Goal: Task Accomplishment & Management: Use online tool/utility

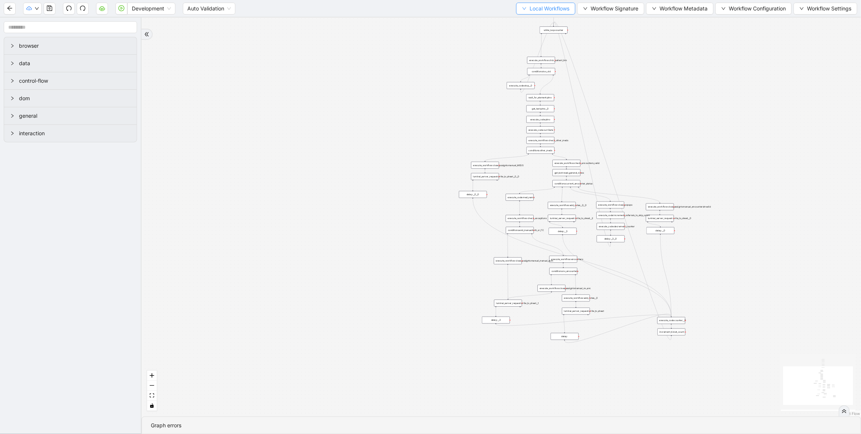
click at [551, 10] on span "Local Workflows" at bounding box center [549, 8] width 40 height 8
click at [533, 24] on span "Select" at bounding box center [542, 23] width 48 height 8
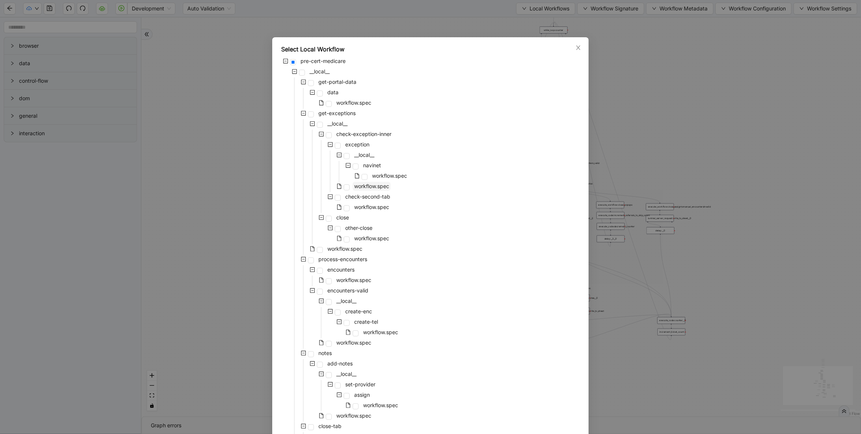
click at [358, 190] on span "workflow.spec" at bounding box center [372, 186] width 38 height 9
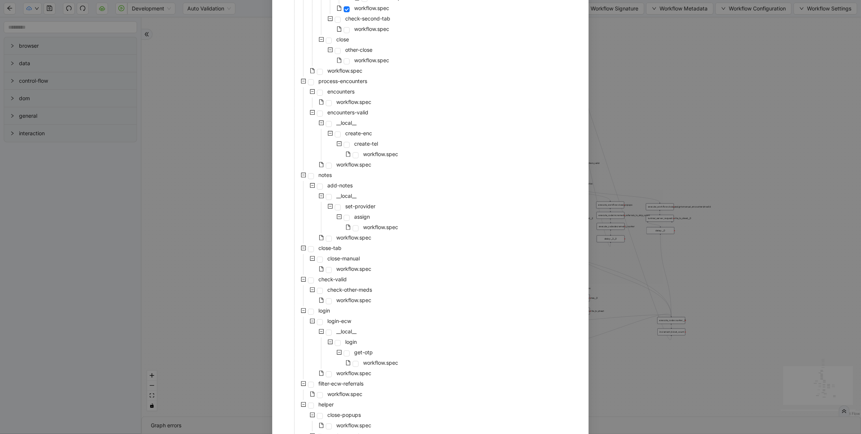
scroll to position [239, 0]
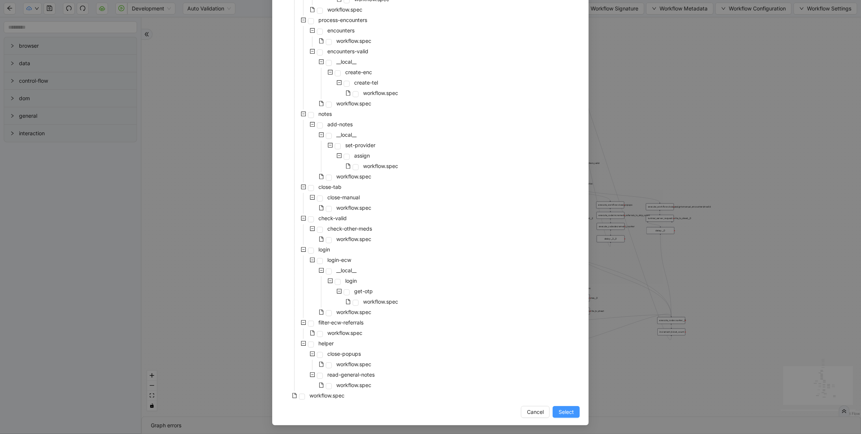
click at [559, 411] on span "Select" at bounding box center [566, 412] width 15 height 8
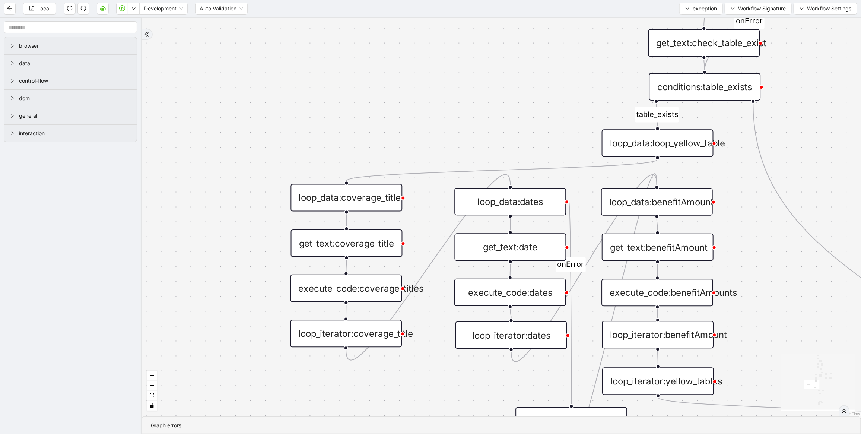
click at [372, 198] on div "loop_data:coverage_title" at bounding box center [347, 198] width 112 height 28
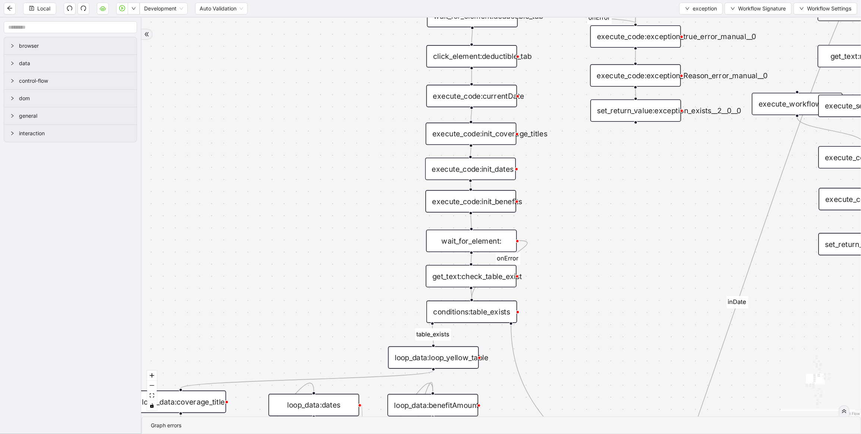
click at [486, 96] on div "execute_code:currentDate" at bounding box center [471, 96] width 91 height 22
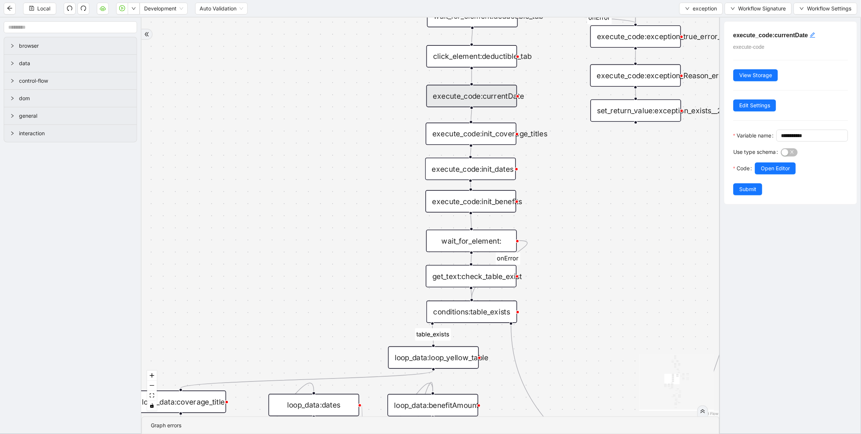
click at [486, 94] on div "execute_code:currentDate" at bounding box center [471, 96] width 91 height 22
click at [481, 135] on div "execute_code:init_coverage_titles" at bounding box center [471, 134] width 91 height 22
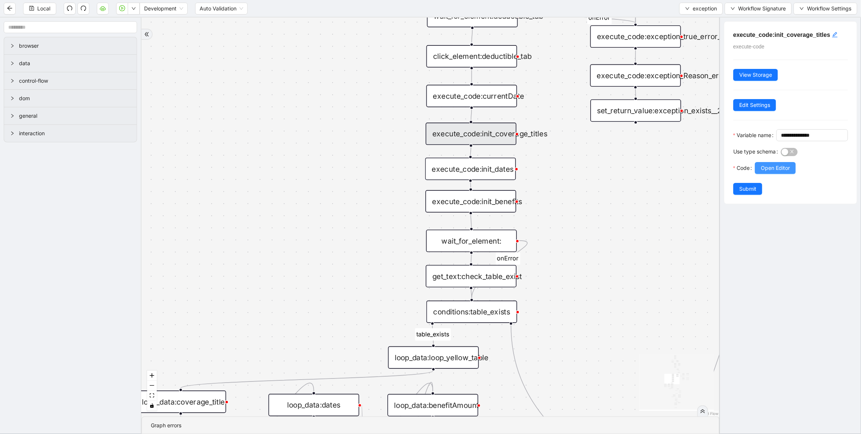
click at [774, 172] on span "Open Editor" at bounding box center [775, 168] width 29 height 8
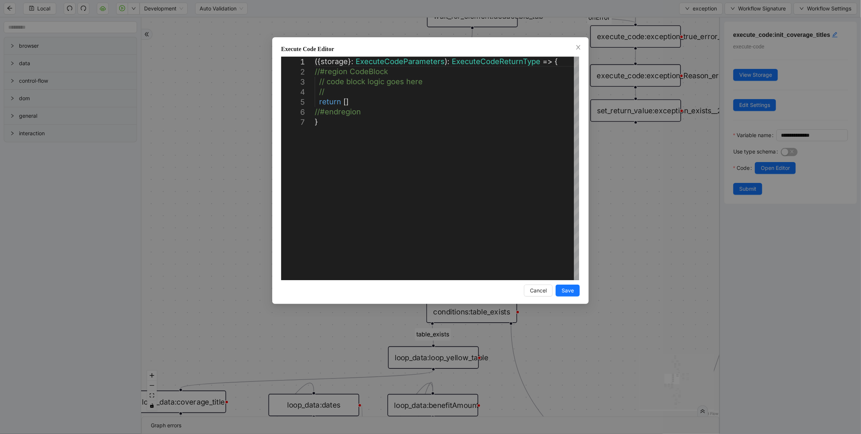
click at [607, 175] on div "**********" at bounding box center [430, 217] width 861 height 434
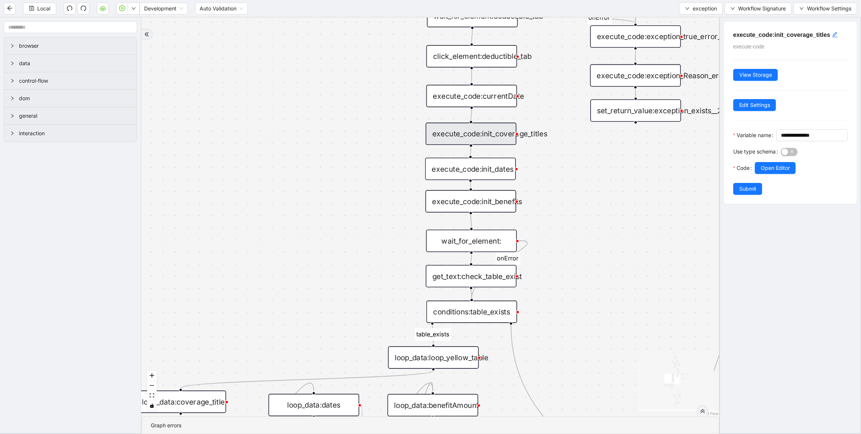
click at [472, 168] on div "execute_code:init_dates" at bounding box center [470, 169] width 91 height 22
click at [482, 238] on div "wait_for_element:" at bounding box center [472, 240] width 91 height 22
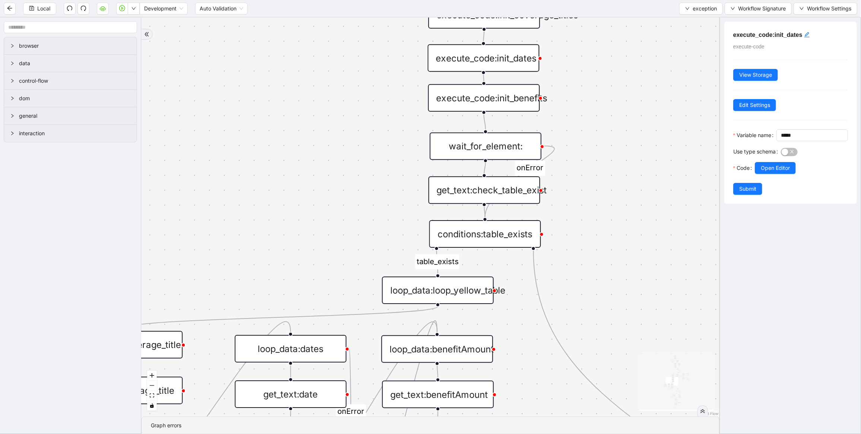
click at [452, 299] on div "loop_data:loop_yellow_table" at bounding box center [438, 290] width 112 height 28
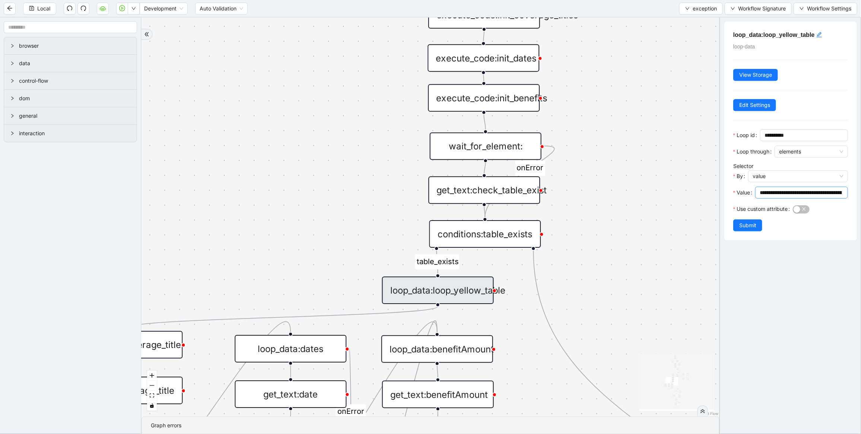
click at [777, 194] on input "**********" at bounding box center [801, 192] width 82 height 8
click at [124, 9] on icon "play-circle" at bounding box center [122, 8] width 6 height 6
click at [315, 211] on div "no_warning_text fallback fallback table_exists benefitValid fallback fallback c…" at bounding box center [430, 217] width 578 height 399
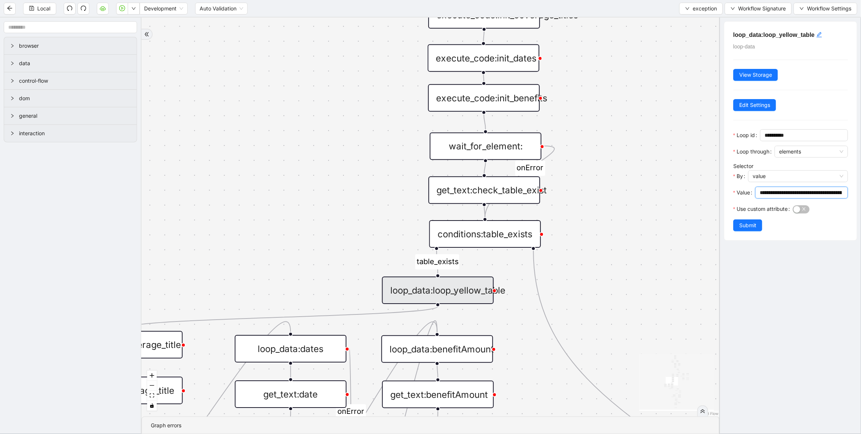
click at [315, 211] on div "no_warning_text fallback fallback table_exists benefitValid fallback fallback c…" at bounding box center [430, 217] width 578 height 399
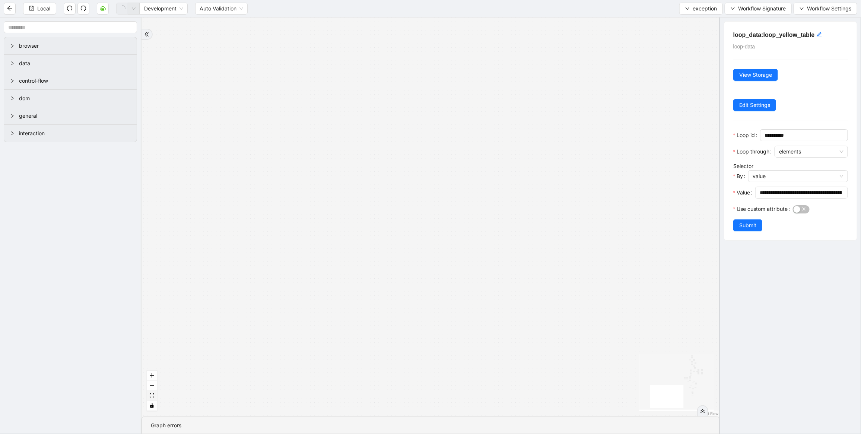
click at [155, 399] on button "fit view" at bounding box center [152, 396] width 10 height 10
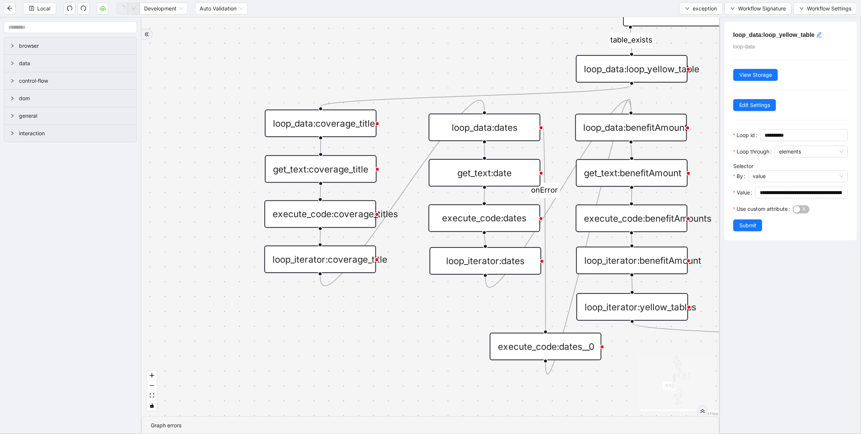
click at [510, 130] on div "loop_data:dates" at bounding box center [485, 128] width 112 height 28
click at [788, 196] on input "**********" at bounding box center [801, 192] width 82 height 8
click at [654, 71] on div "loop_data:loop_yellow_table" at bounding box center [632, 69] width 112 height 28
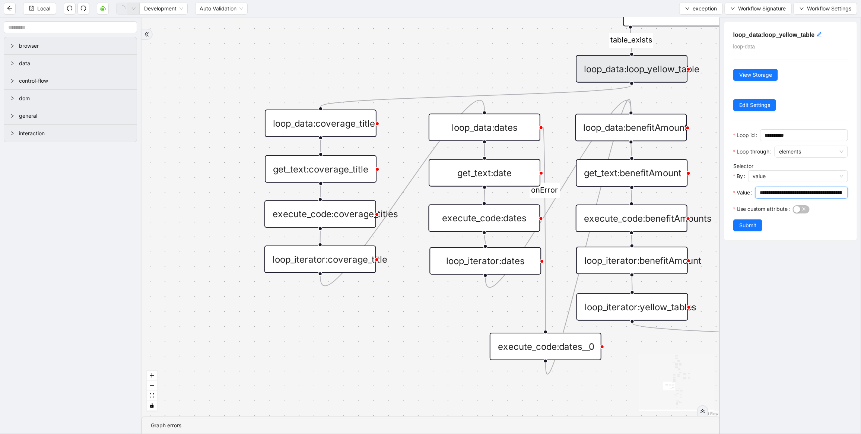
click at [771, 189] on input "**********" at bounding box center [801, 192] width 82 height 8
click at [308, 121] on div "loop_data:coverage_title" at bounding box center [321, 123] width 112 height 28
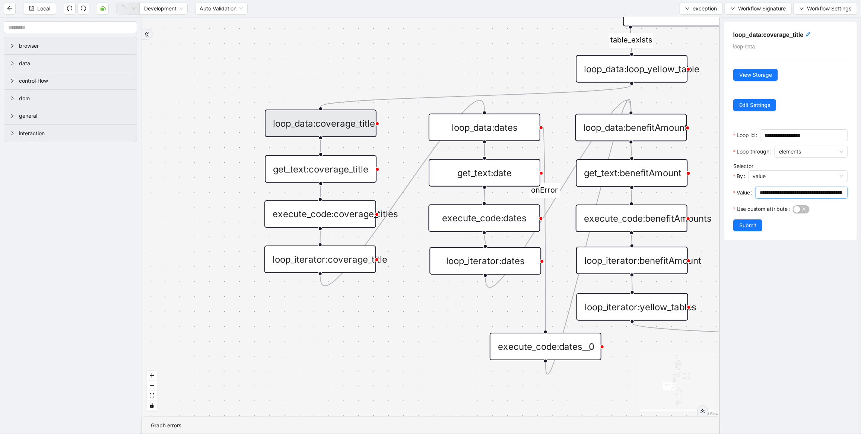
drag, startPoint x: 808, startPoint y: 194, endPoint x: 825, endPoint y: 194, distance: 16.8
click at [825, 194] on input "**********" at bounding box center [801, 192] width 82 height 8
click at [827, 194] on input "**********" at bounding box center [801, 192] width 82 height 8
drag, startPoint x: 770, startPoint y: 194, endPoint x: 830, endPoint y: 192, distance: 59.6
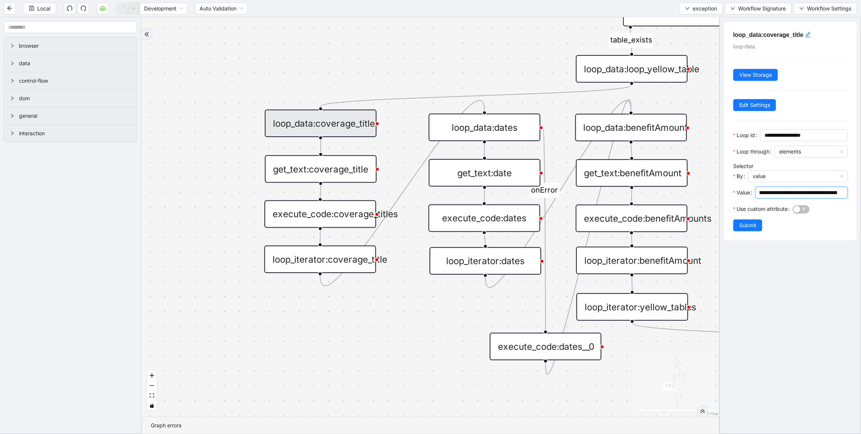
click at [830, 192] on input "**********" at bounding box center [798, 192] width 77 height 8
click at [803, 193] on input "**********" at bounding box center [798, 192] width 77 height 8
click at [819, 193] on input "**********" at bounding box center [798, 192] width 77 height 8
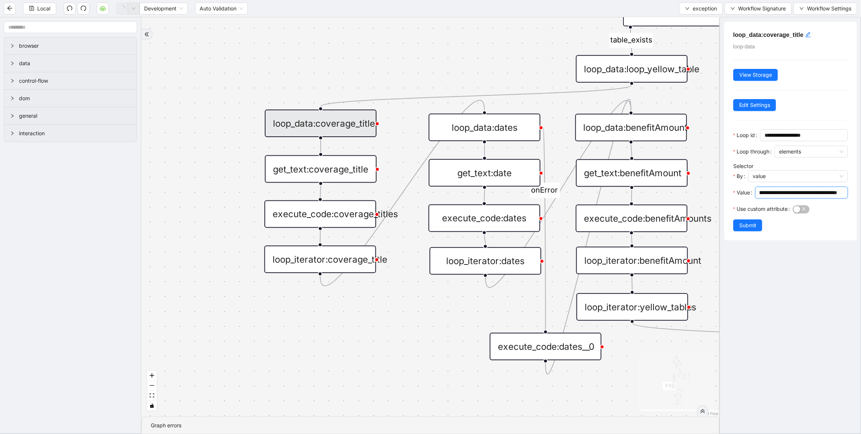
click at [819, 193] on input "**********" at bounding box center [798, 192] width 77 height 8
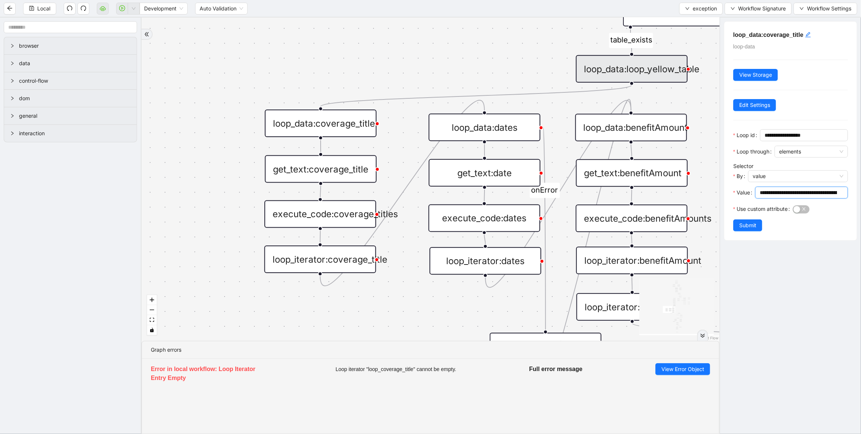
click at [340, 122] on div "loop_data:coverage_title" at bounding box center [321, 123] width 112 height 28
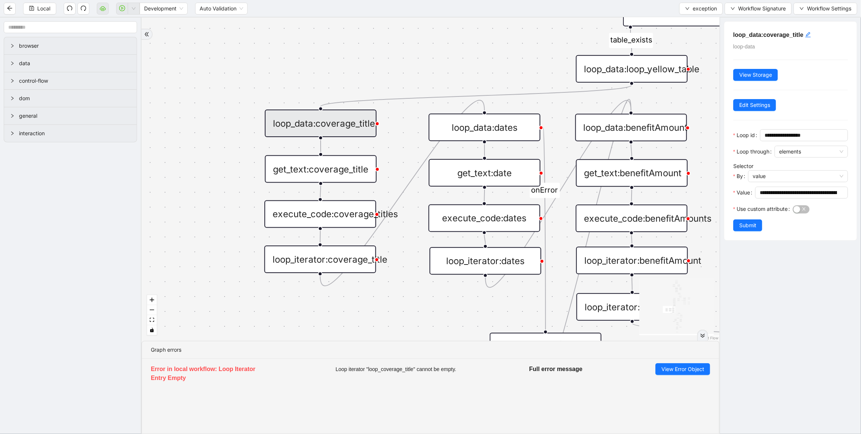
click at [341, 126] on div "loop_data:coverage_title" at bounding box center [321, 123] width 112 height 28
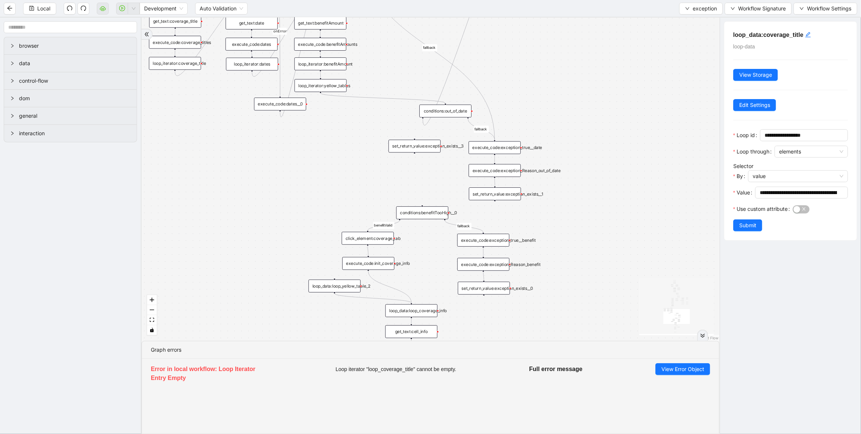
click at [493, 196] on div "set_return_value:exception_exists__1" at bounding box center [495, 193] width 52 height 13
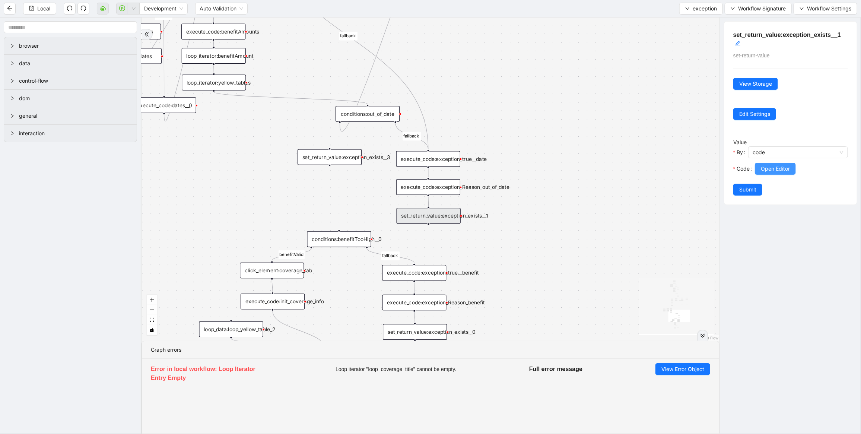
click at [776, 168] on span "Open Editor" at bounding box center [775, 169] width 29 height 8
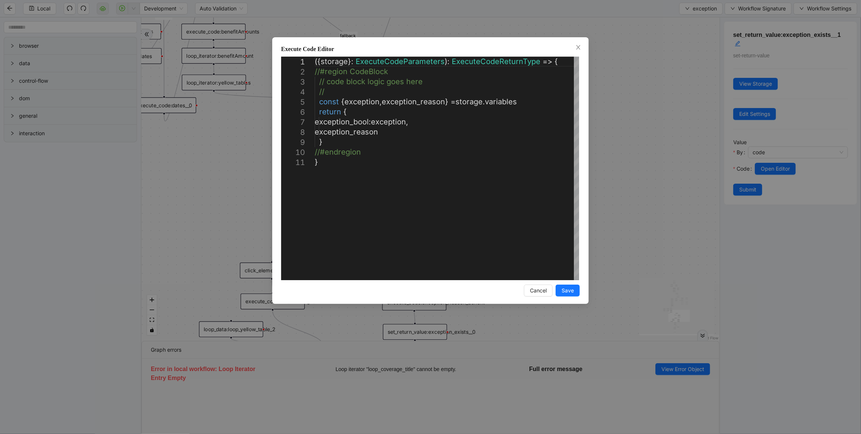
click at [611, 69] on div "**********" at bounding box center [430, 217] width 861 height 434
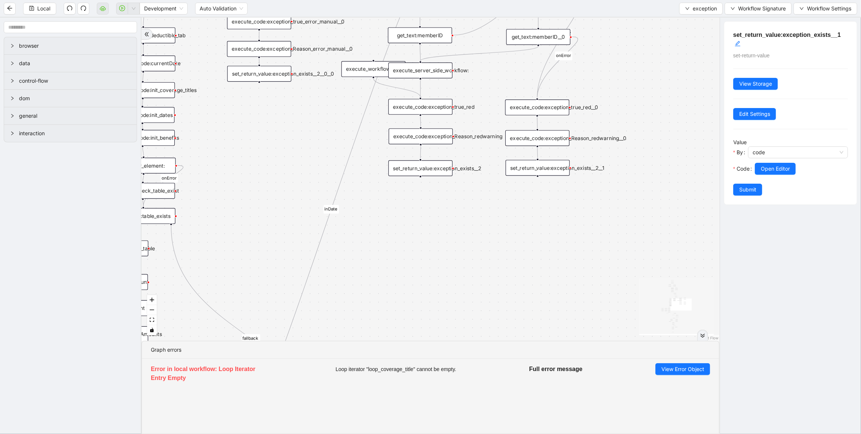
click at [429, 169] on div "set_return_value:exception_exists__2" at bounding box center [420, 168] width 64 height 16
click at [543, 173] on div "set_return_value:exception_exists__2__1" at bounding box center [538, 168] width 64 height 16
click at [790, 169] on span "Open Editor" at bounding box center [775, 169] width 29 height 8
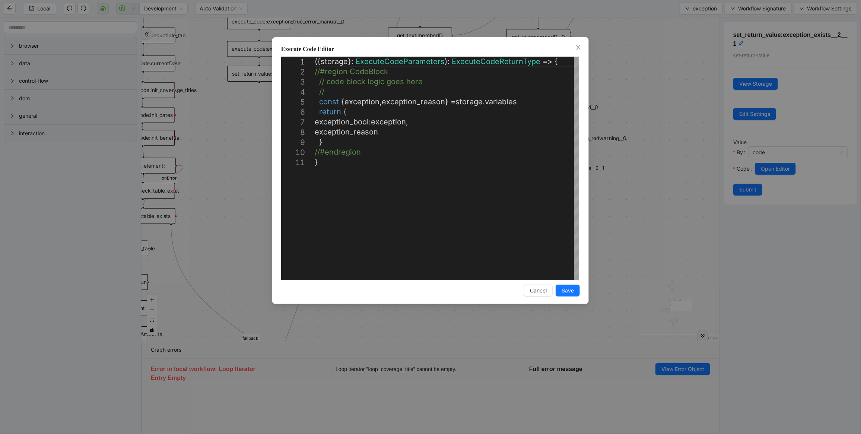
click at [649, 184] on div "**********" at bounding box center [430, 217] width 861 height 434
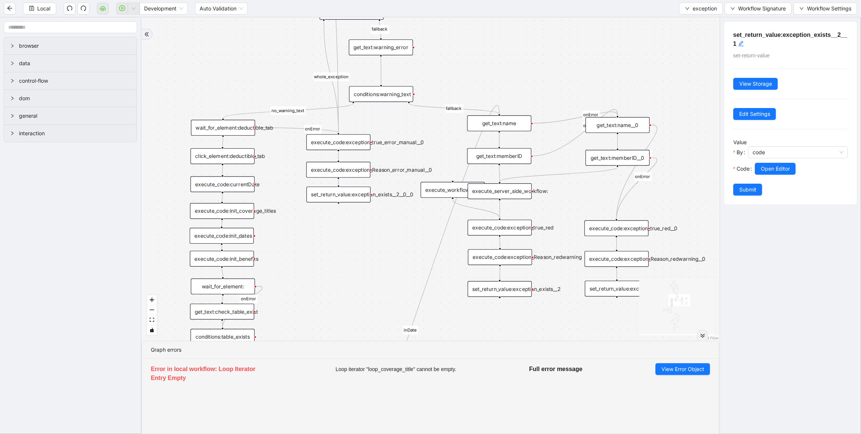
click at [237, 131] on div "wait_for_element:deductible_tab" at bounding box center [223, 128] width 64 height 16
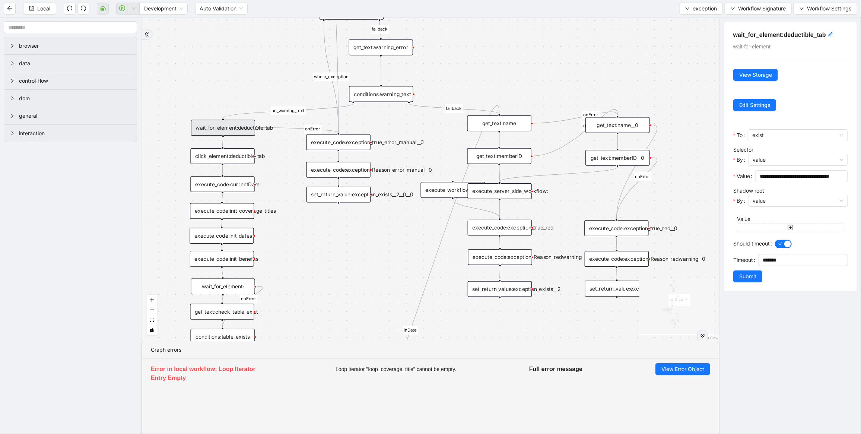
click at [325, 194] on div "set_return_value:exception_exists__2__0__0" at bounding box center [338, 195] width 64 height 16
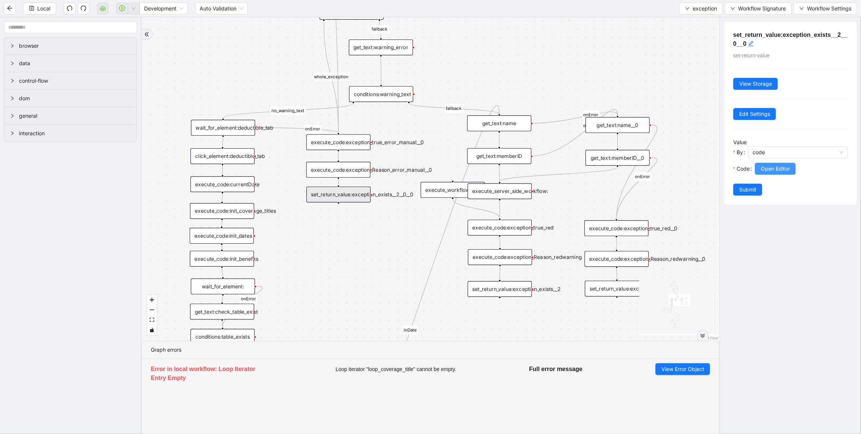
click at [776, 164] on button "Open Editor" at bounding box center [775, 169] width 41 height 12
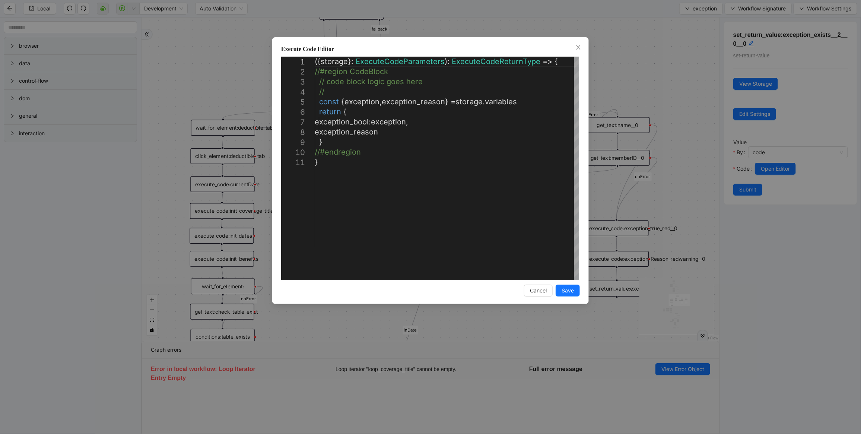
click at [634, 81] on div "**********" at bounding box center [430, 217] width 861 height 434
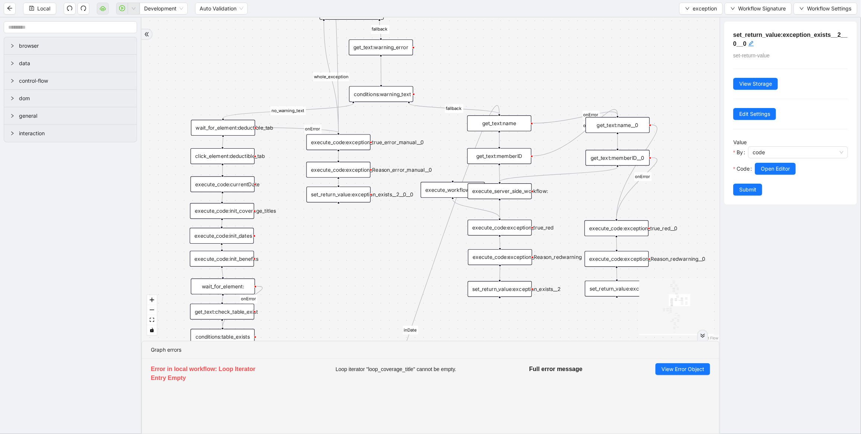
click at [322, 168] on div "execute_code:exception_Reason_error_manual__0" at bounding box center [338, 170] width 64 height 16
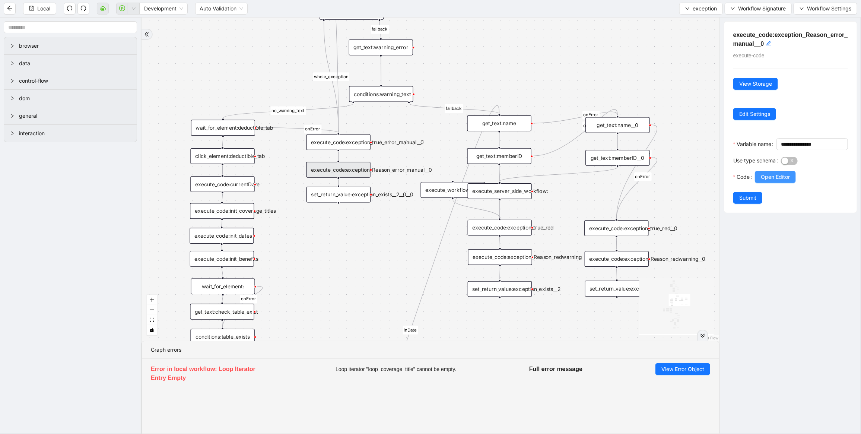
click at [773, 181] on span "Open Editor" at bounding box center [775, 177] width 29 height 8
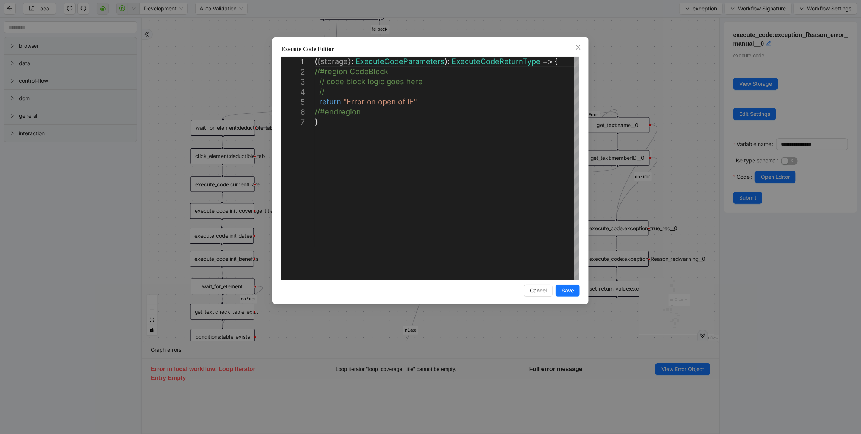
click at [628, 66] on div "**********" at bounding box center [430, 217] width 861 height 434
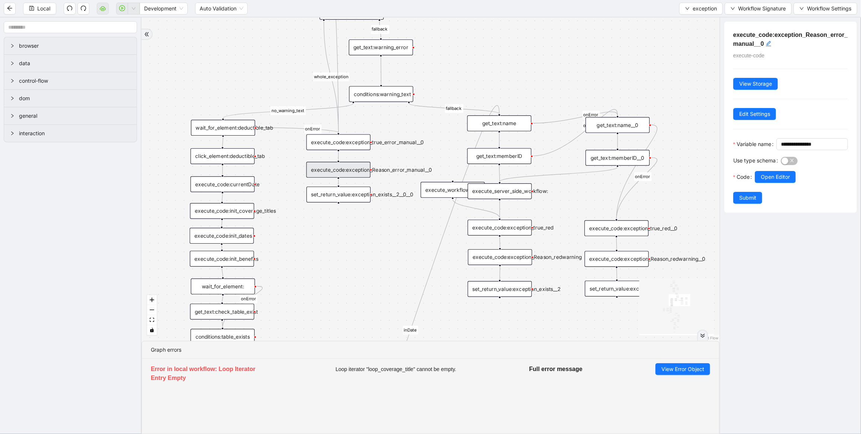
click at [343, 197] on div "set_return_value:exception_exists__2__0__0" at bounding box center [338, 195] width 64 height 16
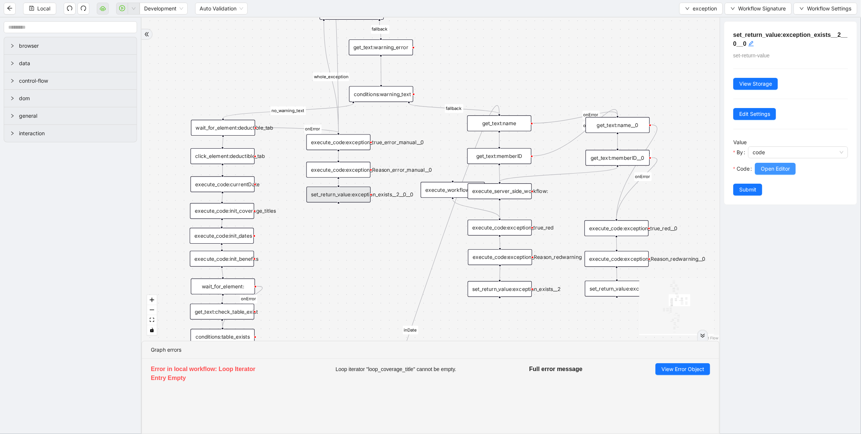
click at [779, 171] on span "Open Editor" at bounding box center [775, 169] width 29 height 8
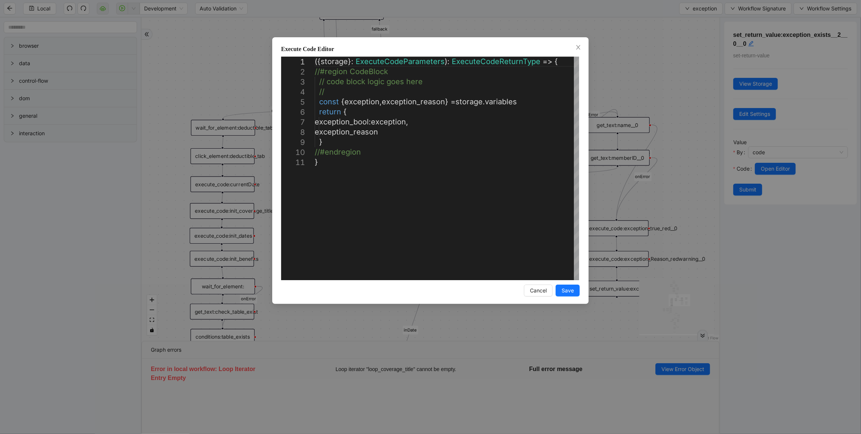
click at [184, 32] on div "**********" at bounding box center [430, 217] width 861 height 434
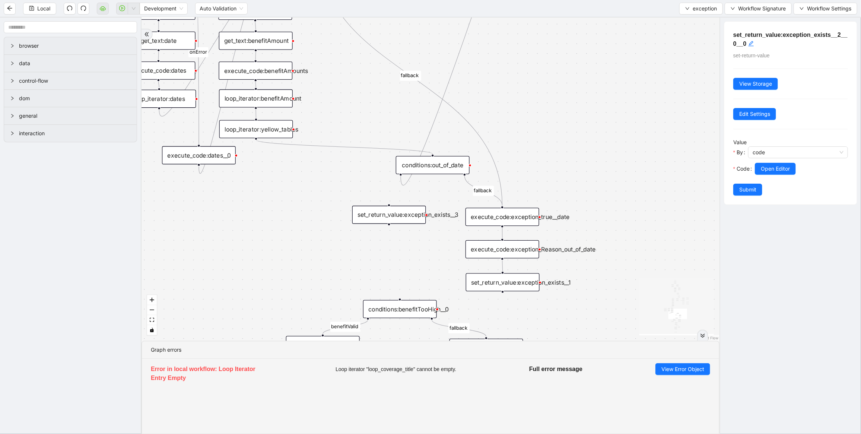
click at [486, 285] on div "set_return_value:exception_exists__1" at bounding box center [503, 282] width 74 height 18
click at [775, 171] on span "Open Editor" at bounding box center [775, 169] width 29 height 8
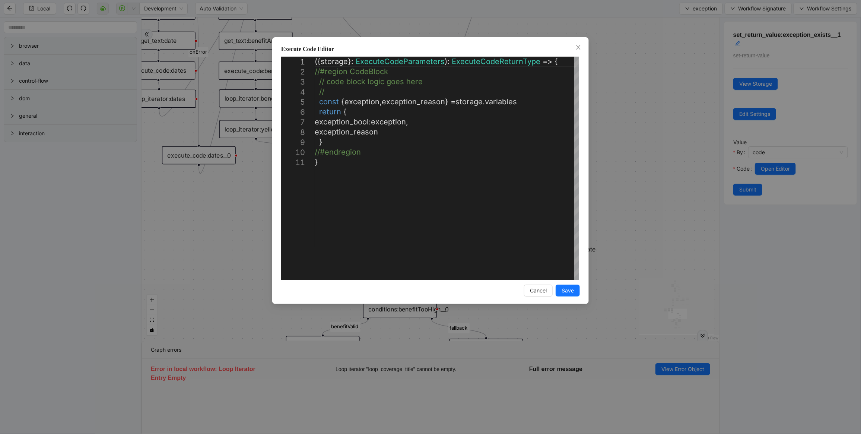
click at [611, 118] on div "**********" at bounding box center [430, 217] width 861 height 434
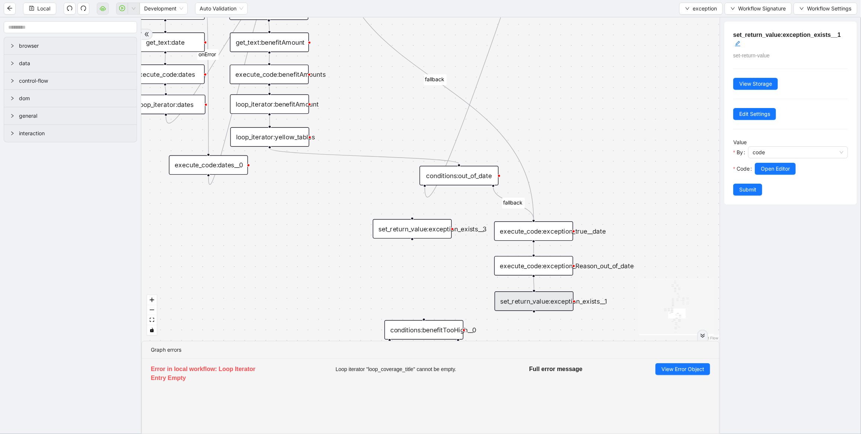
click at [547, 303] on div "set_return_value:exception_exists__1" at bounding box center [533, 300] width 79 height 19
click at [783, 172] on span "Open Editor" at bounding box center [775, 169] width 29 height 8
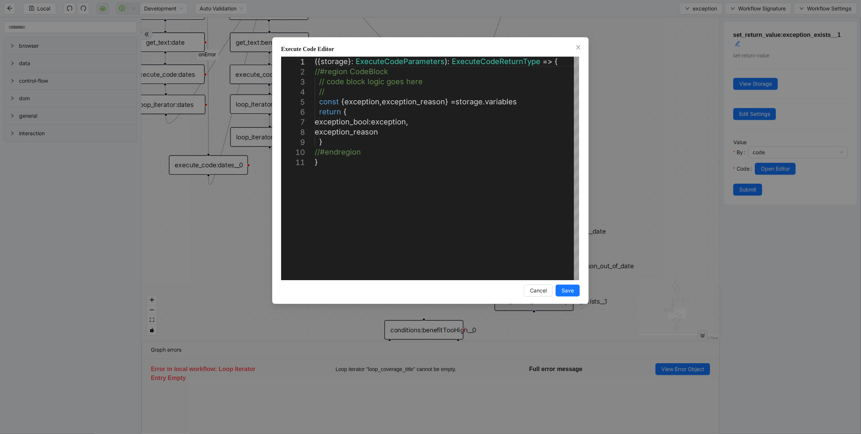
click at [613, 124] on div "**********" at bounding box center [430, 217] width 861 height 434
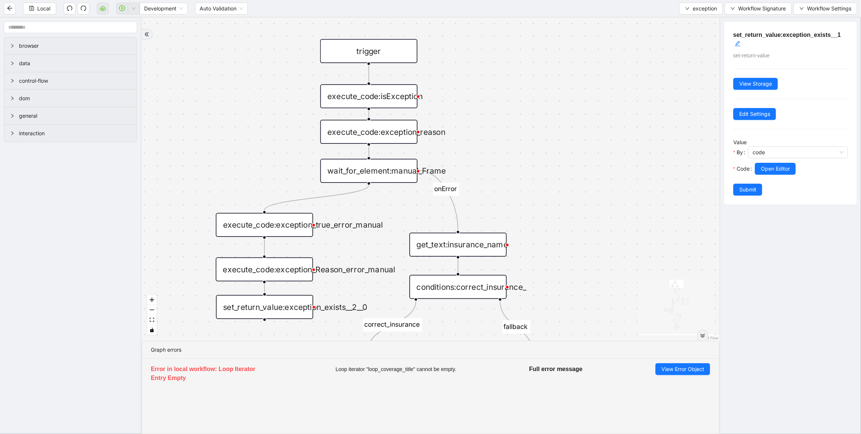
click at [374, 97] on div "execute_code:isException" at bounding box center [368, 96] width 97 height 24
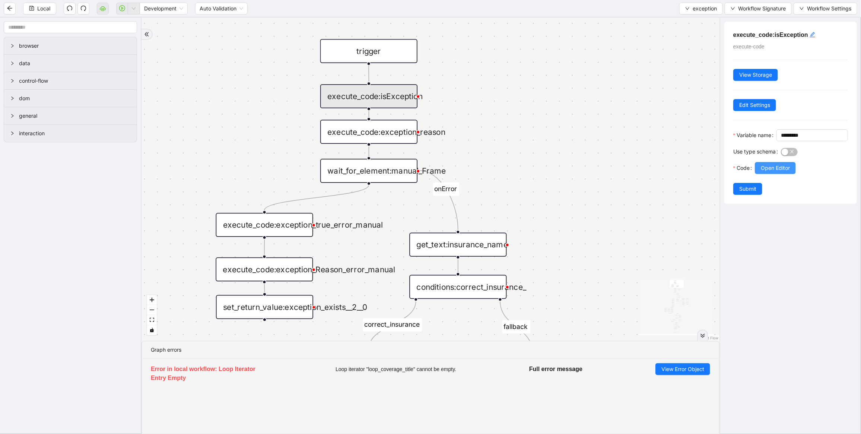
click at [772, 172] on span "Open Editor" at bounding box center [775, 168] width 29 height 8
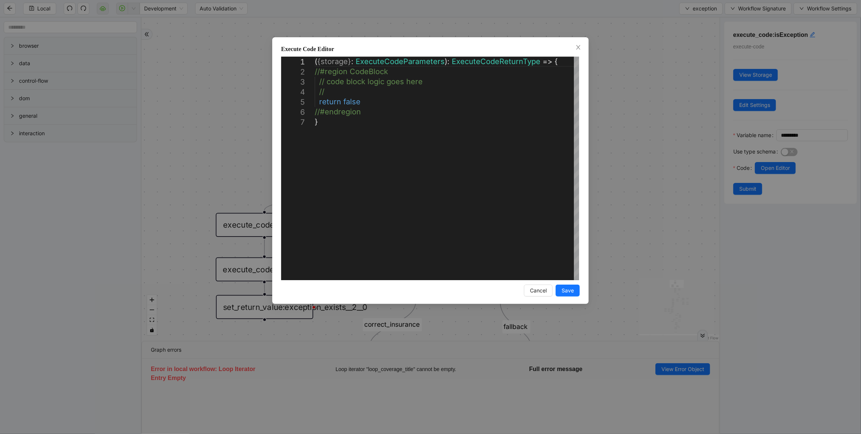
click at [630, 149] on div "**********" at bounding box center [430, 217] width 861 height 434
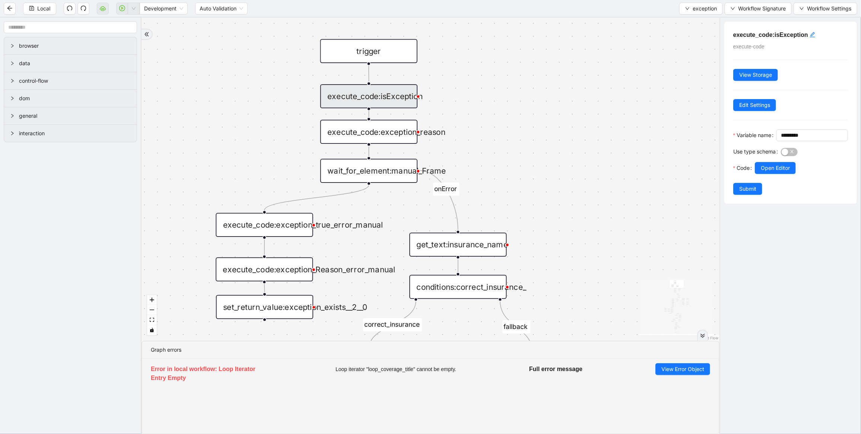
click at [385, 133] on div "execute_code:exception_reason" at bounding box center [368, 132] width 97 height 24
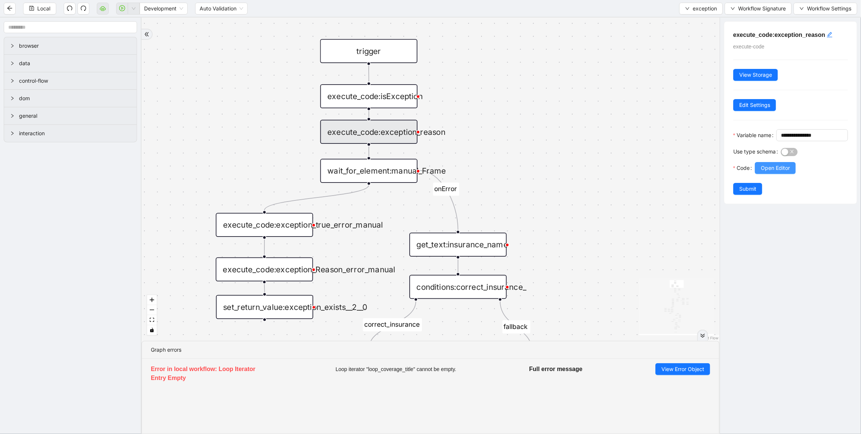
click at [766, 172] on span "Open Editor" at bounding box center [775, 168] width 29 height 8
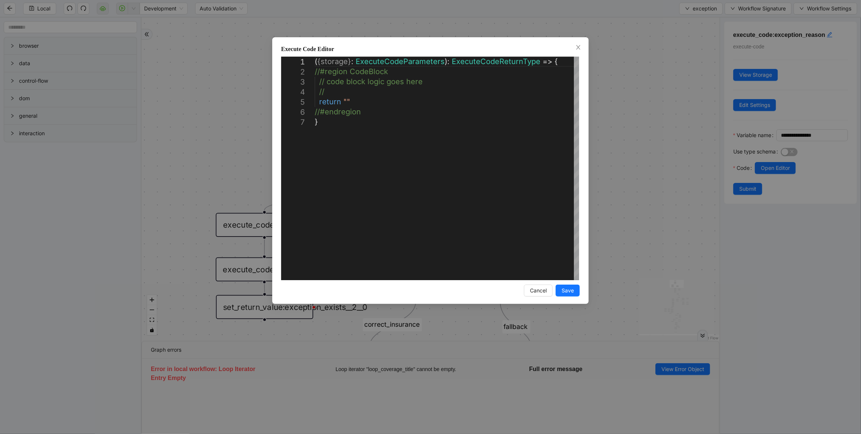
click at [663, 162] on div "**********" at bounding box center [430, 217] width 861 height 434
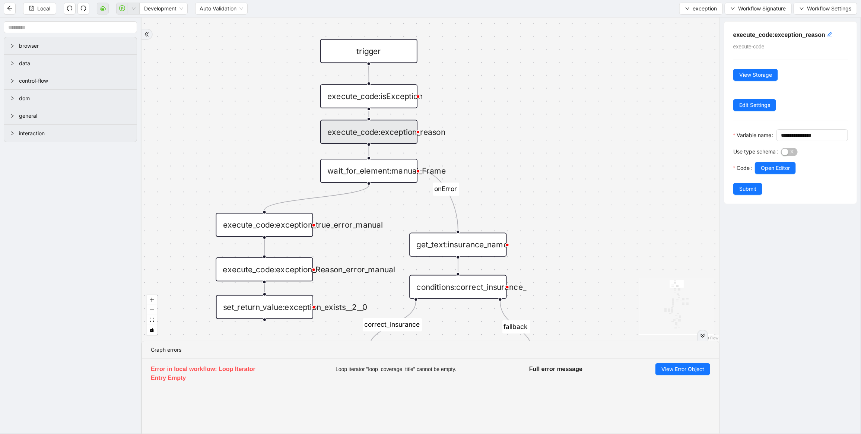
click at [388, 103] on div "execute_code:isException" at bounding box center [368, 96] width 97 height 24
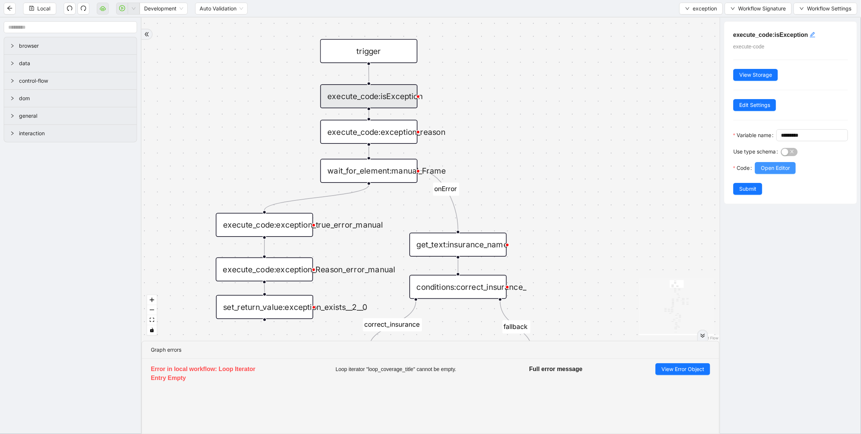
click at [793, 174] on button "Open Editor" at bounding box center [775, 168] width 41 height 12
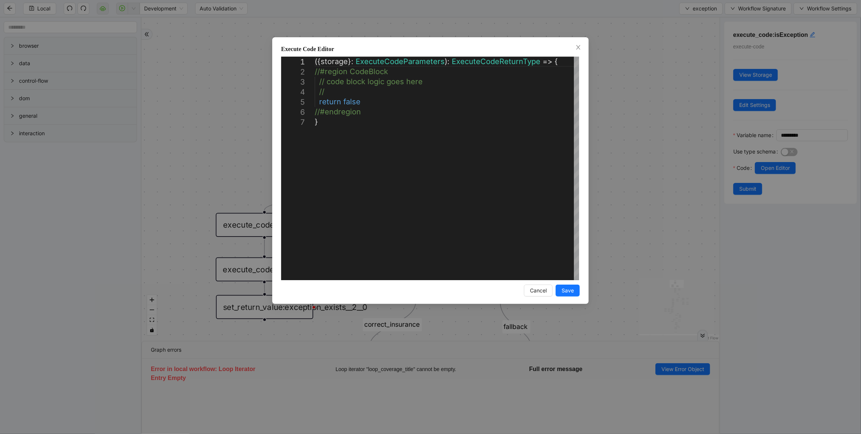
click at [651, 140] on div "**********" at bounding box center [430, 217] width 861 height 434
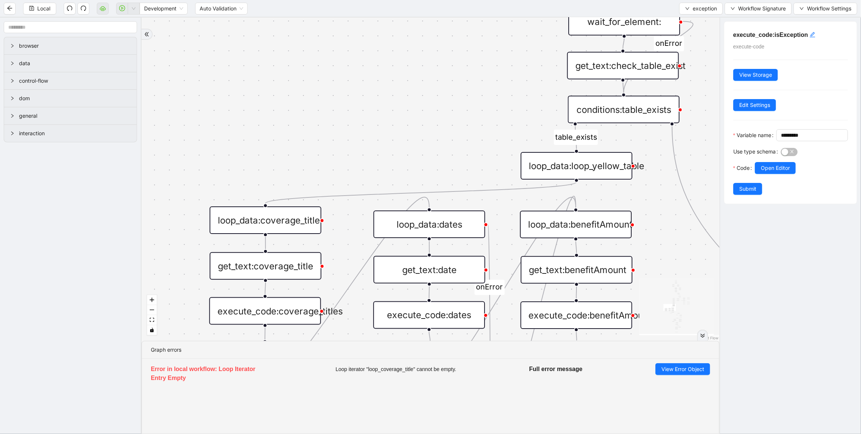
click at [343, 90] on div "no_warning_text fallback fallback table_exists benefitValid fallback fallback c…" at bounding box center [430, 179] width 578 height 323
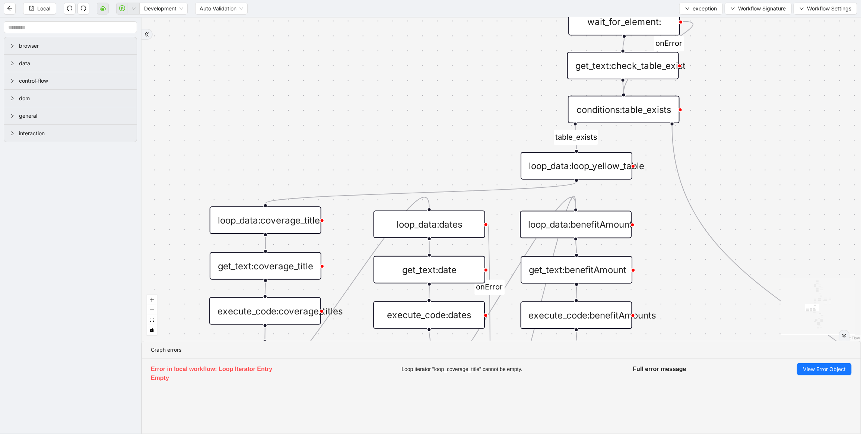
click at [343, 90] on div "no_warning_text fallback fallback table_exists benefitValid fallback fallback c…" at bounding box center [500, 179] width 719 height 323
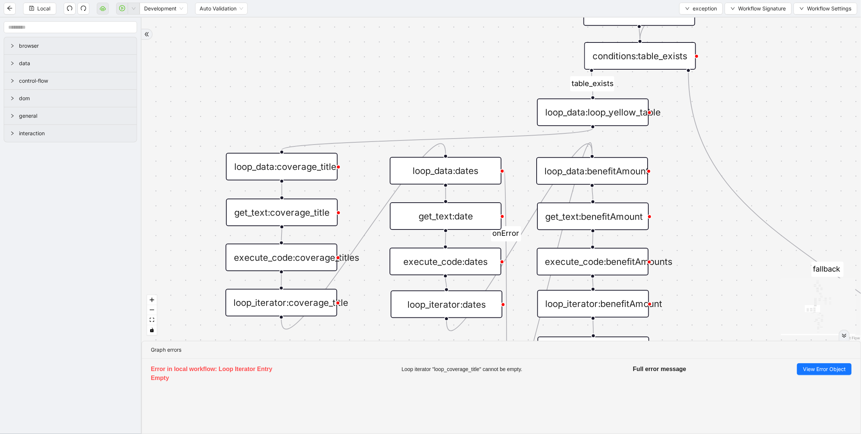
click at [337, 165] on div at bounding box center [338, 166] width 4 height 4
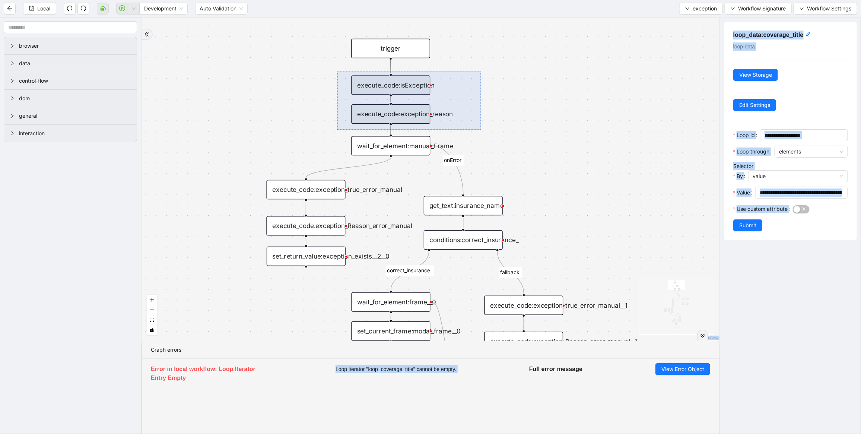
drag, startPoint x: 337, startPoint y: 71, endPoint x: 481, endPoint y: 130, distance: 154.7
click at [481, 130] on div "no_warning_text fallback fallback table_exists benefitValid fallback fallback c…" at bounding box center [430, 179] width 578 height 323
drag, startPoint x: 382, startPoint y: 102, endPoint x: 296, endPoint y: 67, distance: 92.2
click at [296, 67] on div "no_warning_text fallback fallback table_exists benefitValid fallback fallback c…" at bounding box center [430, 179] width 578 height 323
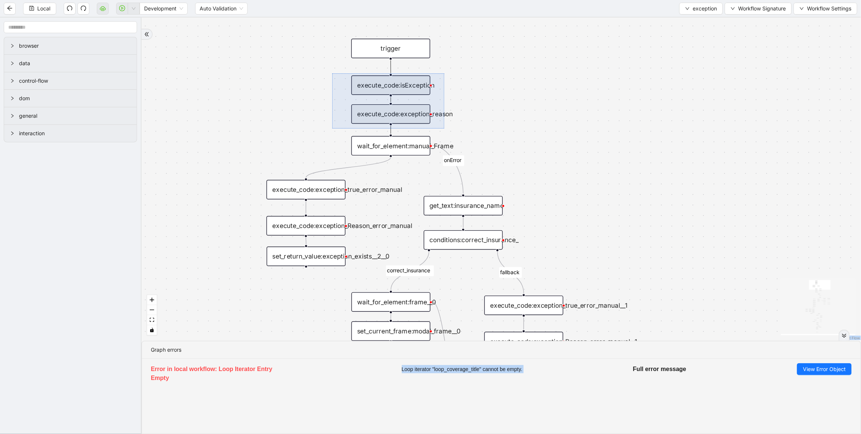
drag, startPoint x: 332, startPoint y: 73, endPoint x: 445, endPoint y: 128, distance: 125.6
click at [445, 128] on div "no_warning_text fallback fallback table_exists benefitValid fallback fallback c…" at bounding box center [500, 179] width 719 height 323
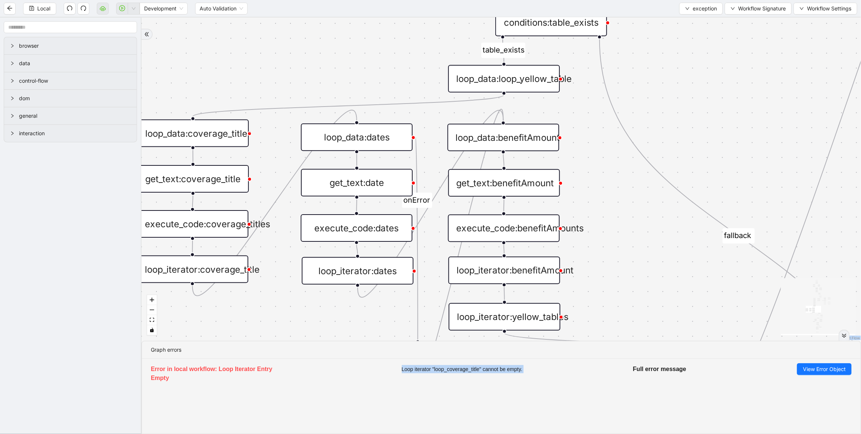
click at [250, 131] on div at bounding box center [249, 133] width 4 height 4
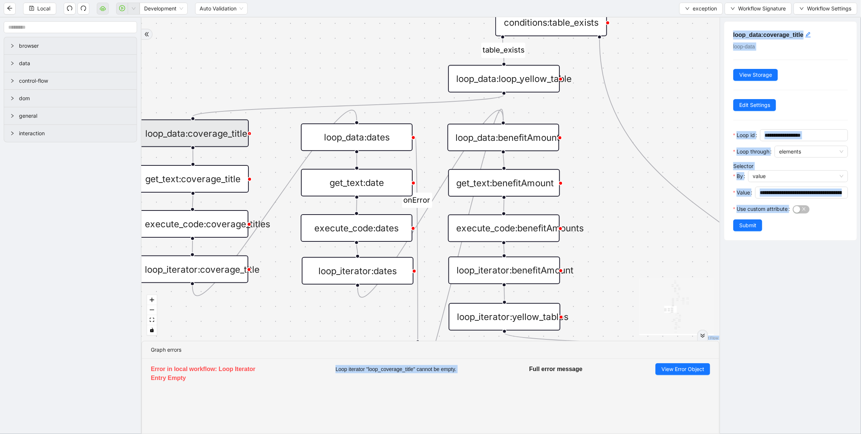
click at [249, 134] on div at bounding box center [249, 133] width 4 height 4
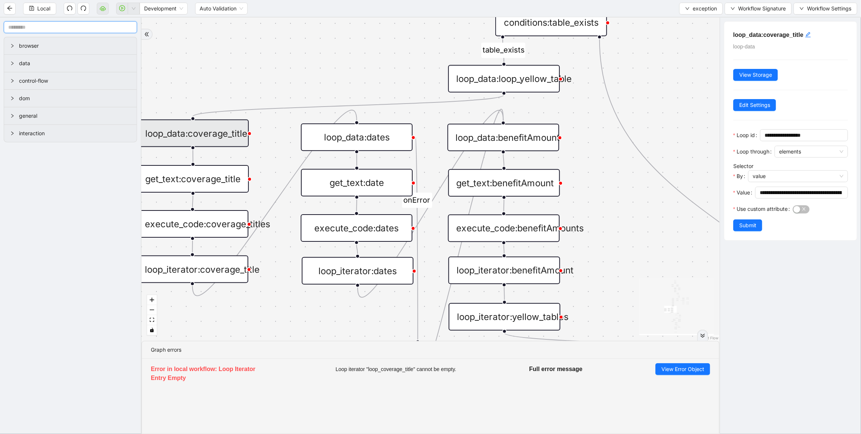
click at [53, 30] on input "text" at bounding box center [70, 27] width 133 height 12
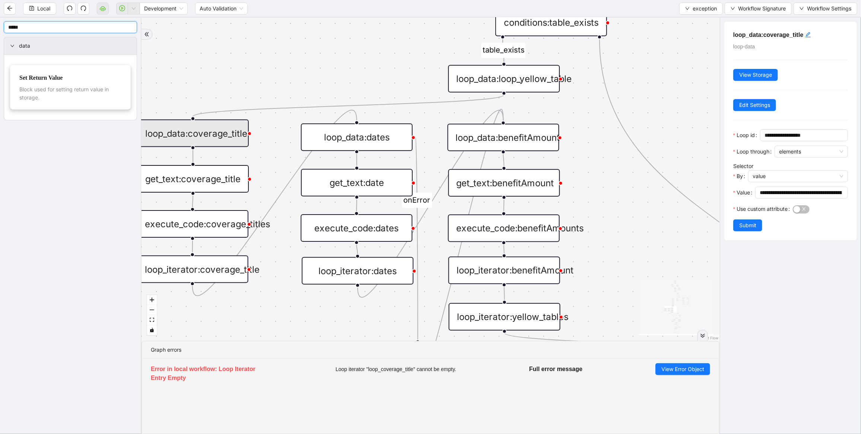
type input "*****"
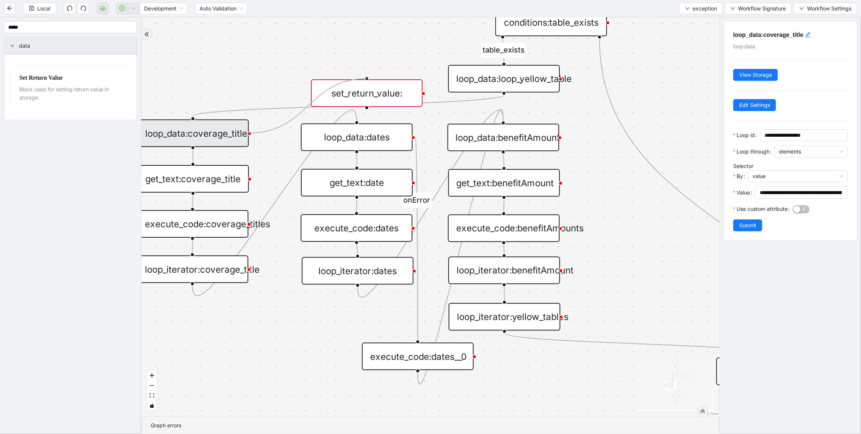
drag, startPoint x: 251, startPoint y: 133, endPoint x: 372, endPoint y: 74, distance: 134.4
click at [372, 74] on div "no_warning_text fallback fallback table_exists benefitValid fallback fallback c…" at bounding box center [430, 217] width 578 height 399
click at [252, 144] on div "no_warning_text fallback fallback table_exists benefitValid fallback fallback c…" at bounding box center [430, 217] width 578 height 399
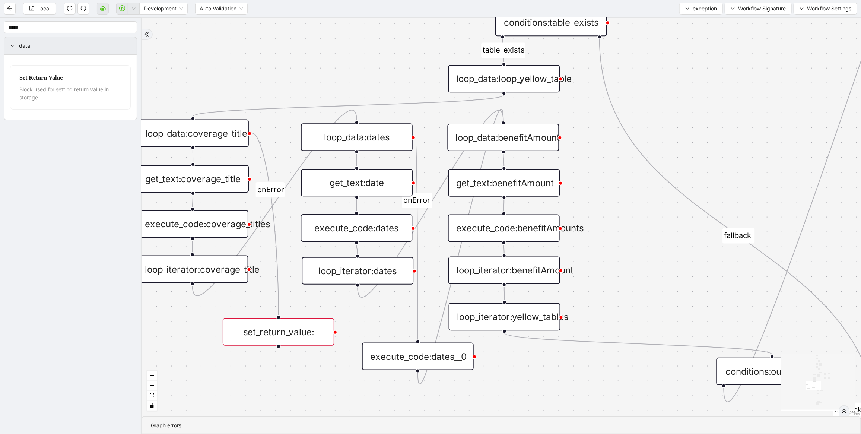
drag, startPoint x: 362, startPoint y: 81, endPoint x: 274, endPoint y: 319, distance: 254.5
click at [274, 319] on div "set_return_value:" at bounding box center [279, 332] width 112 height 28
click at [283, 334] on div "set_return_value:" at bounding box center [279, 332] width 112 height 28
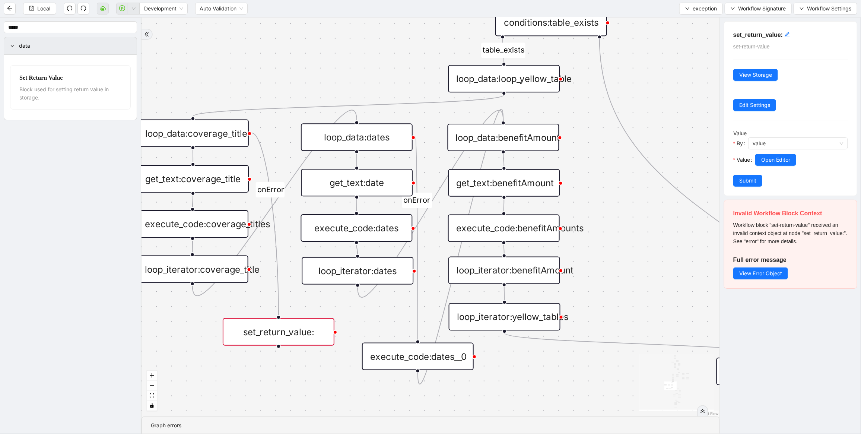
click at [226, 144] on div "loop_data:coverage_title" at bounding box center [193, 134] width 112 height 28
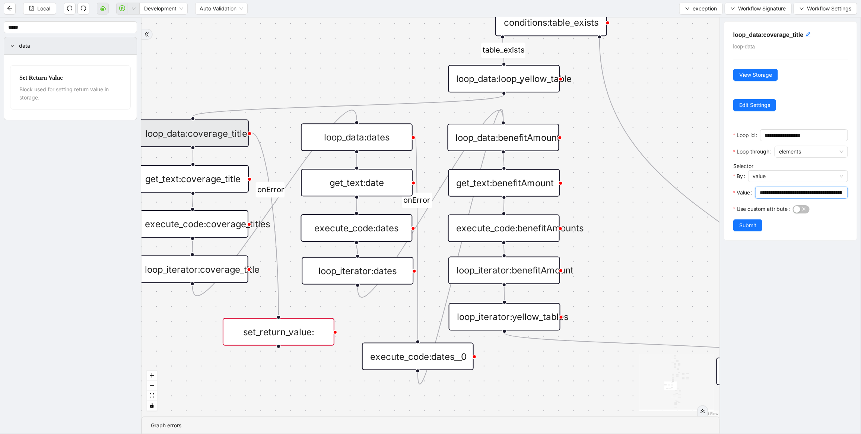
click at [802, 193] on input "**********" at bounding box center [801, 192] width 82 height 8
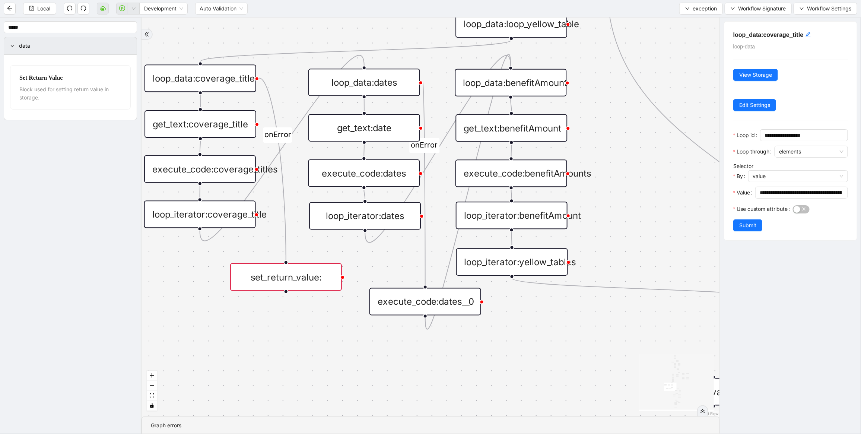
click at [285, 272] on div "set_return_value:" at bounding box center [286, 277] width 112 height 28
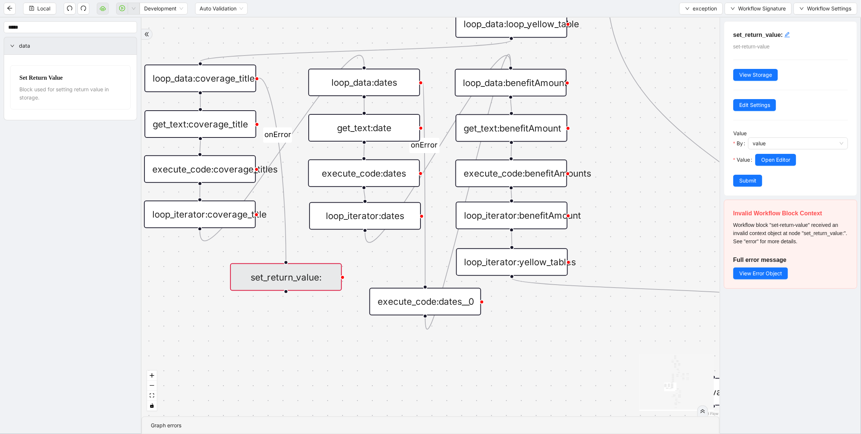
click at [258, 330] on div "no_warning_text fallback fallback table_exists benefitValid fallback fallback c…" at bounding box center [430, 217] width 578 height 399
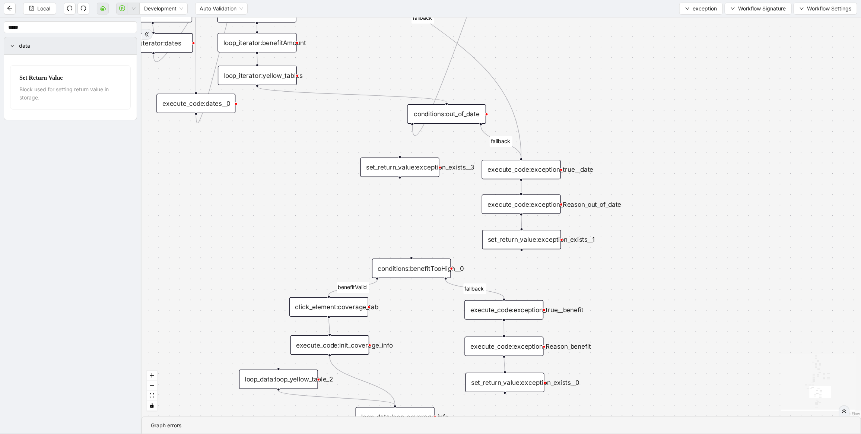
click at [522, 243] on div "set_return_value:exception_exists__1" at bounding box center [521, 239] width 79 height 19
click at [521, 241] on div "set_return_value:exception_exists__1" at bounding box center [522, 239] width 79 height 19
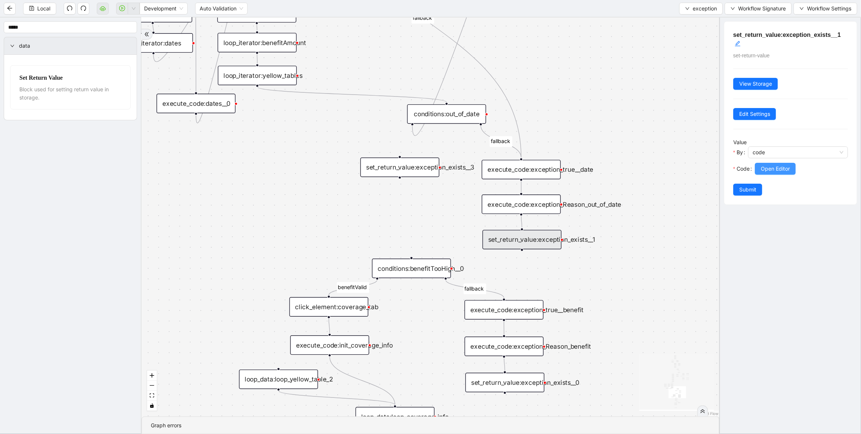
click at [771, 169] on span "Open Editor" at bounding box center [775, 169] width 29 height 8
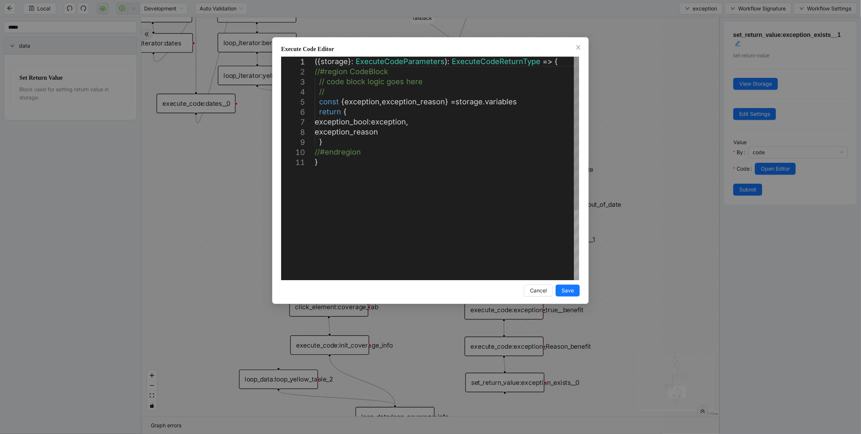
click at [498, 172] on div "({ storage }: ExecuteCodeParameters ): ExecuteCodeReturnType => { //#region Cod…" at bounding box center [447, 219] width 264 height 324
type textarea "**********"
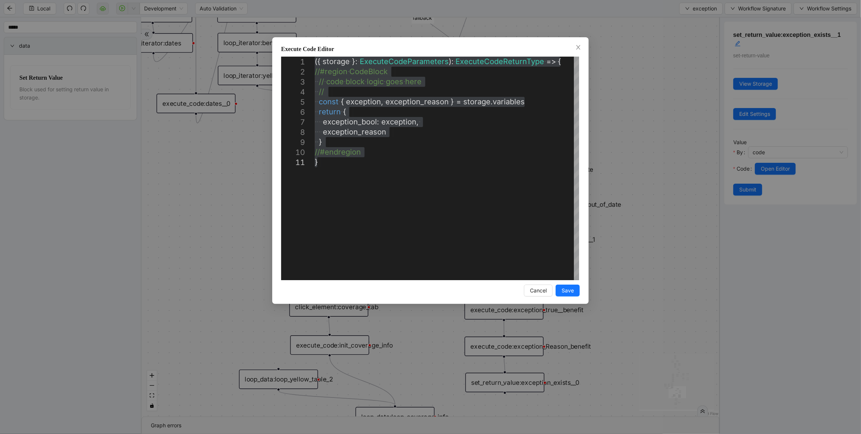
drag, startPoint x: 126, startPoint y: 146, endPoint x: 237, endPoint y: 105, distance: 118.6
click at [126, 146] on div "**********" at bounding box center [430, 217] width 861 height 434
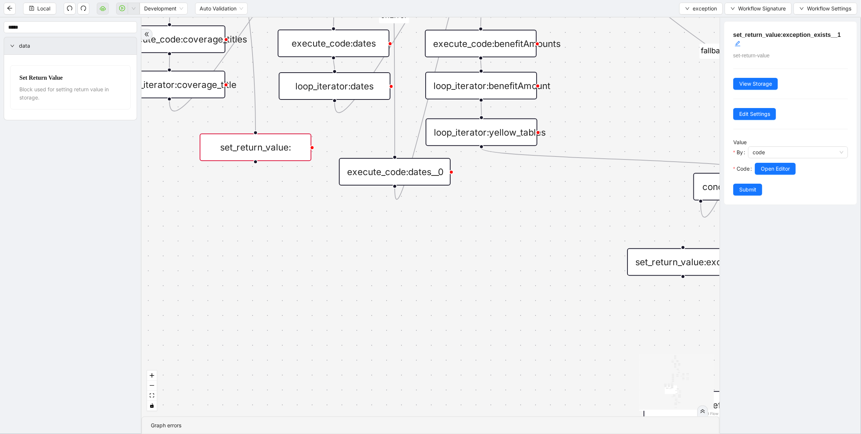
click at [261, 147] on div "set_return_value:" at bounding box center [256, 147] width 112 height 28
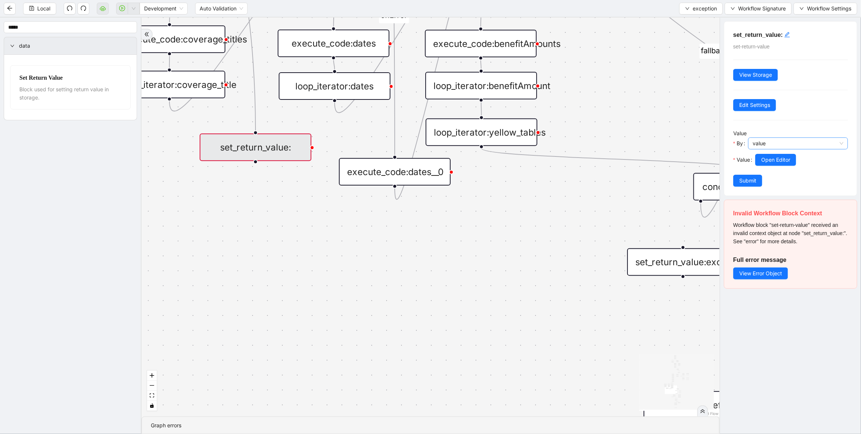
click at [773, 148] on span "value" at bounding box center [798, 143] width 91 height 11
click at [769, 169] on div "code" at bounding box center [795, 170] width 83 height 8
click at [775, 162] on span "Open Editor" at bounding box center [775, 160] width 29 height 8
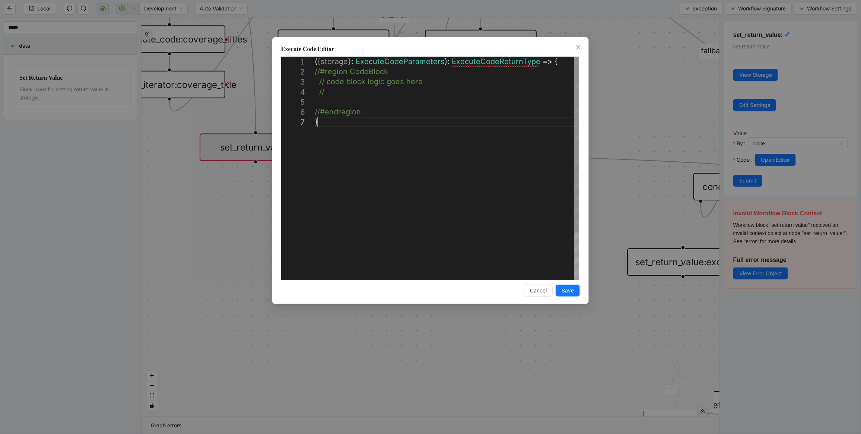
scroll to position [0, 4]
click at [400, 139] on div "( { storage } : ExecuteCodeParameters ): ExecuteCodeReturnType => { //#region C…" at bounding box center [447, 199] width 264 height 284
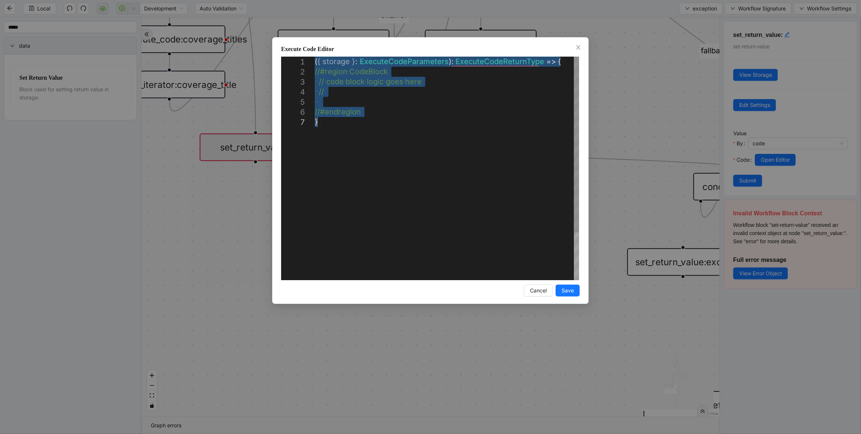
paste textarea "Editor content;Press Alt+F1 for Accessibility Options."
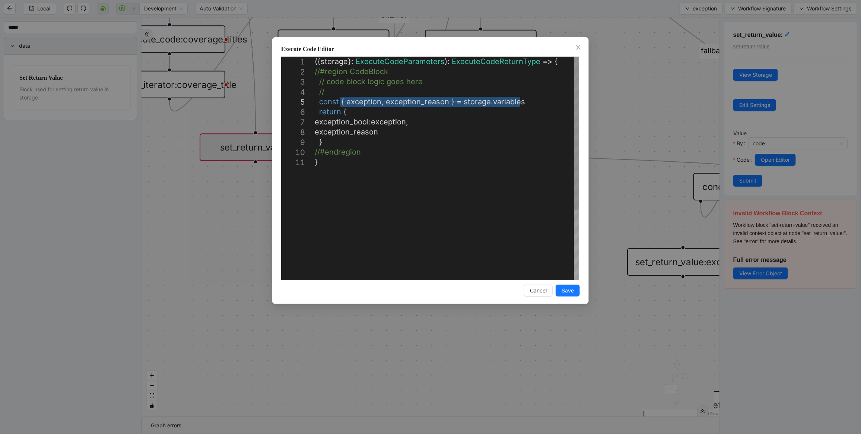
drag, startPoint x: 342, startPoint y: 101, endPoint x: 521, endPoint y: 102, distance: 179.5
click at [484, 110] on div "({ storage }: ExecuteCodeParameters ): ExecuteCodeReturnType => { //#region Cod…" at bounding box center [447, 219] width 264 height 324
drag, startPoint x: 452, startPoint y: 101, endPoint x: 529, endPoint y: 101, distance: 77.8
drag, startPoint x: 544, startPoint y: 104, endPoint x: 308, endPoint y: 107, distance: 236.1
click at [540, 102] on div "({ storage }: ExecuteCodeParameters ): ExecuteCodeReturnType => { //#region Cod…" at bounding box center [447, 219] width 264 height 324
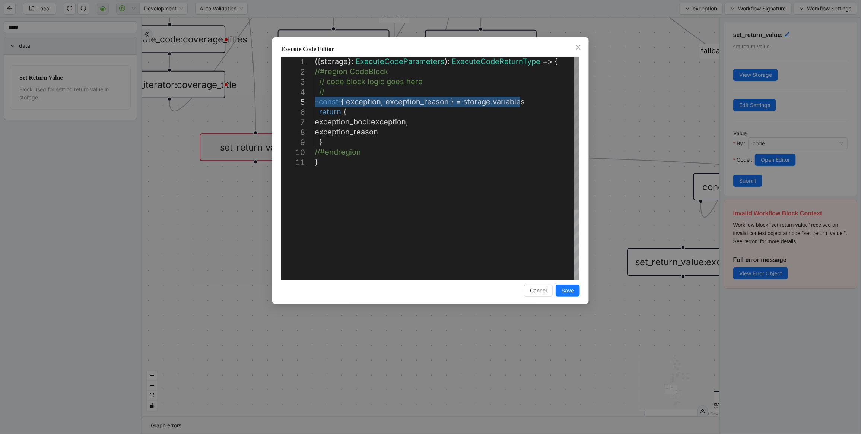
drag, startPoint x: 540, startPoint y: 102, endPoint x: 299, endPoint y: 103, distance: 241.3
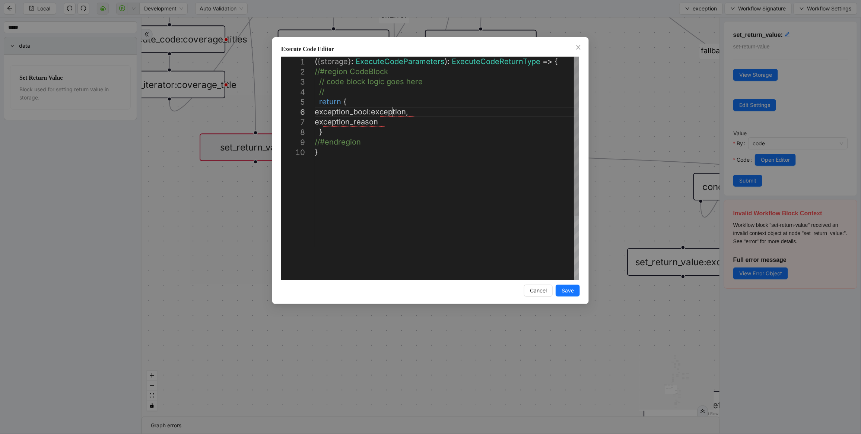
click at [391, 112] on div "( { storage } : ExecuteCodeParameters ): ExecuteCodeReturnType => { //#region C…" at bounding box center [447, 214] width 264 height 314
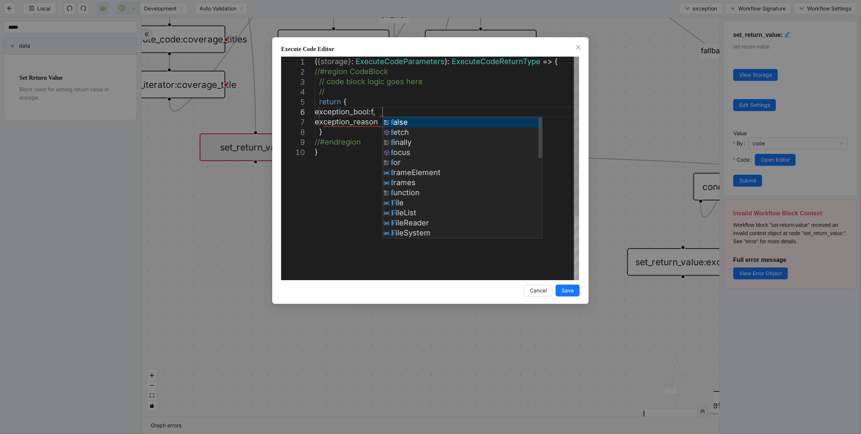
scroll to position [50, 98]
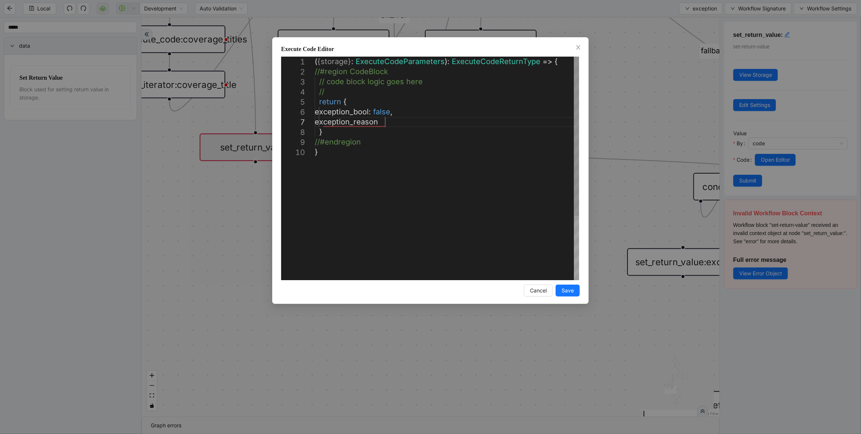
click at [387, 124] on div "( { storage } : ExecuteCodeParameters ): ExecuteCodeReturnType => { //#region C…" at bounding box center [447, 214] width 264 height 314
type textarea "**********"
click at [576, 295] on button "Save" at bounding box center [568, 290] width 24 height 12
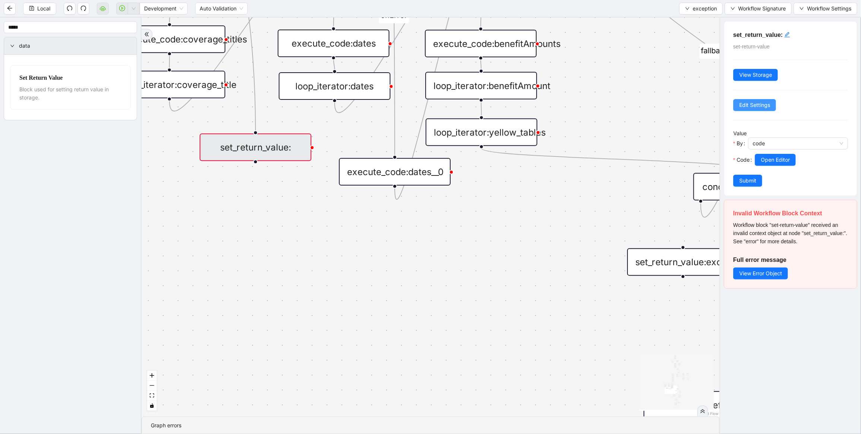
click at [745, 103] on span "Edit Settings" at bounding box center [754, 105] width 31 height 8
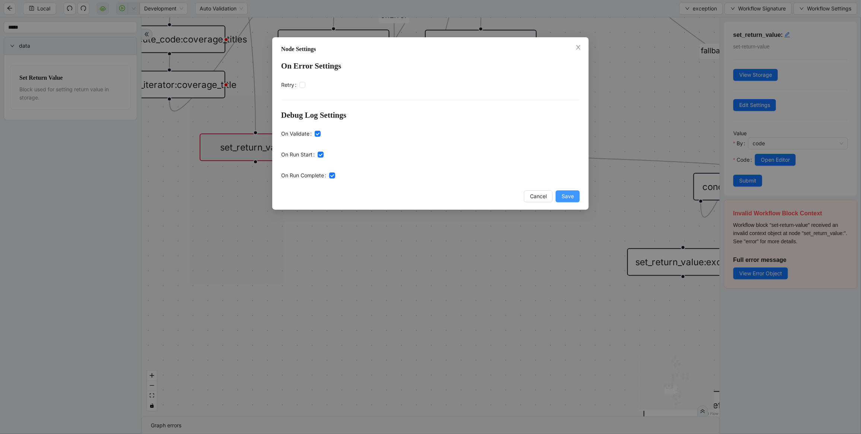
click at [564, 195] on span "Save" at bounding box center [567, 196] width 12 height 8
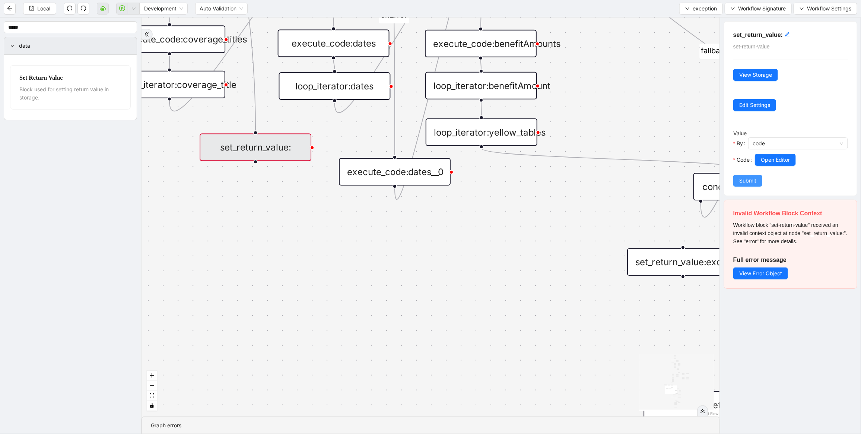
click at [757, 179] on button "Submit" at bounding box center [747, 181] width 29 height 12
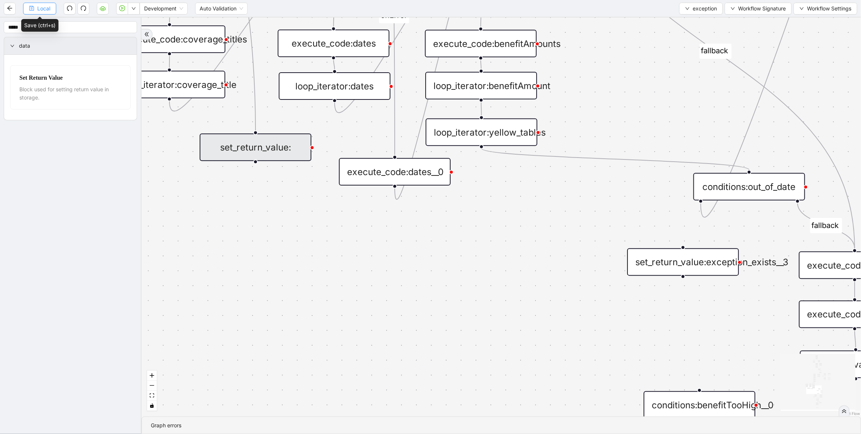
click at [45, 5] on span "Local" at bounding box center [43, 8] width 13 height 8
click at [120, 6] on icon "play-circle" at bounding box center [122, 8] width 6 height 6
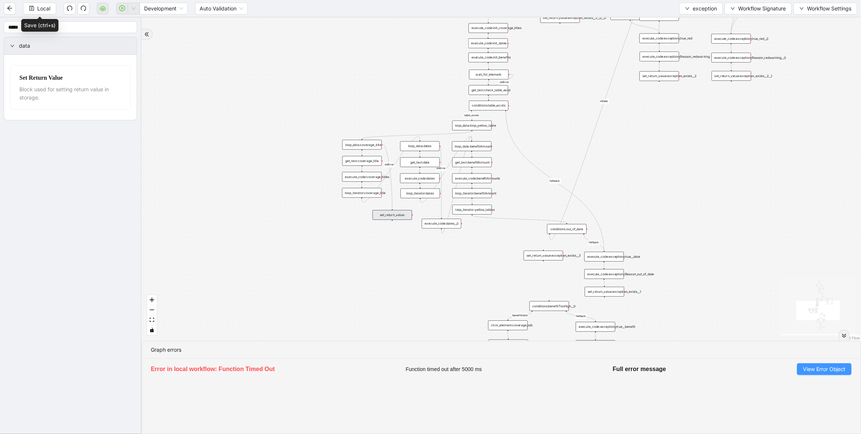
click at [806, 367] on span "View Error Object" at bounding box center [824, 369] width 43 height 8
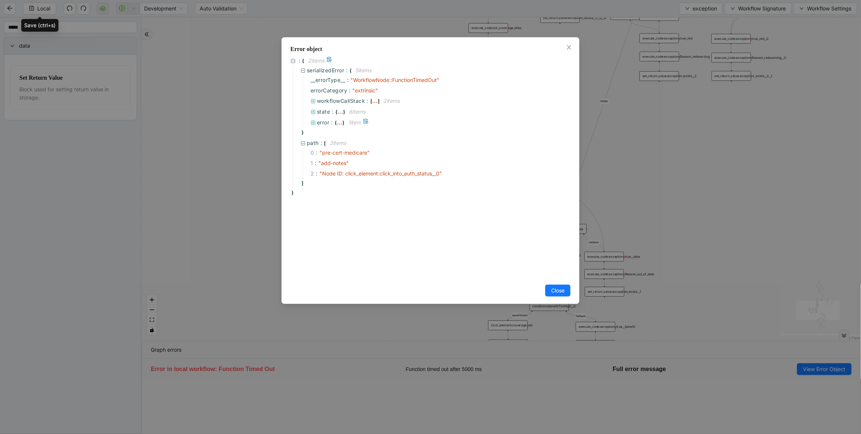
click at [321, 121] on span "error" at bounding box center [323, 122] width 13 height 6
click at [325, 111] on span "state" at bounding box center [323, 111] width 13 height 6
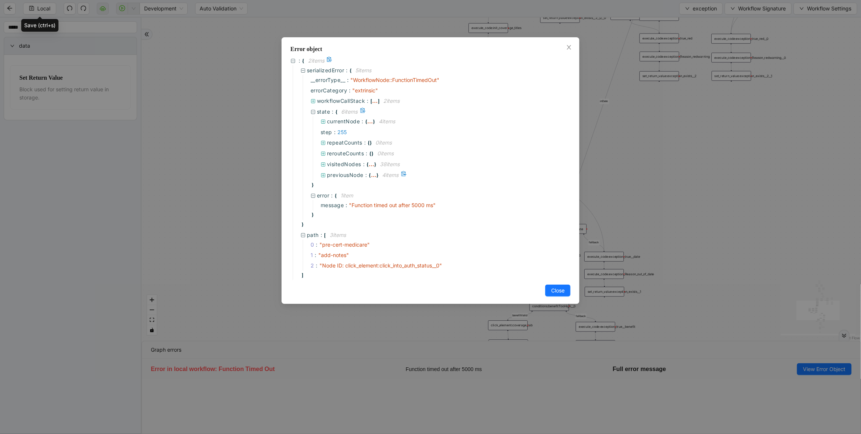
click at [341, 172] on span "previousNode" at bounding box center [345, 175] width 36 height 6
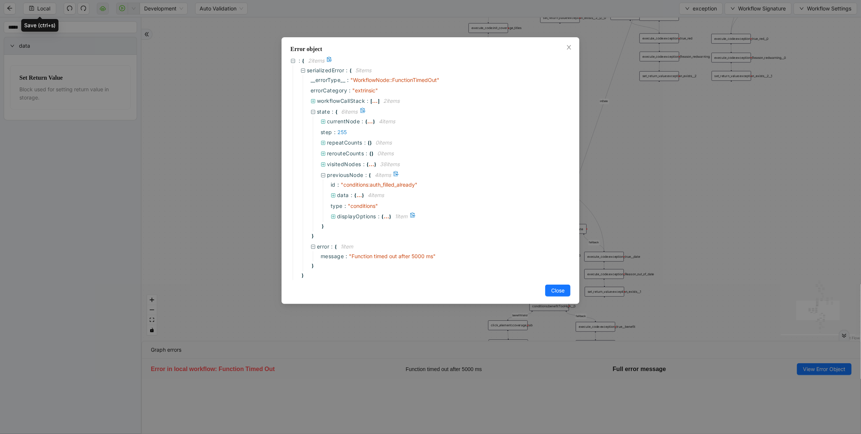
click at [346, 213] on span "displayOptions" at bounding box center [356, 216] width 39 height 6
click at [341, 163] on span "visitedNodes" at bounding box center [344, 164] width 34 height 6
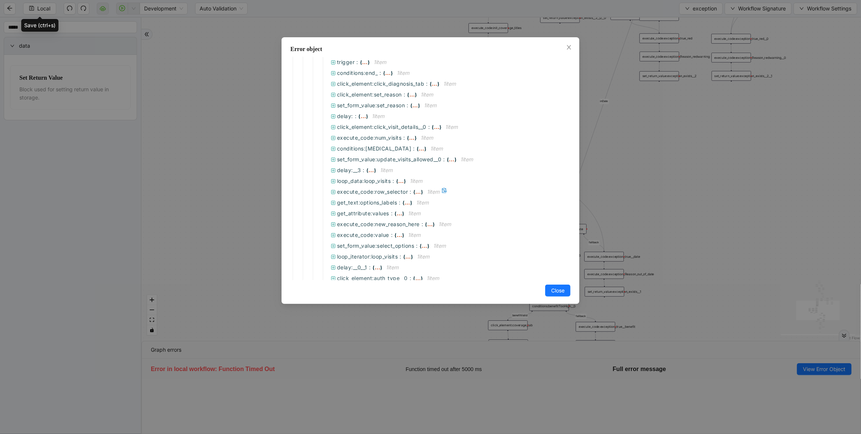
scroll to position [56, 0]
click at [346, 106] on span "visitedNodes" at bounding box center [344, 108] width 34 height 6
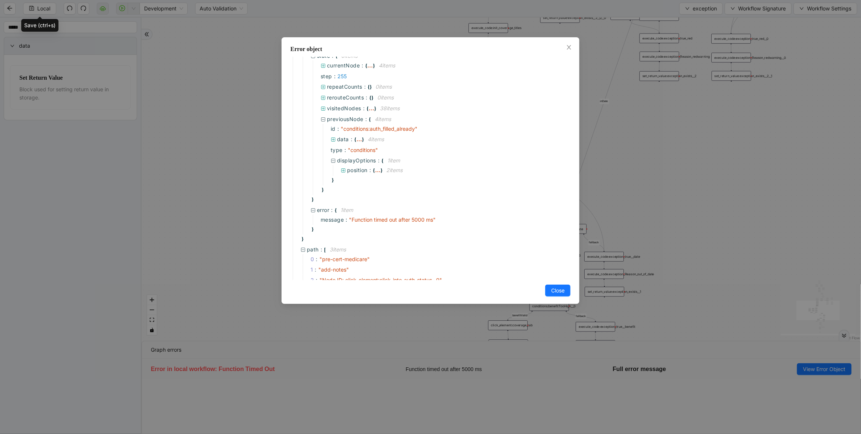
click at [735, 207] on div "Error object : { 2 item s serializedError : { 5 item s __errorType__ : " Workfl…" at bounding box center [430, 217] width 861 height 434
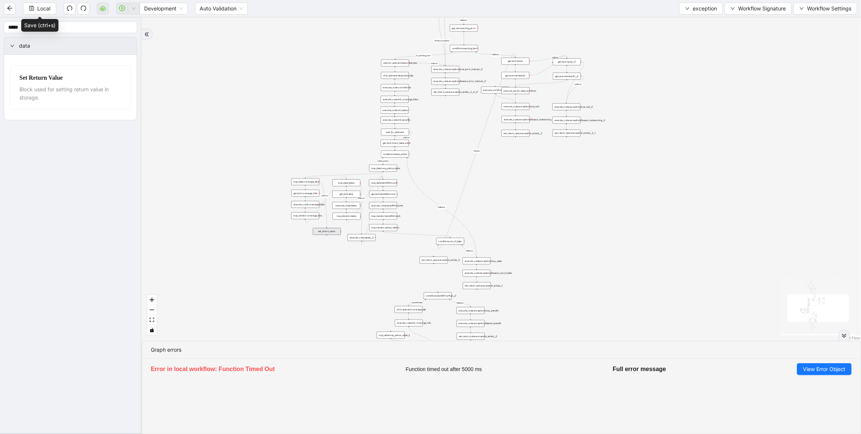
click at [326, 235] on div at bounding box center [326, 235] width 1 height 1
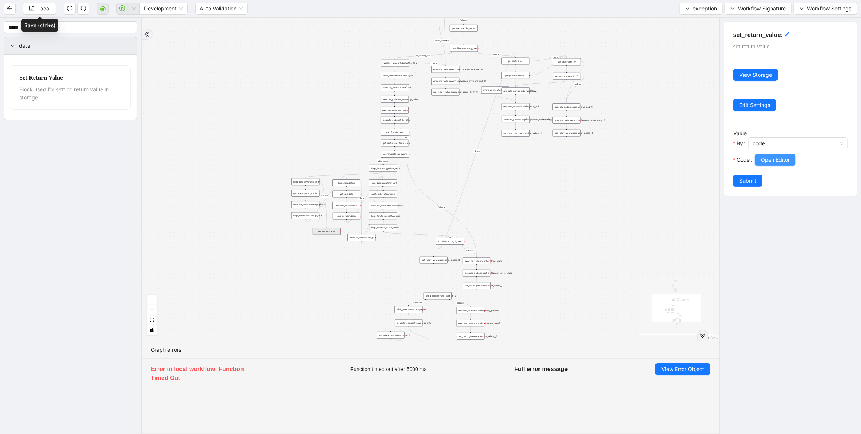
click at [770, 160] on span "Open Editor" at bounding box center [775, 160] width 29 height 8
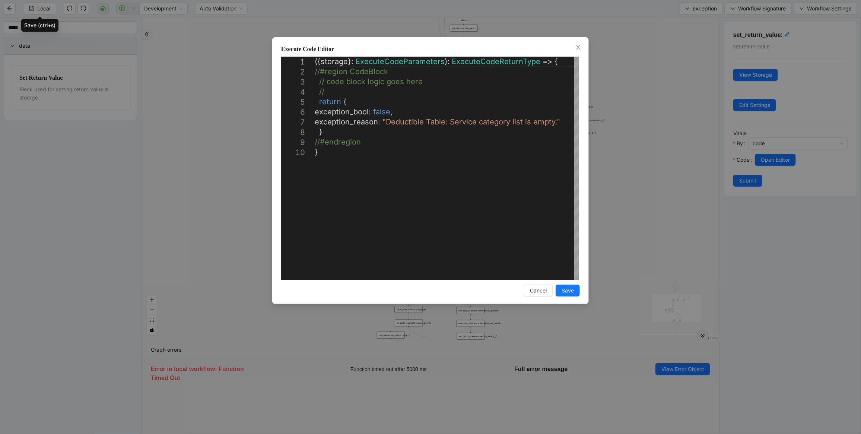
click at [630, 162] on div "**********" at bounding box center [430, 217] width 861 height 434
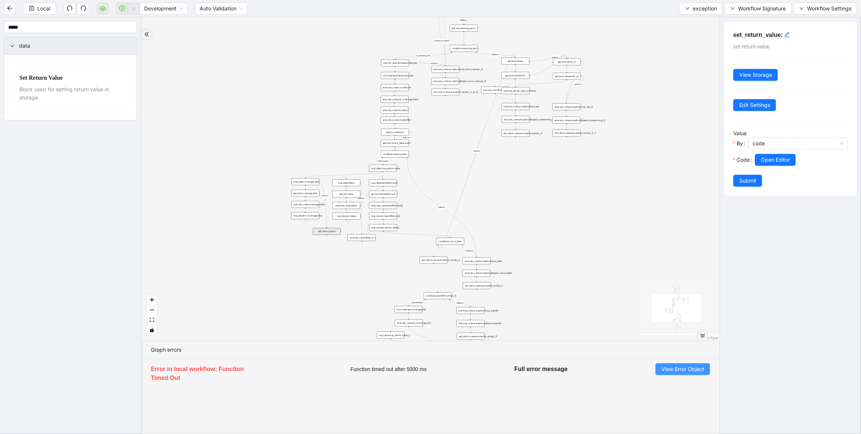
click at [663, 364] on button "View Error Object" at bounding box center [682, 369] width 55 height 12
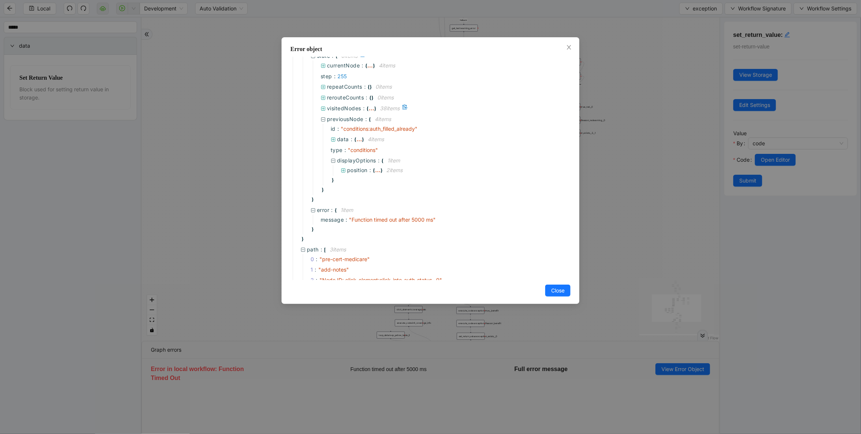
click at [345, 105] on span "visitedNodes" at bounding box center [344, 108] width 34 height 6
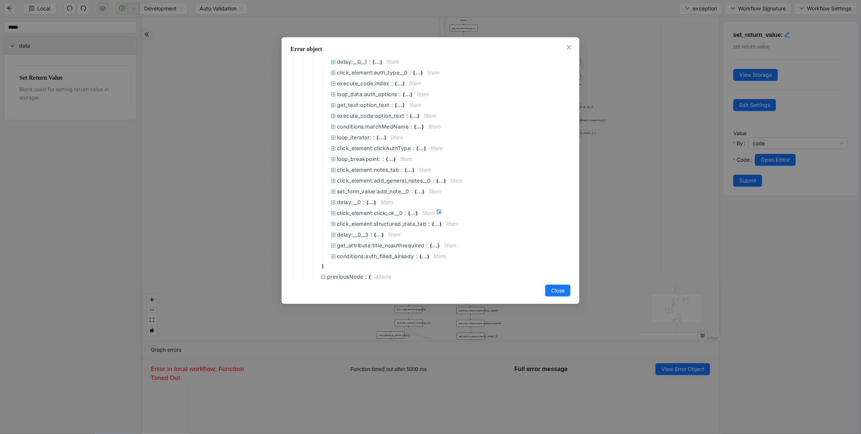
scroll to position [335, 0]
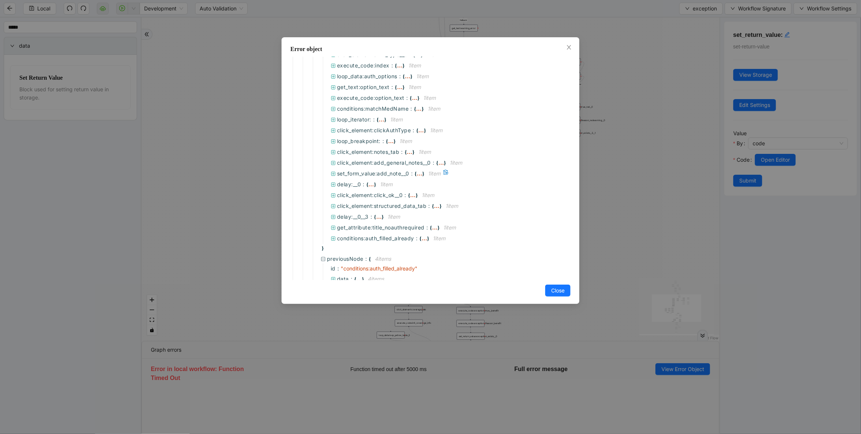
click at [389, 169] on span "set_form_value:add_note__0 :" at bounding box center [376, 173] width 78 height 8
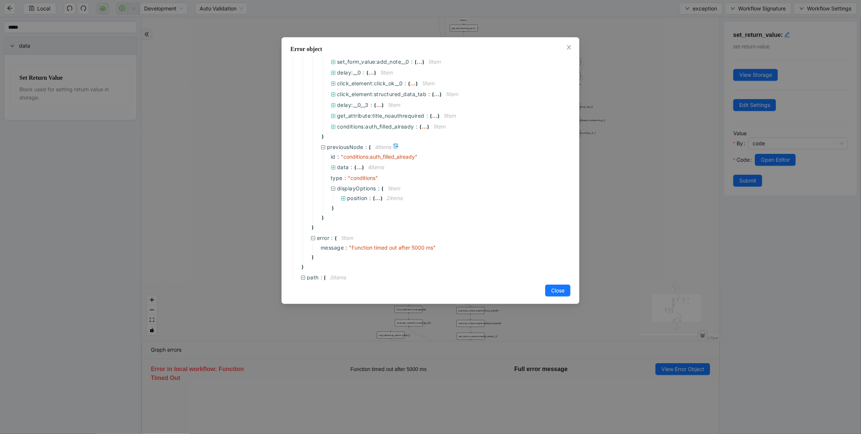
scroll to position [475, 0]
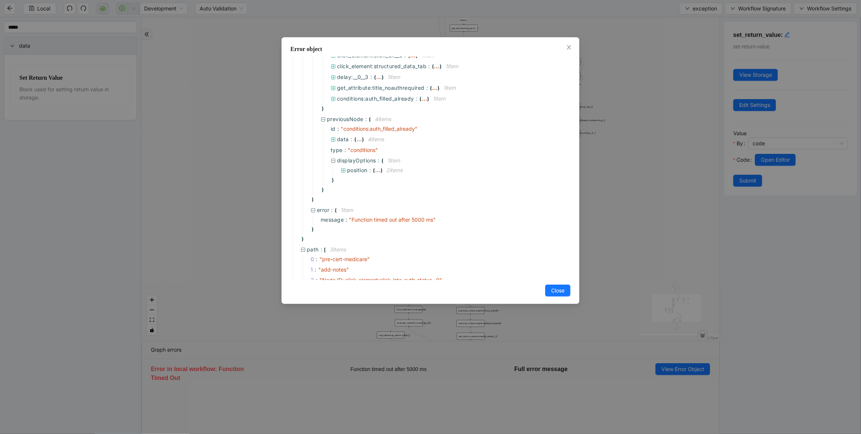
click at [601, 140] on div "Error object : { 2 item s serializedError : { 5 item s __errorType__ : " Workfl…" at bounding box center [430, 217] width 861 height 434
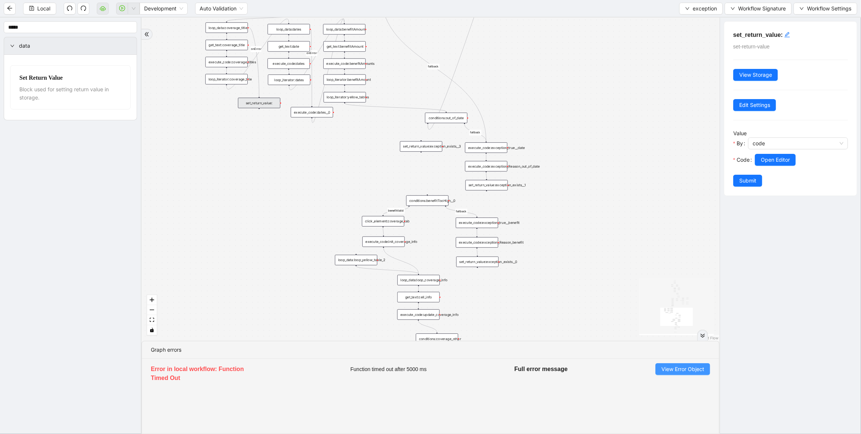
click at [671, 369] on span "View Error Object" at bounding box center [682, 369] width 43 height 8
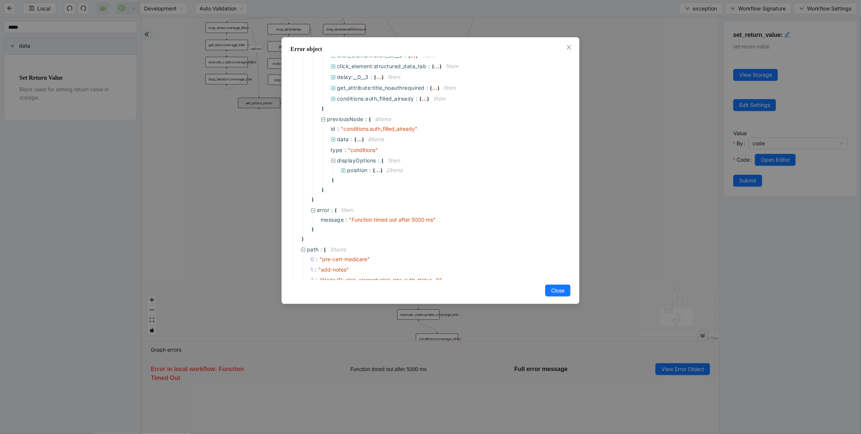
click at [680, 121] on div "Error object : { 2 item s serializedError : { 5 item s __errorType__ : " Workfl…" at bounding box center [430, 217] width 861 height 434
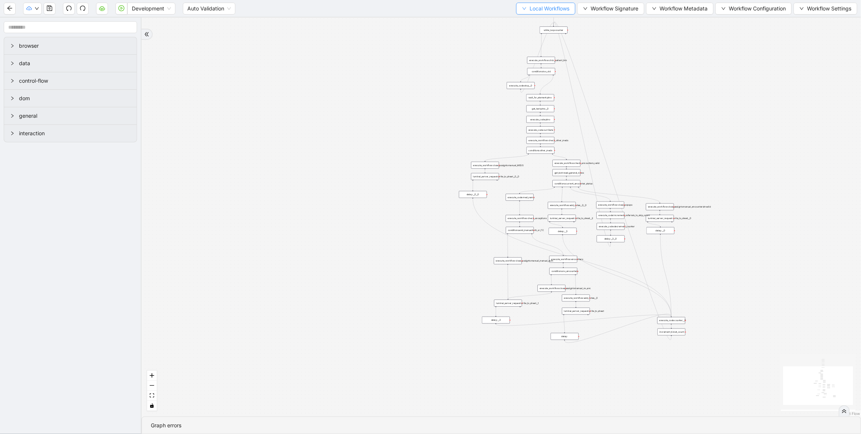
click at [533, 10] on span "Local Workflows" at bounding box center [549, 8] width 40 height 8
click at [529, 19] on span "Select" at bounding box center [542, 23] width 48 height 8
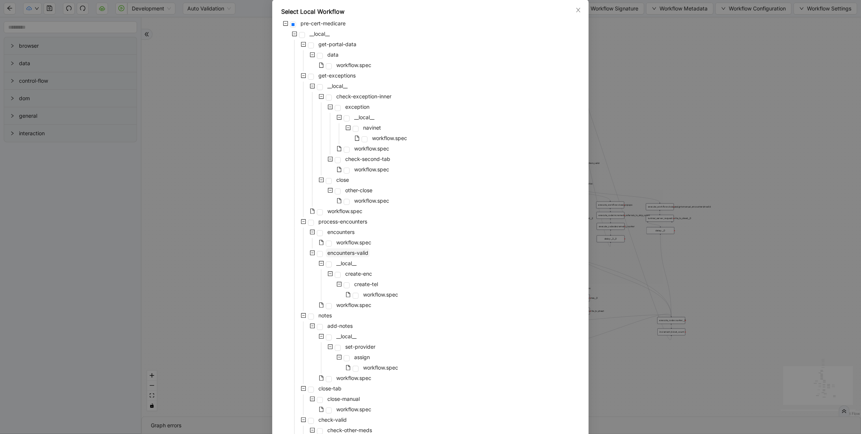
scroll to position [56, 0]
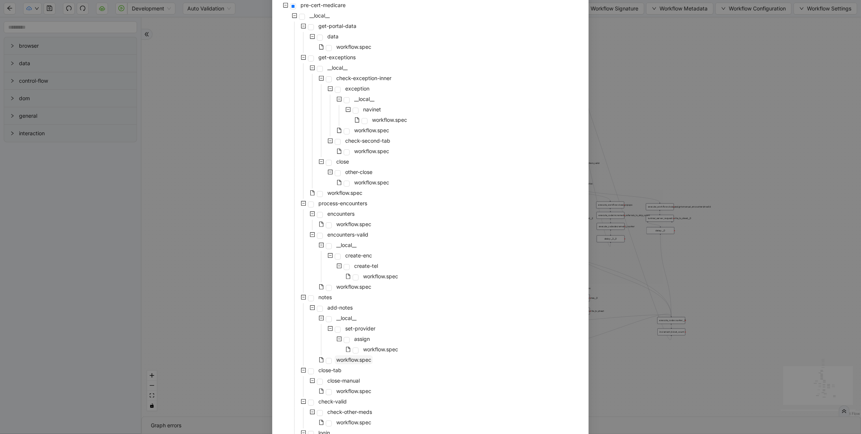
click at [337, 358] on span "workflow.spec" at bounding box center [353, 359] width 35 height 6
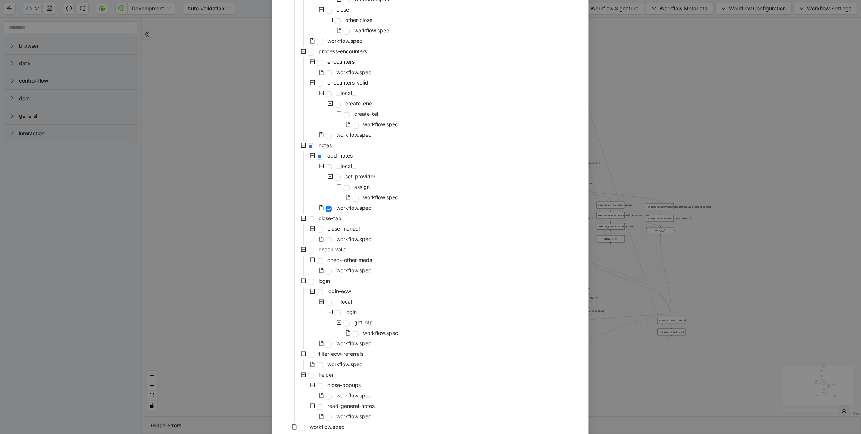
scroll to position [239, 0]
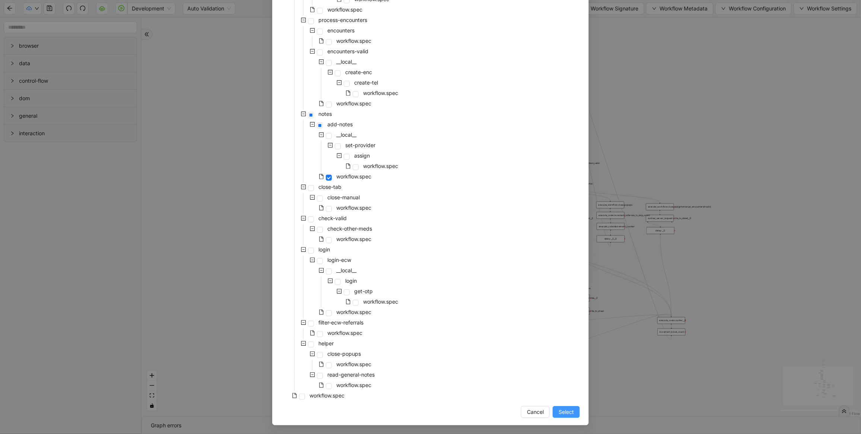
click at [571, 412] on button "Select" at bounding box center [566, 412] width 27 height 12
click at [556, 411] on div "trigger execute_workflow:check_exceptions execute_workflow:encounters execute_w…" at bounding box center [500, 217] width 719 height 399
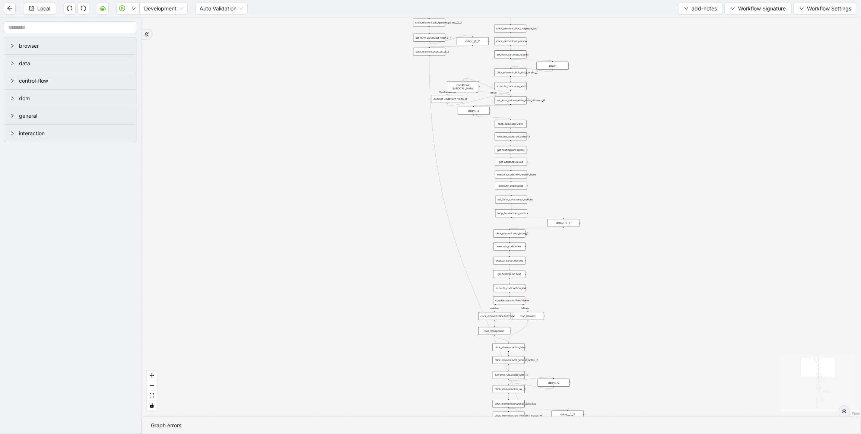
click at [344, 330] on div "financial fallback pool fallback fallback matches fallback ThreeForOrthovisc fa…" at bounding box center [500, 217] width 719 height 399
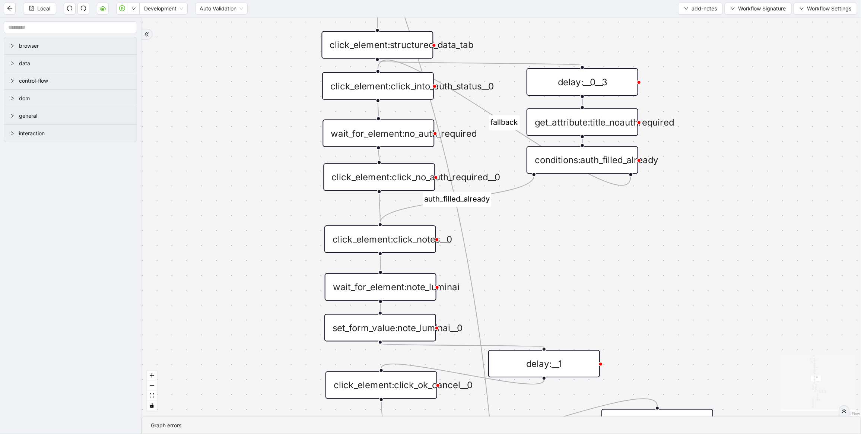
click at [410, 88] on div "click_element:click_into_auth_status__0" at bounding box center [378, 86] width 112 height 28
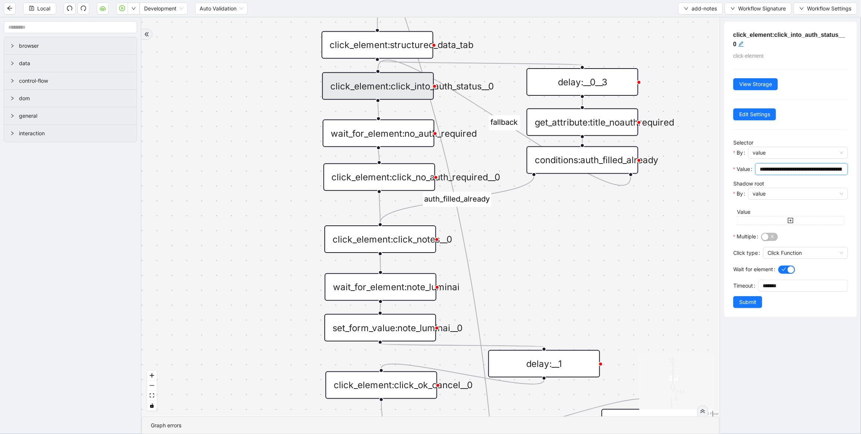
click at [821, 169] on input "**********" at bounding box center [801, 169] width 82 height 8
click at [373, 86] on div "click_element:click_into_auth_status__0" at bounding box center [378, 86] width 112 height 28
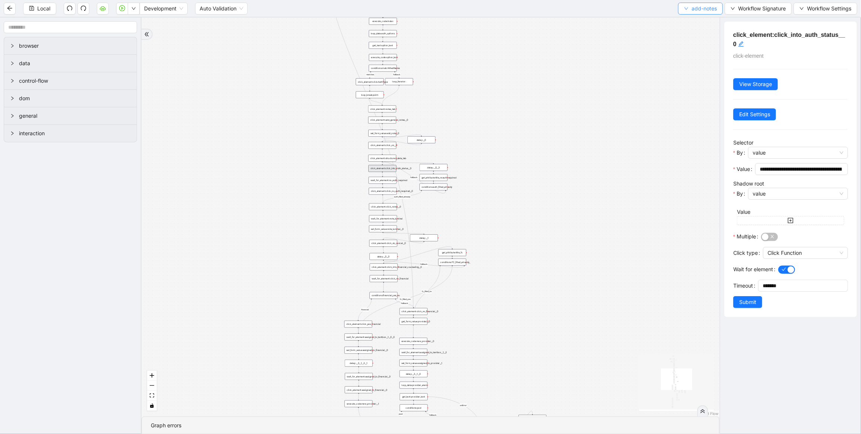
click at [691, 11] on span "add-notes" at bounding box center [703, 8] width 25 height 8
click at [683, 19] on span "Select" at bounding box center [698, 23] width 33 height 8
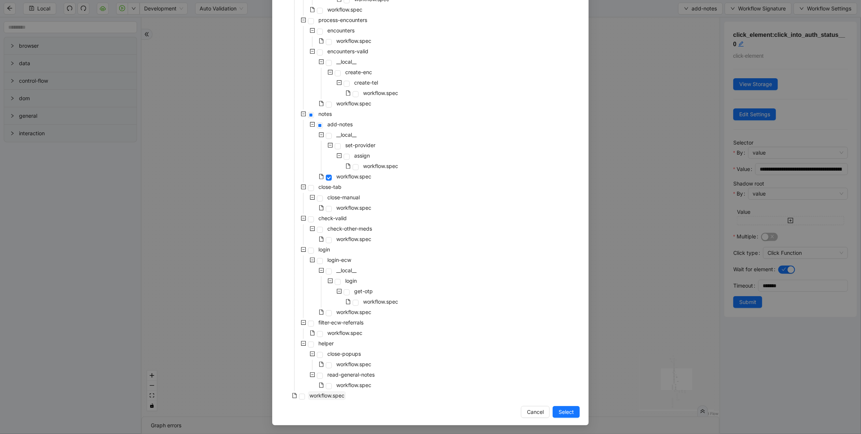
click at [336, 395] on span "workflow.spec" at bounding box center [326, 395] width 35 height 6
click at [559, 411] on span "Select" at bounding box center [566, 412] width 15 height 8
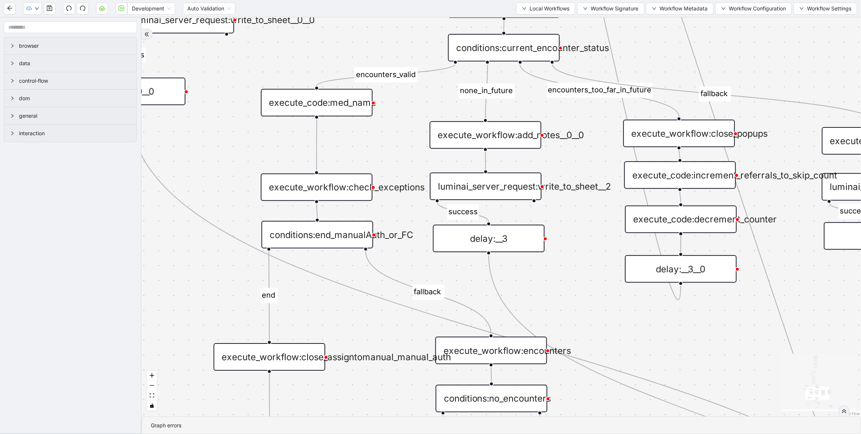
click at [397, 304] on icon "Edge from delay:__0__0 to execute_code:counter__0" at bounding box center [526, 343] width 793 height 471
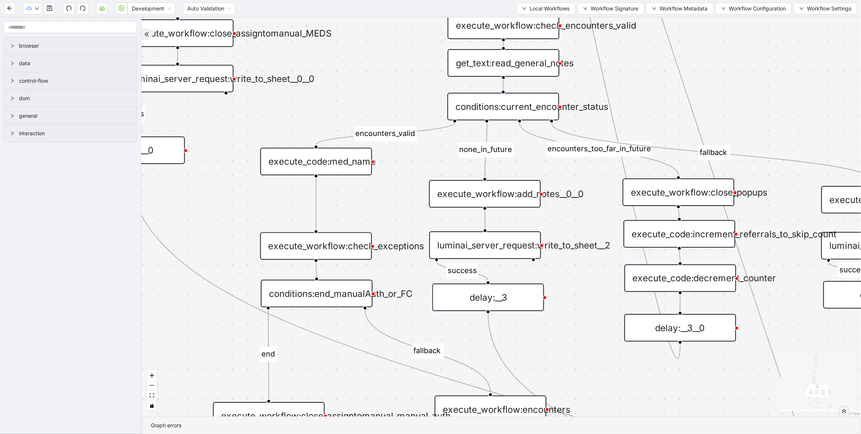
click at [490, 192] on div "execute_workflow:add_notes__0__0" at bounding box center [485, 194] width 112 height 28
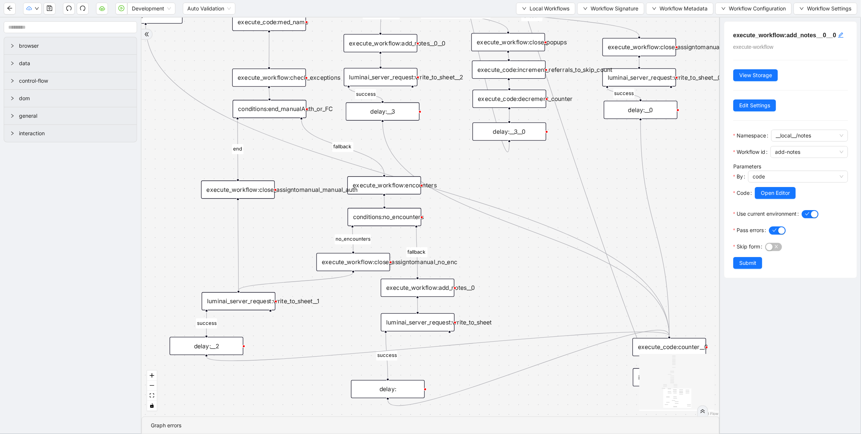
click at [275, 80] on div "execute_workflow:check_exceptions" at bounding box center [269, 78] width 74 height 18
click at [405, 293] on div "execute_workflow:add_notes__0" at bounding box center [418, 288] width 74 height 18
click at [391, 37] on div "execute_workflow:add_notes__0__0" at bounding box center [381, 43] width 74 height 18
click at [426, 292] on div "execute_workflow:add_notes__0" at bounding box center [418, 288] width 74 height 18
click at [551, 1] on div "Development Auto Validation Local Workflows Workflow Signature Workflow Metadat…" at bounding box center [430, 8] width 861 height 17
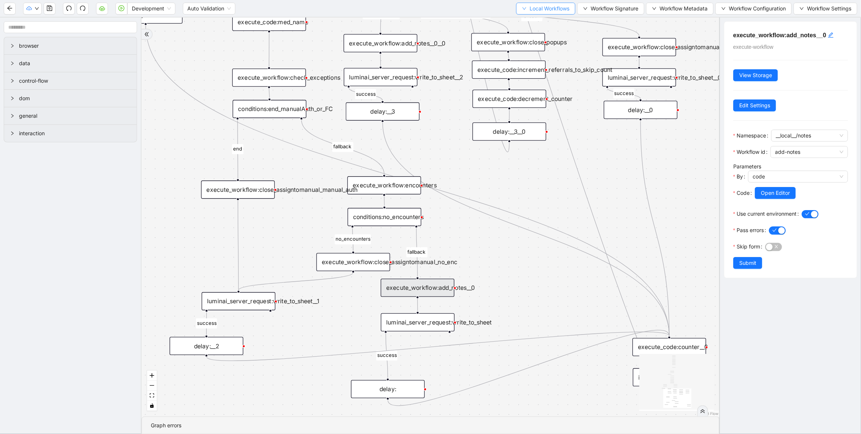
click at [545, 13] on button "Local Workflows" at bounding box center [545, 9] width 59 height 12
click at [533, 23] on span "Select" at bounding box center [542, 23] width 48 height 8
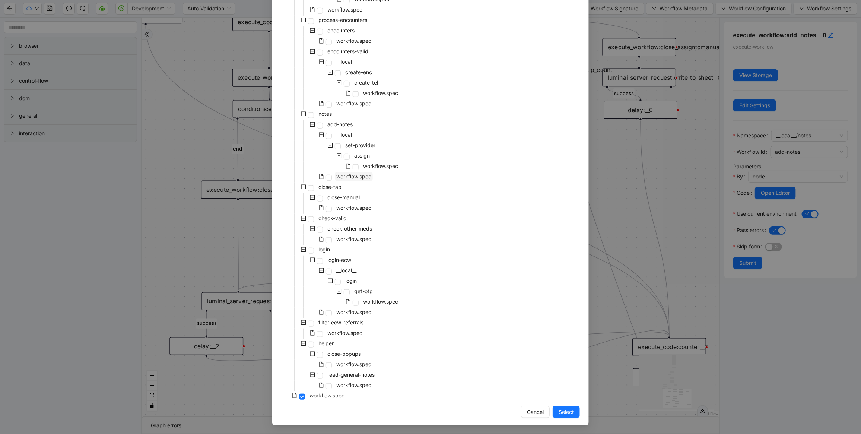
click at [347, 179] on span "workflow.spec" at bounding box center [354, 176] width 38 height 9
click at [627, 183] on div "Select Local Workflow pre-cert-medicare __local__ get-portal-data data workflow…" at bounding box center [430, 217] width 861 height 434
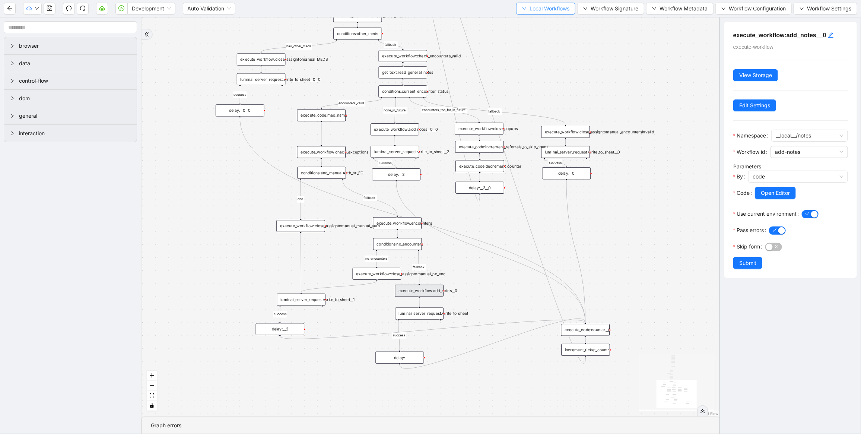
click at [533, 14] on button "Local Workflows" at bounding box center [545, 9] width 59 height 12
click at [537, 21] on span "Select" at bounding box center [542, 23] width 48 height 8
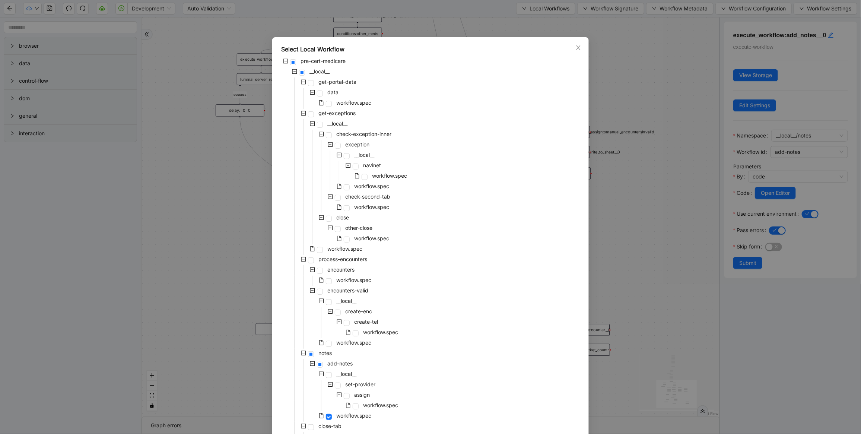
scroll to position [223, 0]
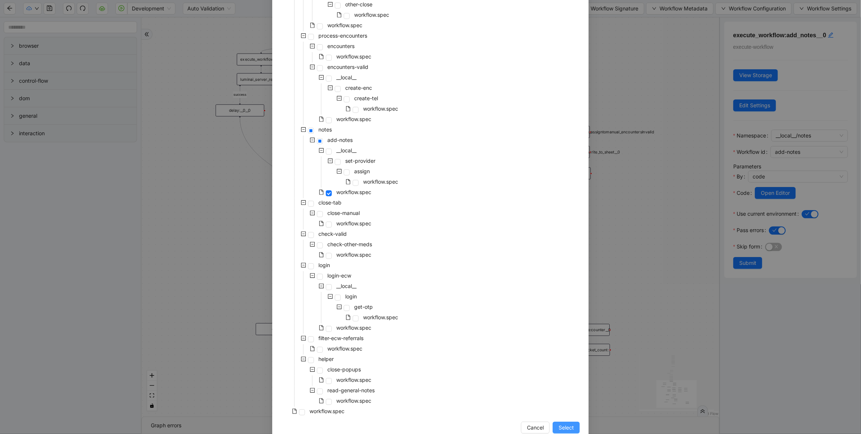
click at [569, 430] on span "Select" at bounding box center [566, 427] width 15 height 8
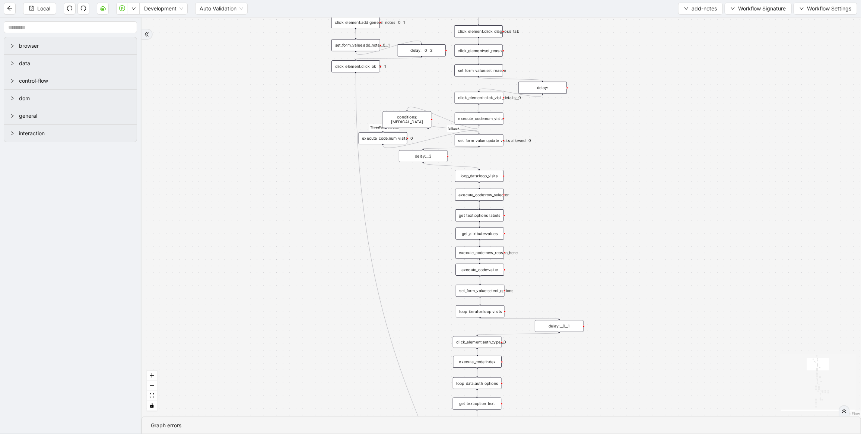
drag, startPoint x: 611, startPoint y: 93, endPoint x: 538, endPoint y: 206, distance: 133.9
click at [538, 206] on div "financial fallback pool fallback fallback matches fallback ThreeForOrthovisc fa…" at bounding box center [500, 217] width 719 height 399
click at [548, 193] on div "financial fallback pool fallback fallback matches fallback ThreeForOrthovisc fa…" at bounding box center [500, 217] width 719 height 399
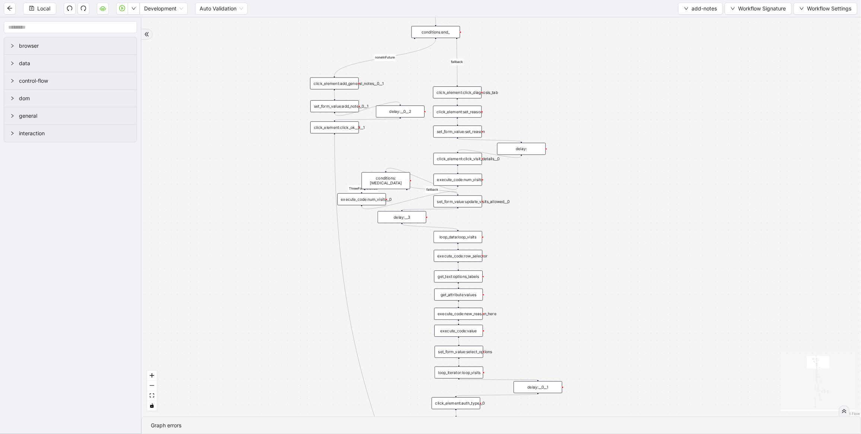
drag, startPoint x: 560, startPoint y: 185, endPoint x: 536, endPoint y: 250, distance: 69.3
click at [536, 250] on div "financial fallback pool fallback fallback matches fallback ThreeForOrthovisc fa…" at bounding box center [500, 217] width 719 height 399
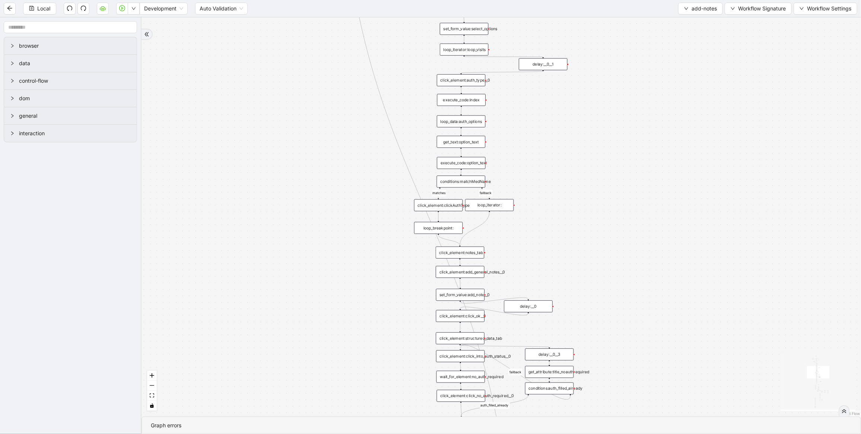
drag, startPoint x: 544, startPoint y: 258, endPoint x: 552, endPoint y: -69, distance: 327.0
click at [552, 0] on html "Local Development Auto Validation add-notes Workflow Signature Workflow Setting…" at bounding box center [430, 217] width 861 height 434
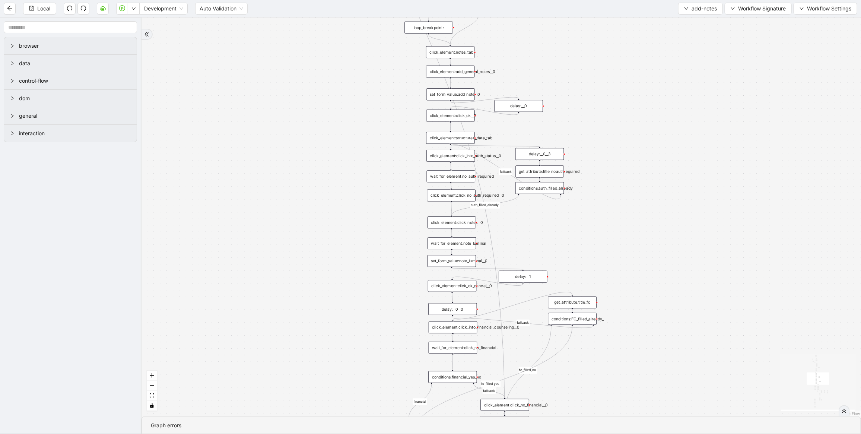
drag, startPoint x: 403, startPoint y: 312, endPoint x: 393, endPoint y: 106, distance: 205.8
click at [393, 106] on div "financial fallback pool fallback fallback matches fallback ThreeForOrthovisc fa…" at bounding box center [500, 217] width 719 height 399
click at [454, 150] on div "click_element:click_into_auth_status__0" at bounding box center [450, 150] width 49 height 12
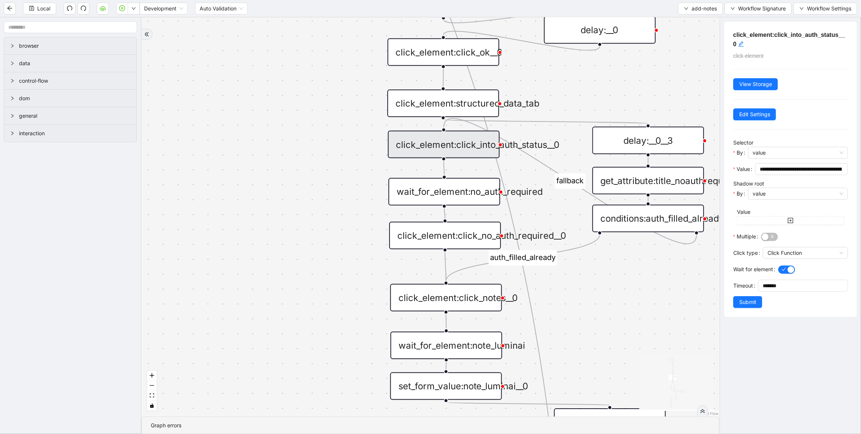
click at [451, 150] on div "click_element:click_into_auth_status__0" at bounding box center [444, 145] width 112 height 28
click at [457, 146] on div "click_element:click_into_auth_status__0" at bounding box center [444, 145] width 112 height 28
click at [464, 144] on div "click_element:click_into_auth_status__0" at bounding box center [444, 145] width 112 height 28
click at [317, 252] on div "financial fallback pool fallback fallback matches fallback ThreeForOrthovisc fa…" at bounding box center [430, 217] width 578 height 399
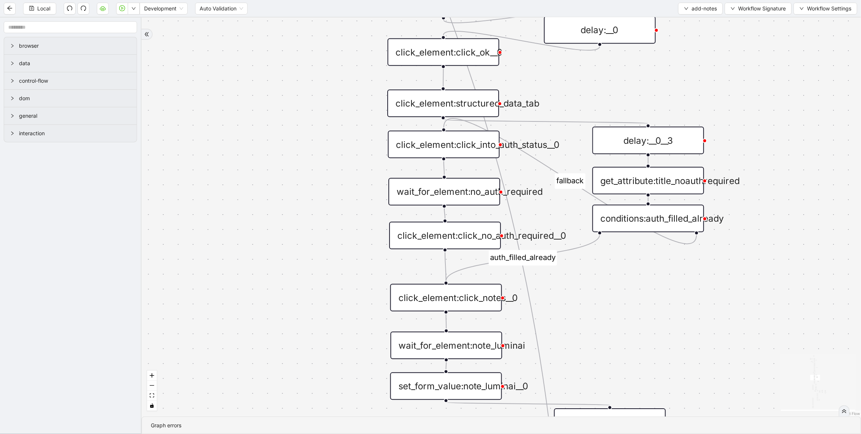
click at [642, 184] on div "get_attribute:title_noauthrequired" at bounding box center [648, 181] width 112 height 28
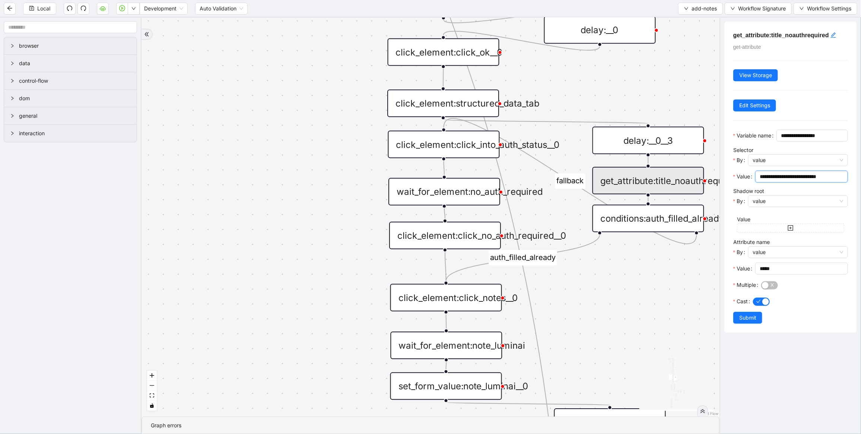
click at [800, 181] on input "**********" at bounding box center [801, 176] width 82 height 8
click at [651, 213] on div "conditions:auth_filled_already" at bounding box center [648, 218] width 112 height 28
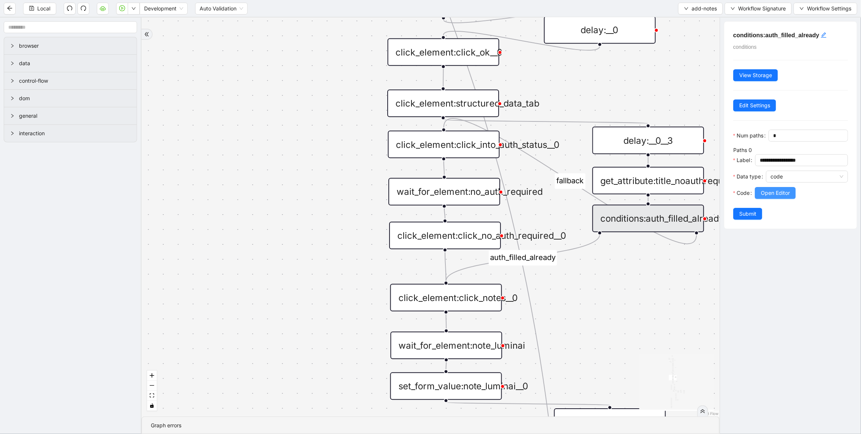
click at [792, 199] on button "Open Editor" at bounding box center [775, 193] width 41 height 12
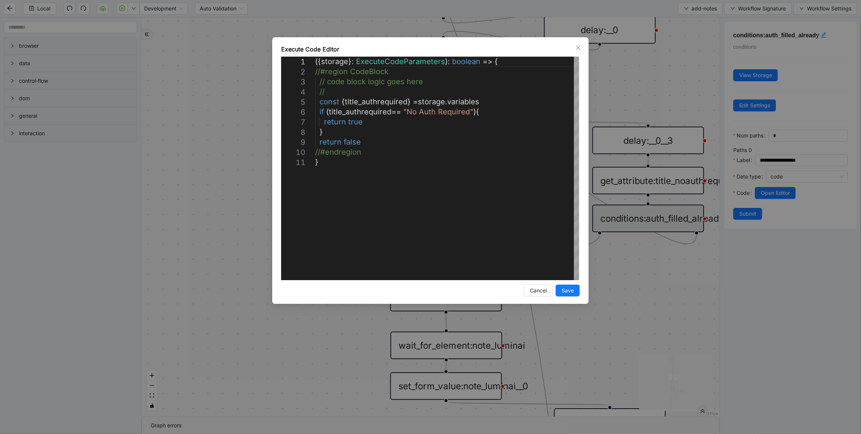
click at [647, 88] on div "**********" at bounding box center [430, 217] width 861 height 434
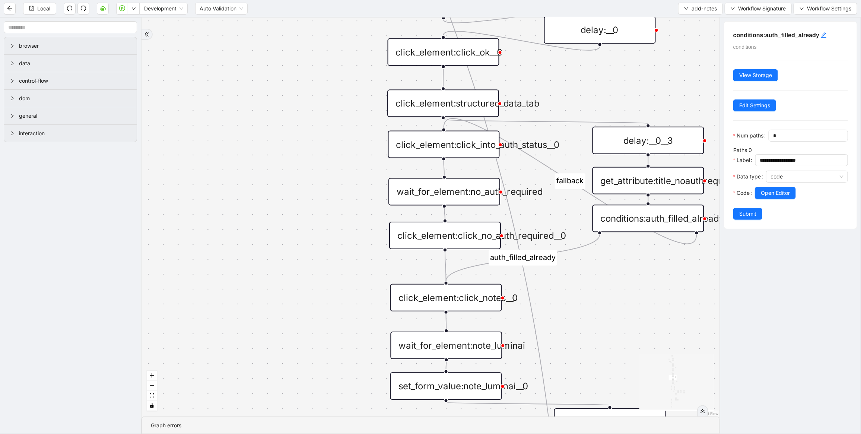
click at [649, 185] on div "get_attribute:title_noauthrequired" at bounding box center [648, 181] width 112 height 28
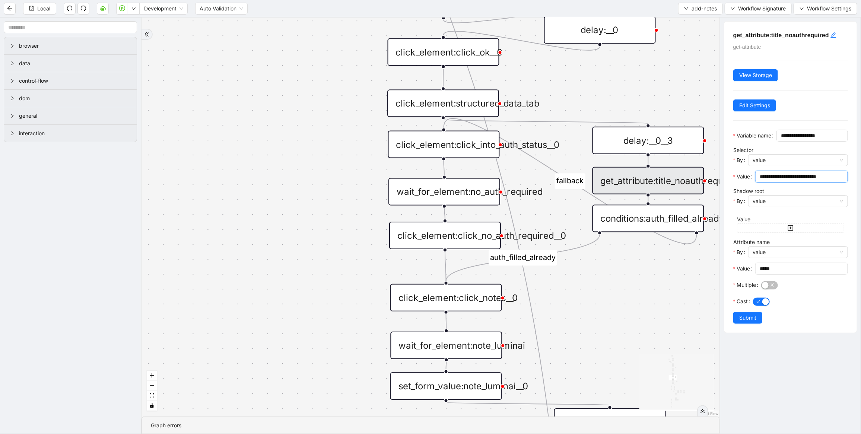
click at [797, 181] on input "**********" at bounding box center [801, 176] width 82 height 8
click at [804, 181] on input "**********" at bounding box center [801, 176] width 82 height 8
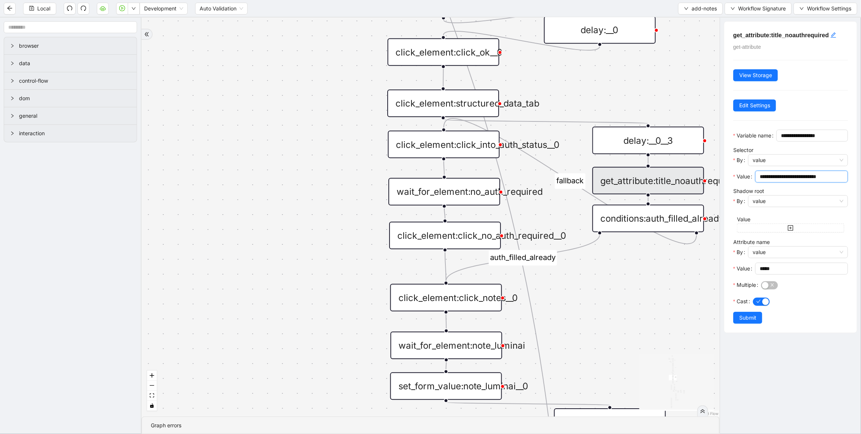
click at [804, 181] on input "**********" at bounding box center [801, 176] width 82 height 8
click at [455, 144] on div "click_element:click_into_auth_status__0" at bounding box center [444, 145] width 112 height 28
click at [476, 134] on div "click_element:click_into_auth_status__0" at bounding box center [445, 145] width 112 height 28
click at [477, 141] on div "click_element:click_into_auth_status__0" at bounding box center [445, 144] width 112 height 28
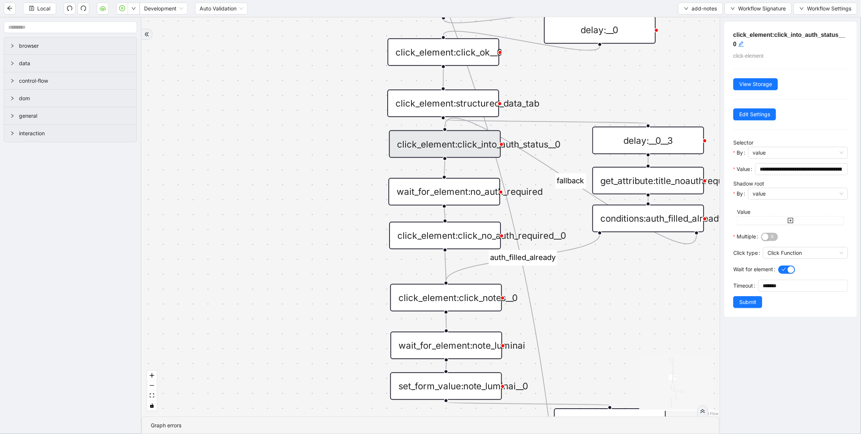
click at [477, 141] on div "click_element:click_into_auth_status__0" at bounding box center [445, 144] width 112 height 28
click at [796, 166] on input "**********" at bounding box center [801, 169] width 82 height 8
click at [652, 177] on div "get_attribute:title_noauthrequired" at bounding box center [648, 181] width 112 height 28
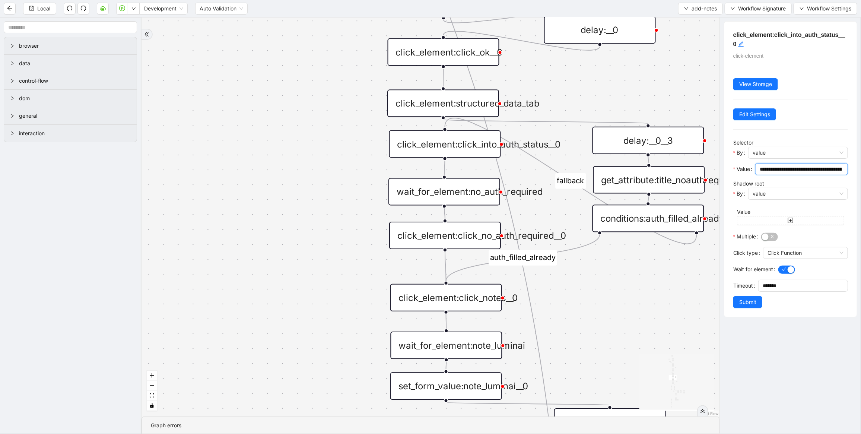
click at [806, 169] on input "**********" at bounding box center [801, 169] width 82 height 8
click at [807, 168] on input "**********" at bounding box center [801, 169] width 82 height 8
click at [643, 177] on div "get_attribute:title_noauthrequired" at bounding box center [649, 180] width 112 height 28
click at [807, 165] on input "**********" at bounding box center [801, 169] width 82 height 8
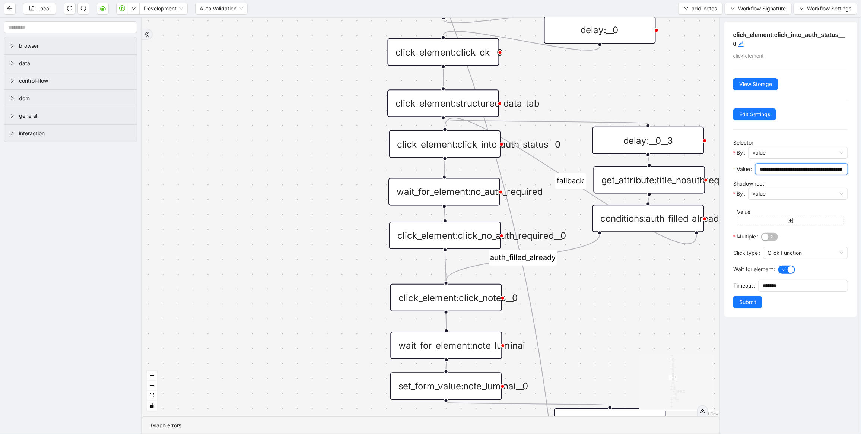
click at [807, 165] on input "**********" at bounding box center [801, 169] width 82 height 8
click at [671, 69] on div "financial fallback pool fallback fallback matches fallback ThreeForOrthovisc fa…" at bounding box center [430, 217] width 578 height 399
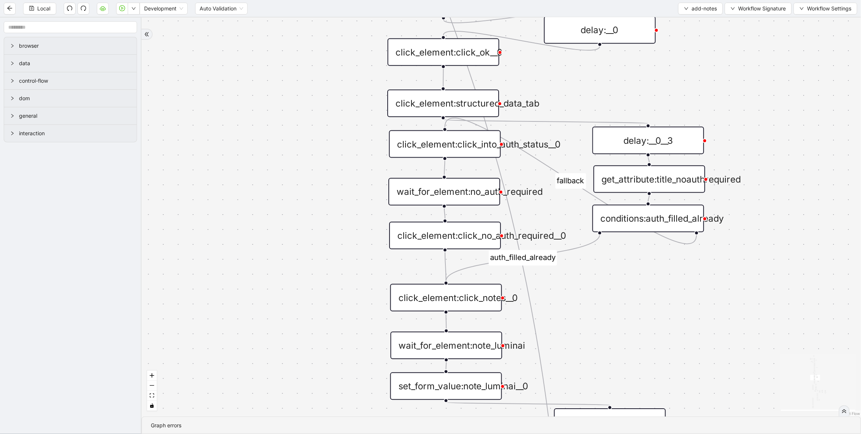
click at [645, 182] on div "get_attribute:title_noauthrequired" at bounding box center [650, 179] width 112 height 28
click at [661, 182] on div "get_attribute:title_noauthrequired" at bounding box center [650, 179] width 112 height 28
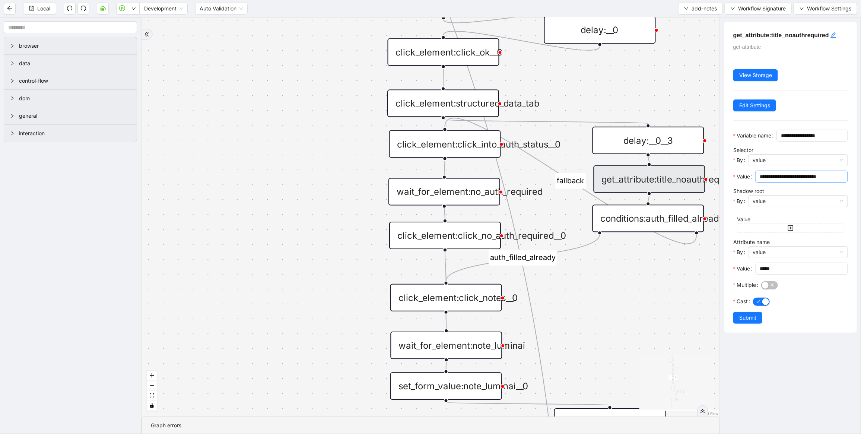
click at [791, 181] on input "**********" at bounding box center [801, 176] width 82 height 8
click at [681, 219] on div "conditions:auth_filled_already" at bounding box center [648, 218] width 112 height 28
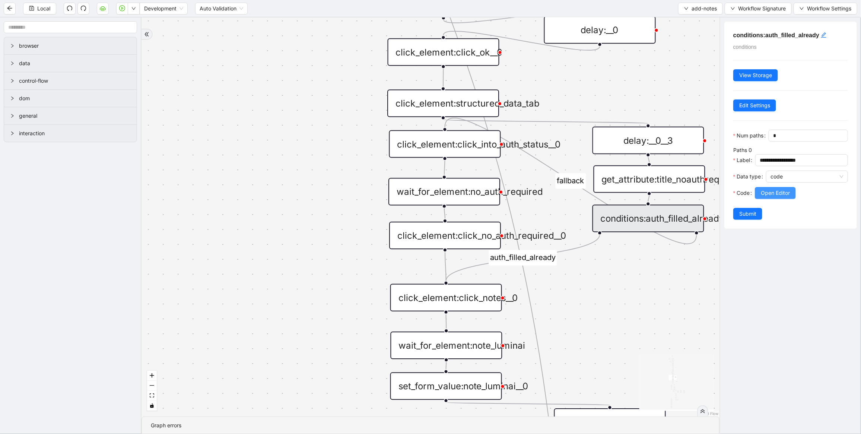
click at [781, 197] on span "Open Editor" at bounding box center [775, 193] width 29 height 8
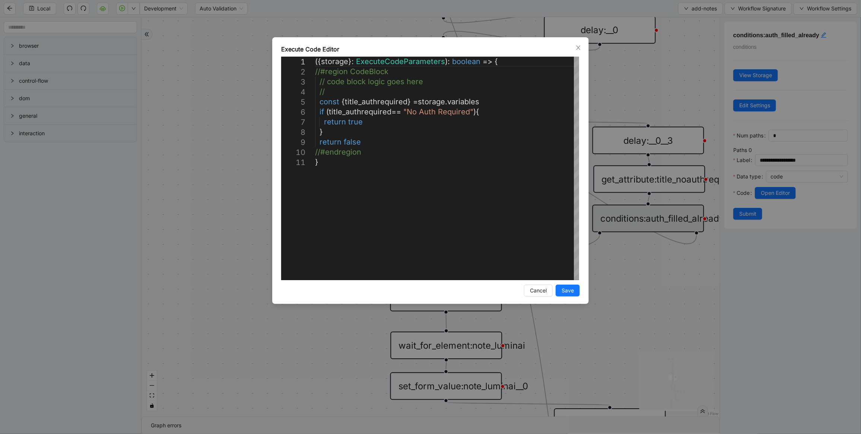
click at [647, 83] on div "**********" at bounding box center [430, 217] width 861 height 434
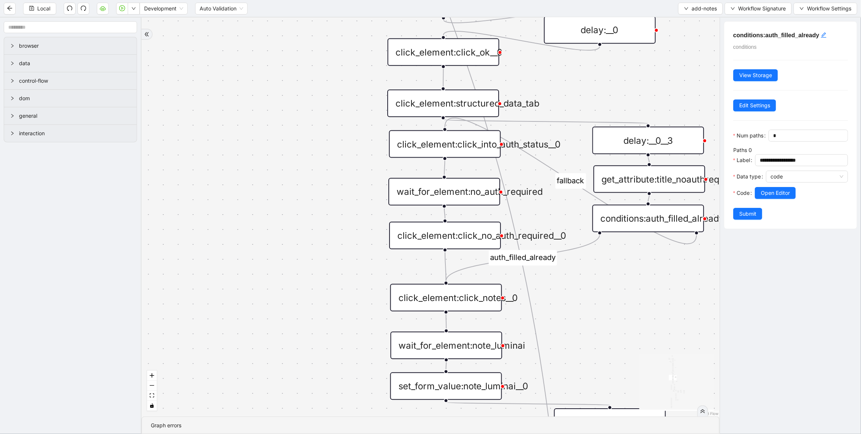
click at [674, 182] on div "get_attribute:title_noauthrequired" at bounding box center [650, 179] width 112 height 28
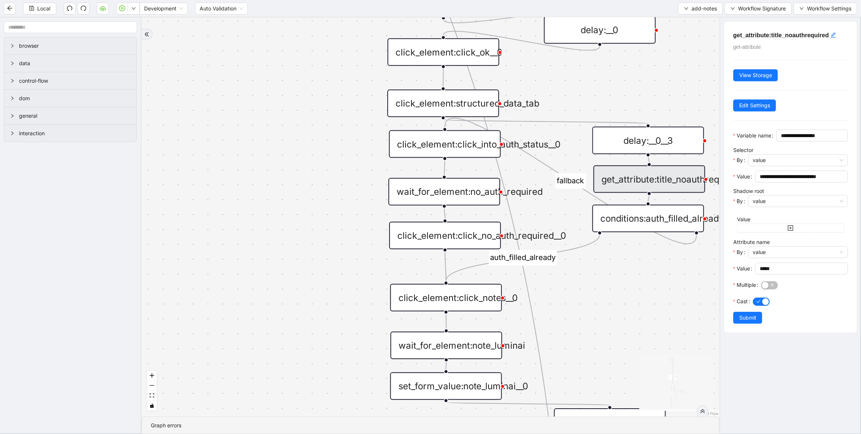
click at [630, 183] on div "get_attribute:title_noauthrequired" at bounding box center [650, 179] width 112 height 28
click at [475, 144] on div "click_element:click_into_auth_status__0" at bounding box center [445, 144] width 112 height 28
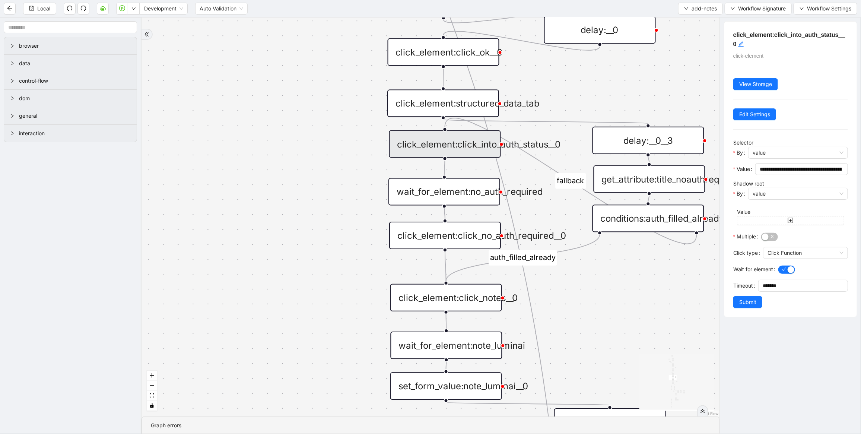
click at [485, 145] on div "click_element:click_into_auth_status__0" at bounding box center [445, 144] width 112 height 28
click at [796, 168] on input "**********" at bounding box center [801, 169] width 82 height 8
click at [825, 134] on div "**********" at bounding box center [790, 169] width 133 height 295
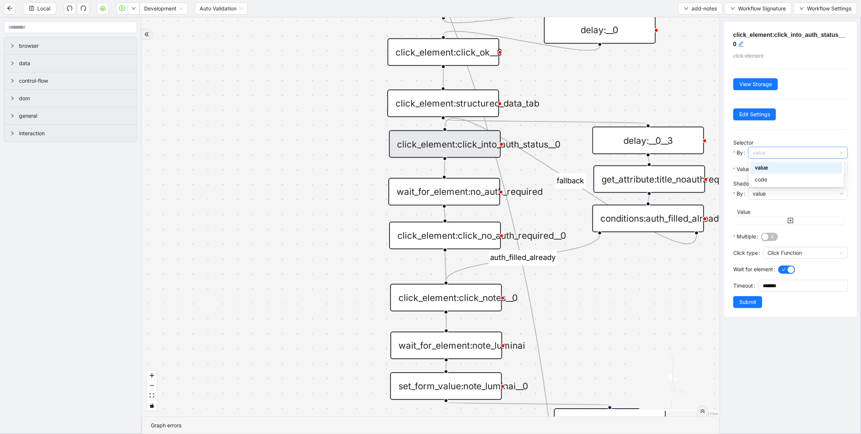
click at [831, 155] on span "value" at bounding box center [798, 152] width 91 height 11
click at [825, 116] on div "**********" at bounding box center [790, 169] width 133 height 295
click at [654, 264] on div "financial fallback pool fallback fallback matches fallback ThreeForOrthovisc fa…" at bounding box center [430, 217] width 578 height 399
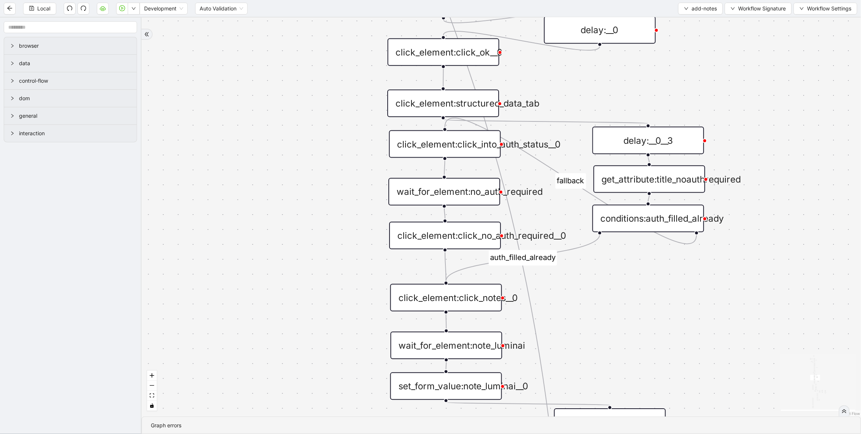
click at [471, 150] on div "click_element:click_into_auth_status__0" at bounding box center [445, 144] width 112 height 28
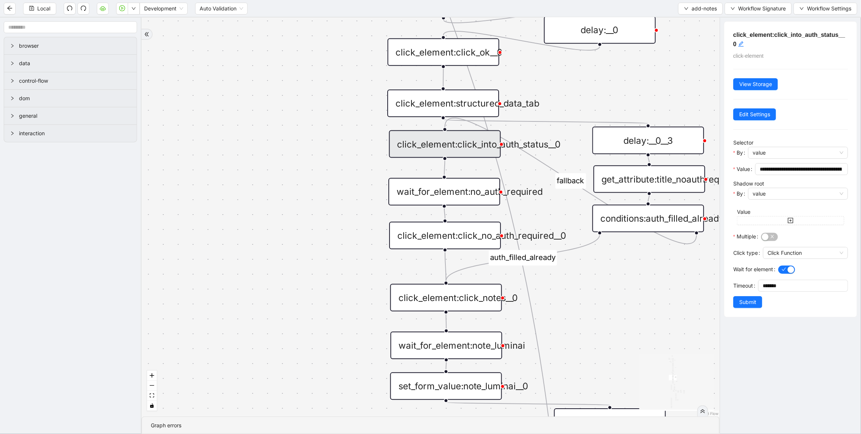
click at [635, 285] on div "financial fallback pool fallback fallback matches fallback ThreeForOrthovisc fa…" at bounding box center [430, 217] width 578 height 399
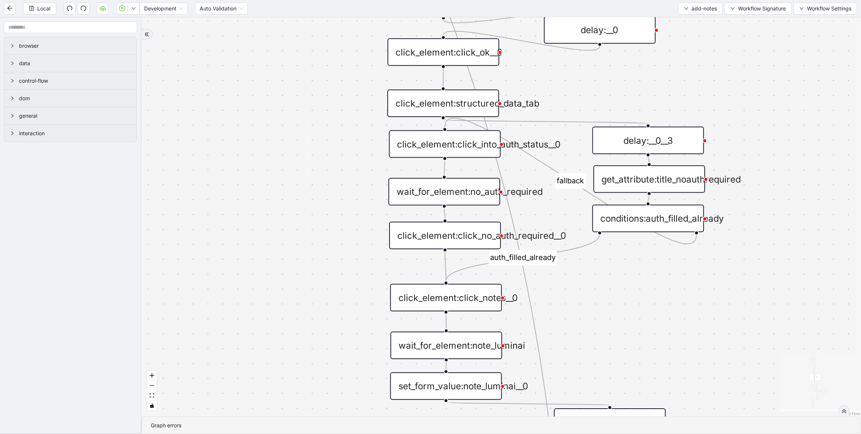
click at [678, 219] on div "conditions:auth_filled_already" at bounding box center [648, 218] width 112 height 28
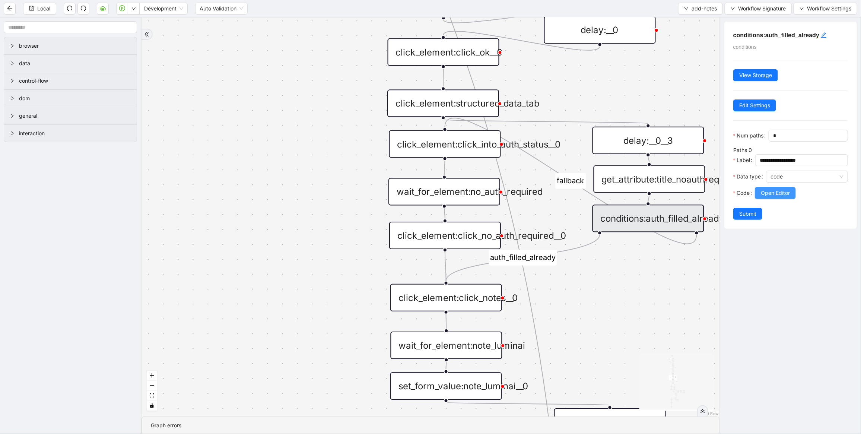
click at [790, 197] on span "Open Editor" at bounding box center [775, 193] width 29 height 8
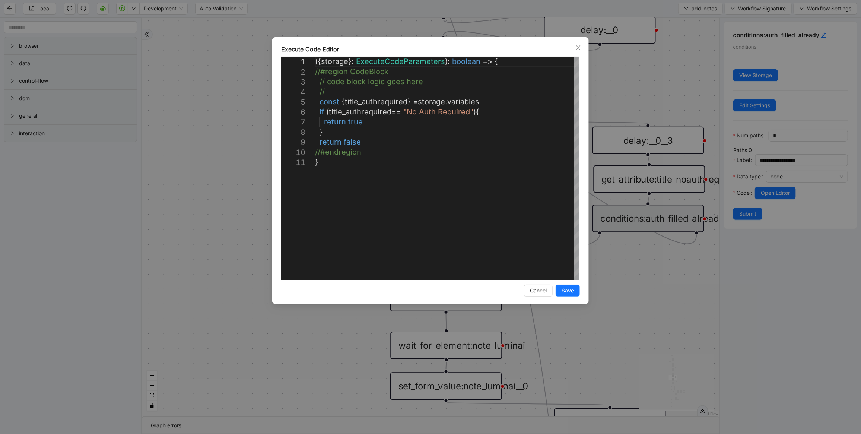
click at [643, 250] on div "**********" at bounding box center [430, 217] width 861 height 434
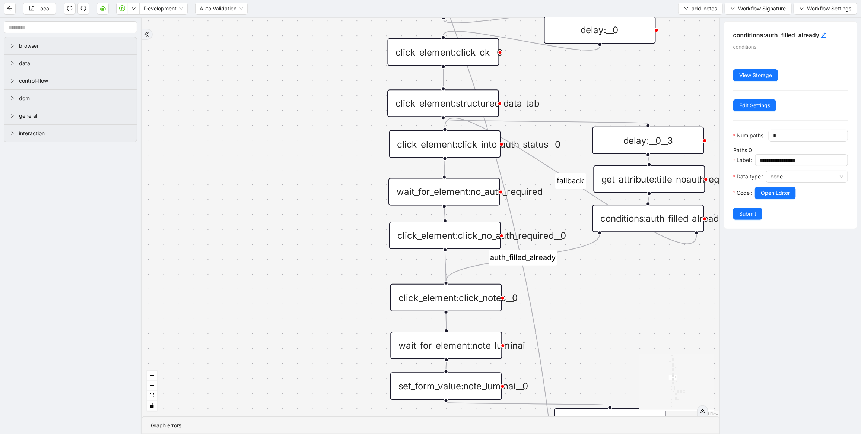
click at [444, 229] on div "click_element:click_no_auth_required__0" at bounding box center [445, 236] width 112 height 28
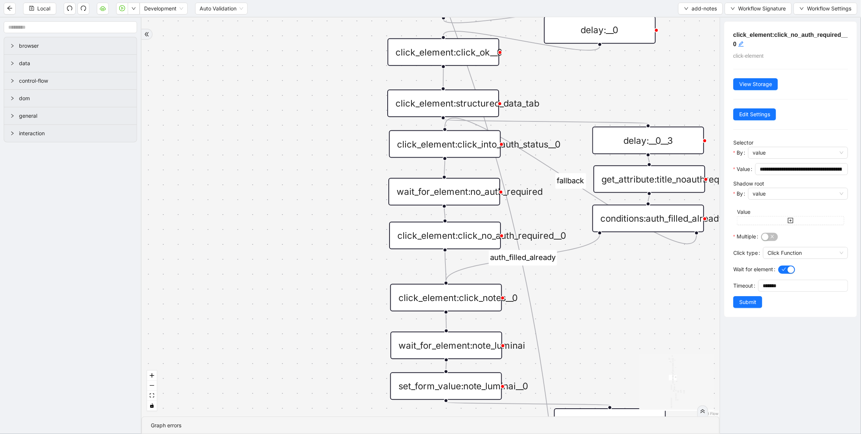
click at [465, 141] on div "click_element:click_into_auth_status__0" at bounding box center [445, 144] width 112 height 28
click at [624, 79] on div "financial fallback pool fallback fallback matches fallback ThreeForOrthovisc fa…" at bounding box center [430, 217] width 578 height 399
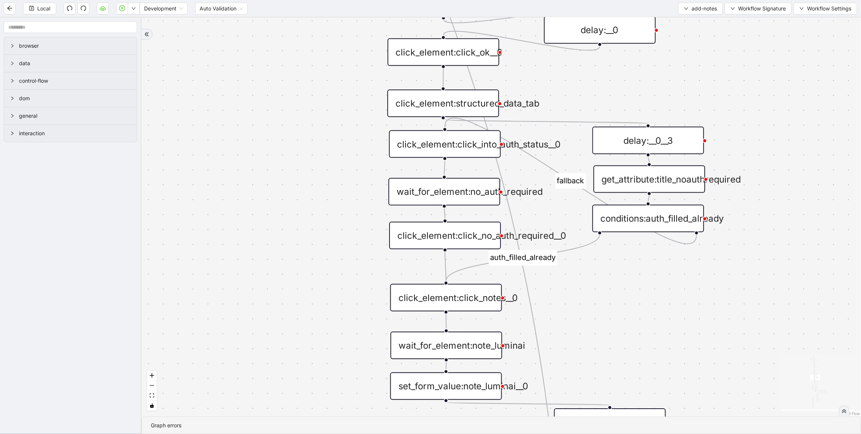
click at [479, 137] on div "click_element:click_into_auth_status__0" at bounding box center [445, 144] width 112 height 28
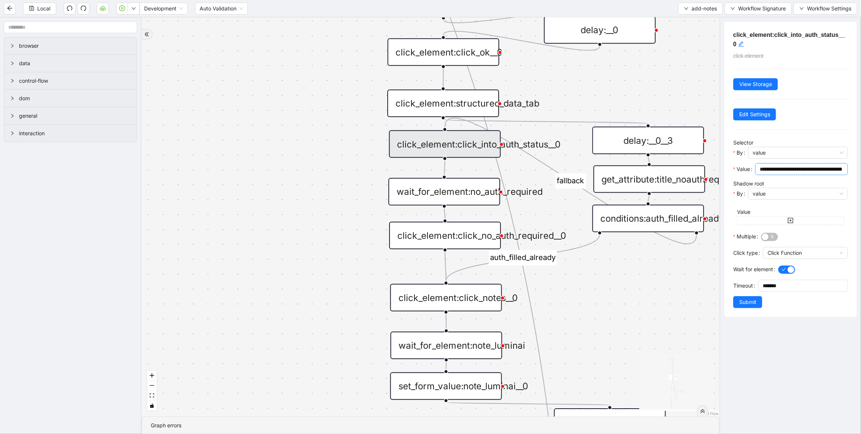
click at [790, 171] on input "**********" at bounding box center [801, 169] width 82 height 8
paste input "text"
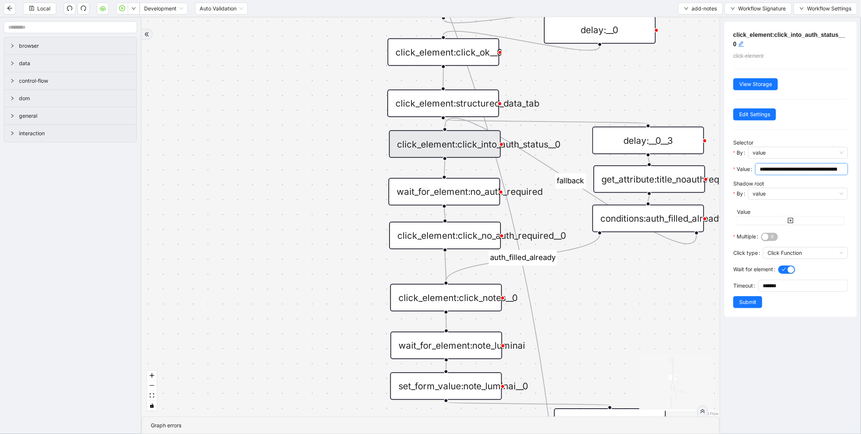
drag, startPoint x: 808, startPoint y: 169, endPoint x: 744, endPoint y: 167, distance: 64.8
click at [744, 167] on div "**********" at bounding box center [790, 171] width 115 height 16
type input "**********"
click at [746, 302] on span "Submit" at bounding box center [747, 302] width 17 height 8
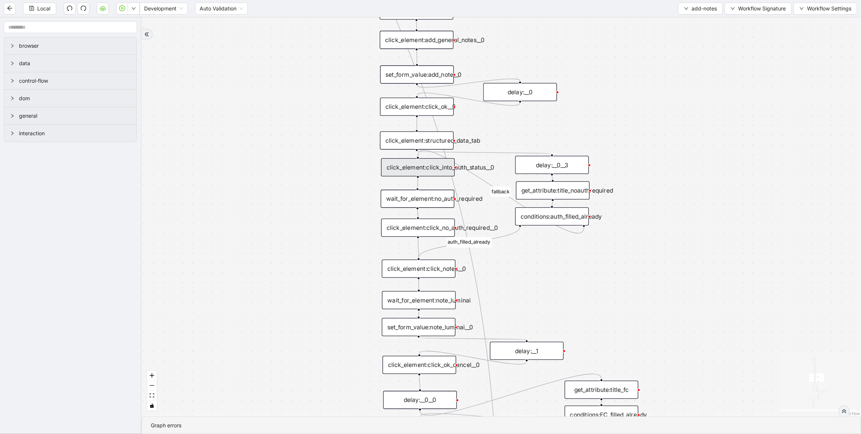
click at [427, 166] on div "click_element:click_into_auth_status__0" at bounding box center [418, 167] width 74 height 18
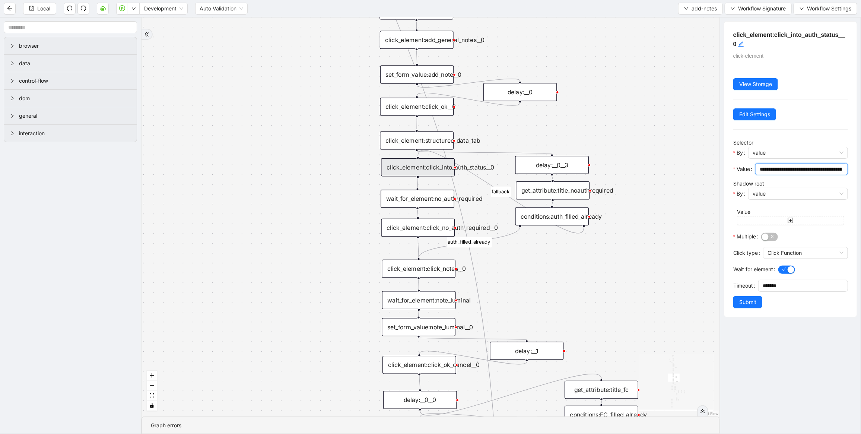
click at [775, 165] on input "**********" at bounding box center [801, 169] width 82 height 8
click at [434, 202] on div "wait_for_element:no_auth_required" at bounding box center [418, 199] width 74 height 18
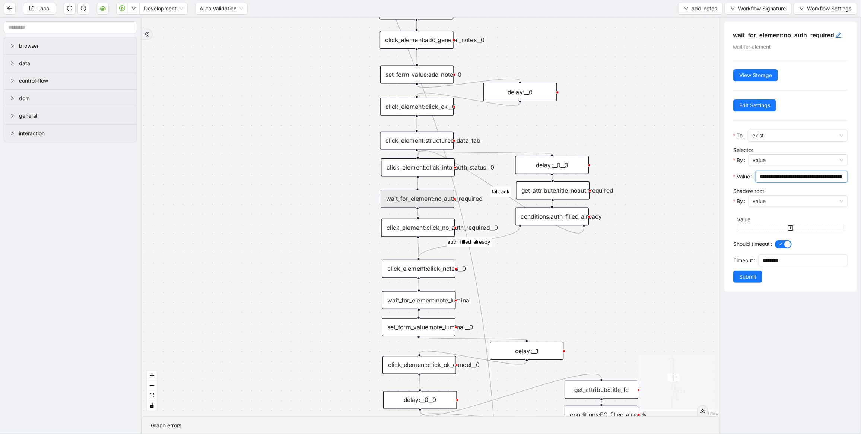
click at [799, 175] on input "**********" at bounding box center [801, 176] width 82 height 8
click at [406, 225] on div "click_element:click_no_auth_required__0" at bounding box center [418, 228] width 74 height 18
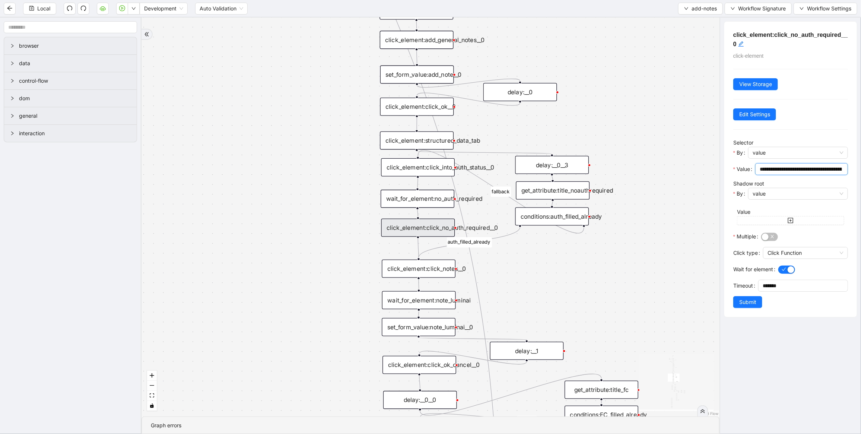
click at [780, 168] on input "**********" at bounding box center [801, 169] width 82 height 8
click at [47, 9] on span "Local" at bounding box center [43, 8] width 13 height 8
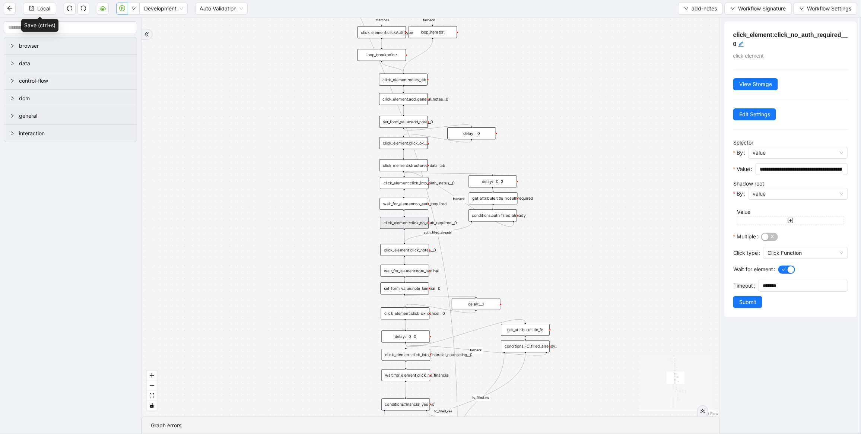
click at [121, 7] on icon "play-circle" at bounding box center [122, 8] width 6 height 6
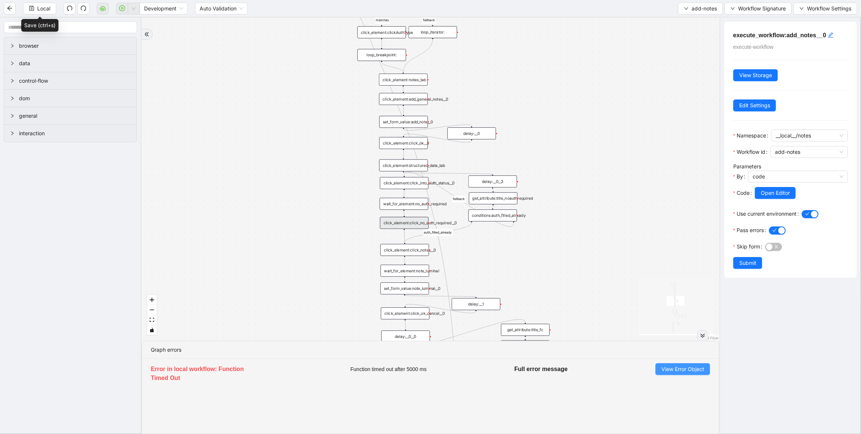
click at [678, 373] on span "View Error Object" at bounding box center [682, 369] width 43 height 8
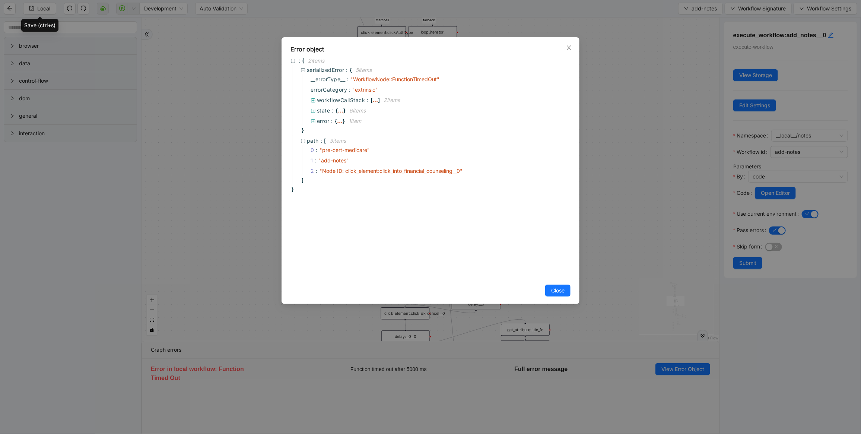
click at [606, 107] on div "Error object : { 2 item s serializedError : { 5 item s __errorType__ : " Workfl…" at bounding box center [430, 217] width 861 height 434
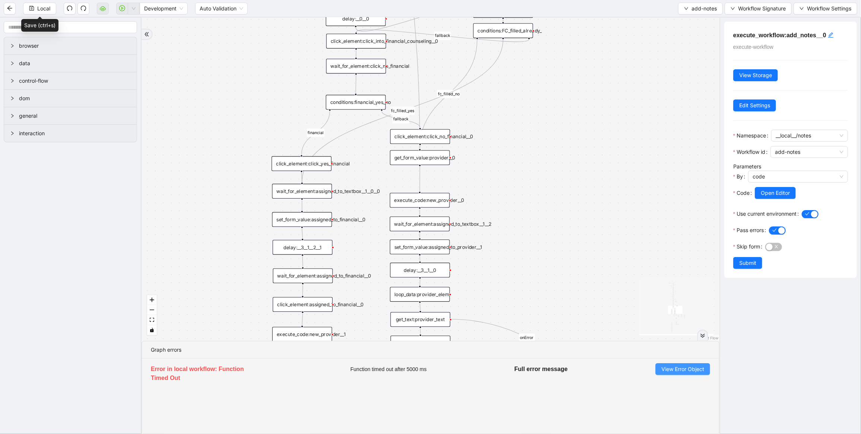
click at [701, 369] on span "View Error Object" at bounding box center [682, 369] width 43 height 8
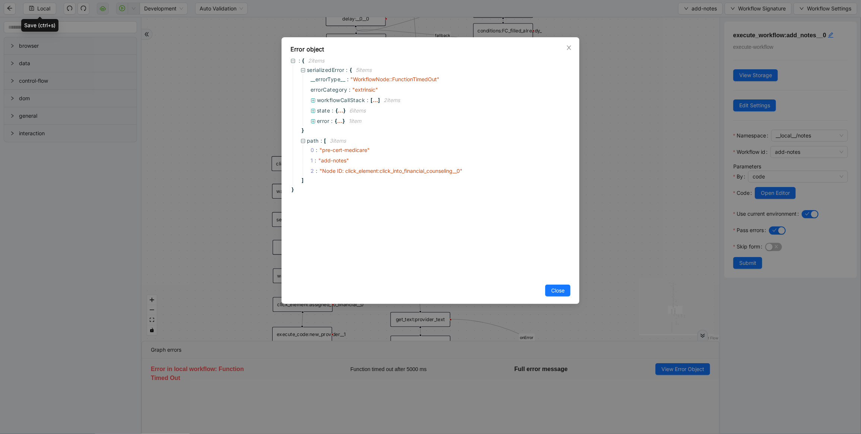
click at [636, 147] on div "Error object : { 2 item s serializedError : { 5 item s __errorType__ : " Workfl…" at bounding box center [430, 217] width 861 height 434
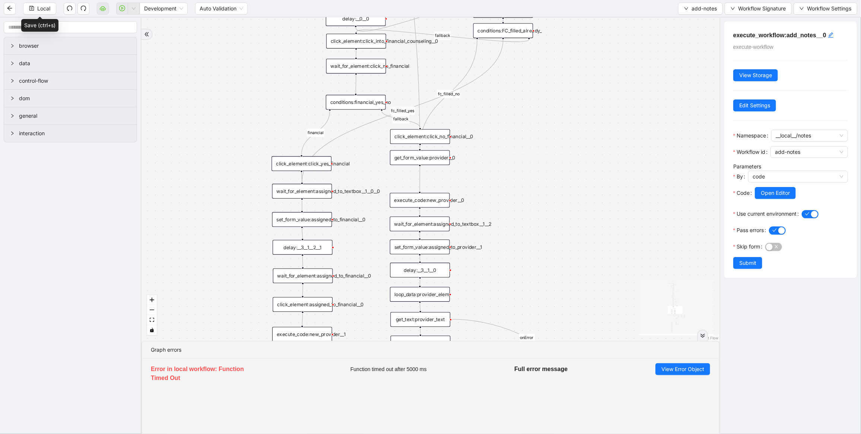
click at [495, 198] on div "financial fallback pool fallback fallback matches fallback ThreeForOrthovisc fa…" at bounding box center [430, 179] width 578 height 323
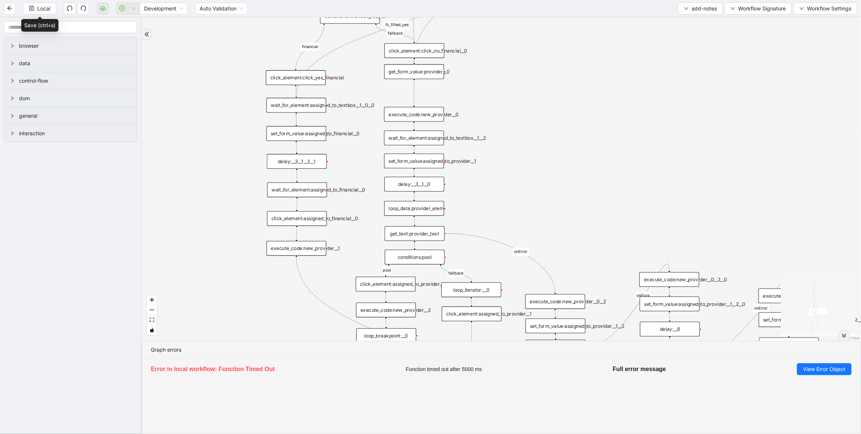
click at [626, 185] on div "financial fallback pool fallback fallback matches fallback ThreeForOrthovisc fa…" at bounding box center [500, 179] width 719 height 323
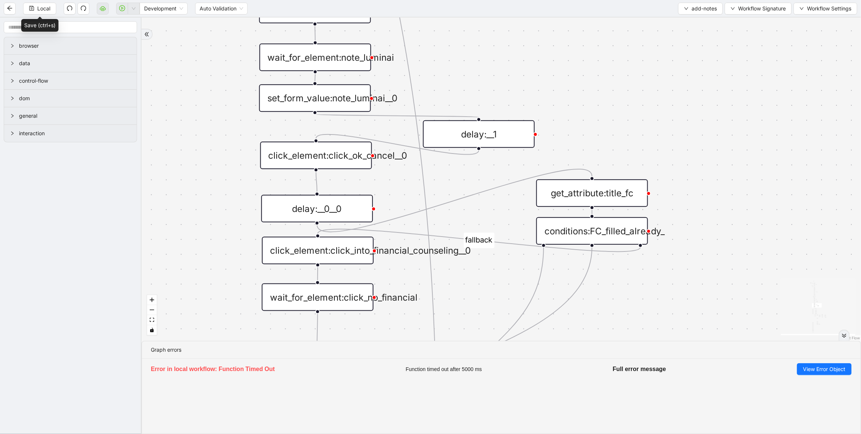
click at [595, 226] on div "conditions:FC_filled_already_" at bounding box center [592, 231] width 112 height 28
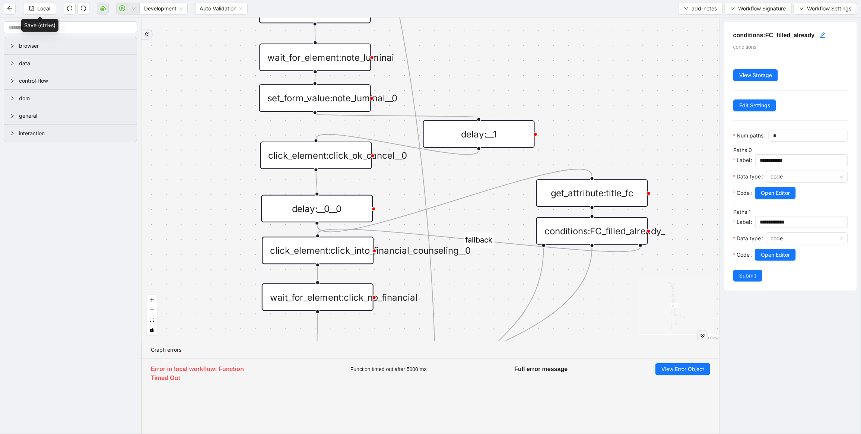
click at [594, 200] on div "get_attribute:title_fc" at bounding box center [592, 193] width 112 height 28
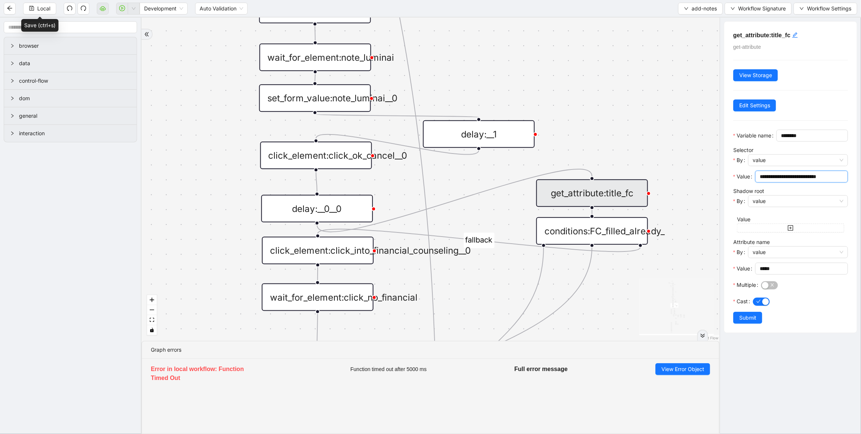
click at [779, 181] on input "**********" at bounding box center [801, 176] width 82 height 8
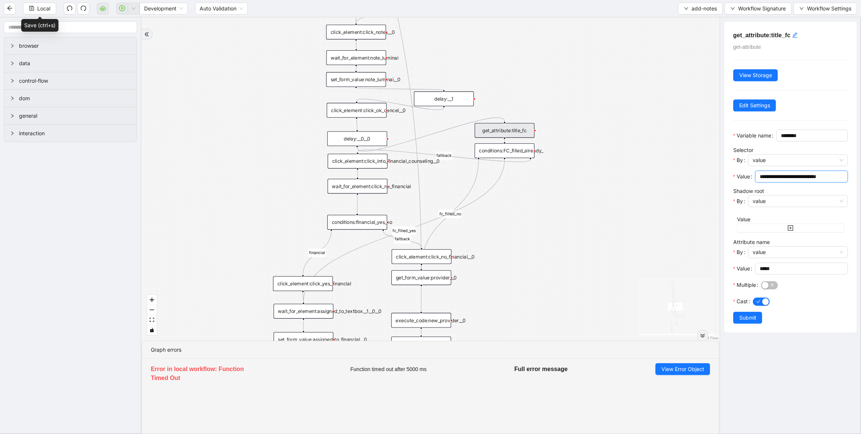
click at [809, 181] on input "**********" at bounding box center [801, 176] width 82 height 8
drag, startPoint x: 818, startPoint y: 187, endPoint x: 860, endPoint y: 187, distance: 42.8
click at [860, 187] on div "**********" at bounding box center [789, 226] width 141 height 416
click at [377, 161] on div "click_element:click_into_financial_counseling__0" at bounding box center [358, 161] width 60 height 15
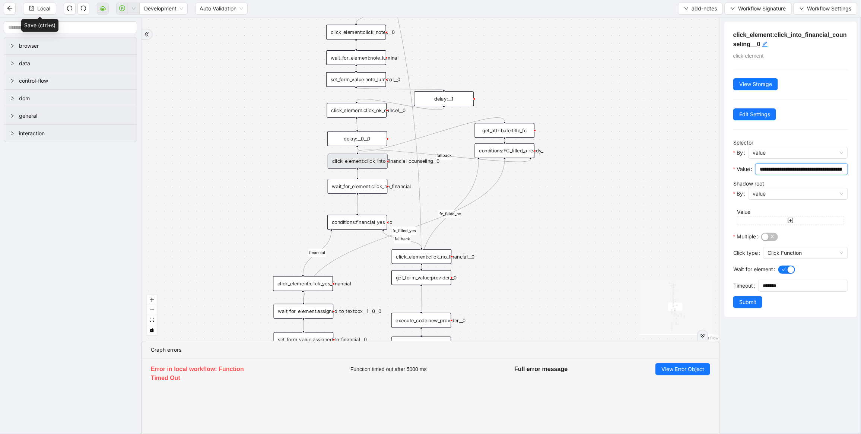
click at [799, 168] on input "**********" at bounding box center [801, 169] width 82 height 8
drag, startPoint x: 802, startPoint y: 168, endPoint x: 860, endPoint y: 165, distance: 58.2
click at [860, 165] on div "**********" at bounding box center [789, 226] width 141 height 416
click at [614, 222] on div "financial fallback pool fallback fallback matches fallback ThreeForOrthovisc fa…" at bounding box center [430, 179] width 578 height 323
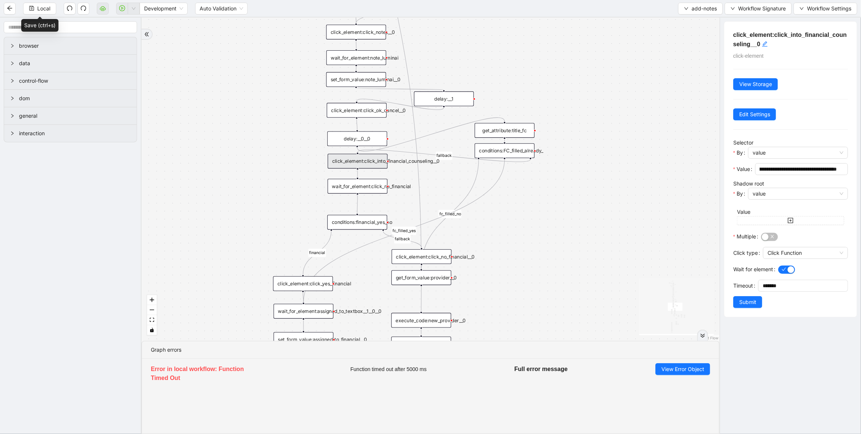
scroll to position [0, 0]
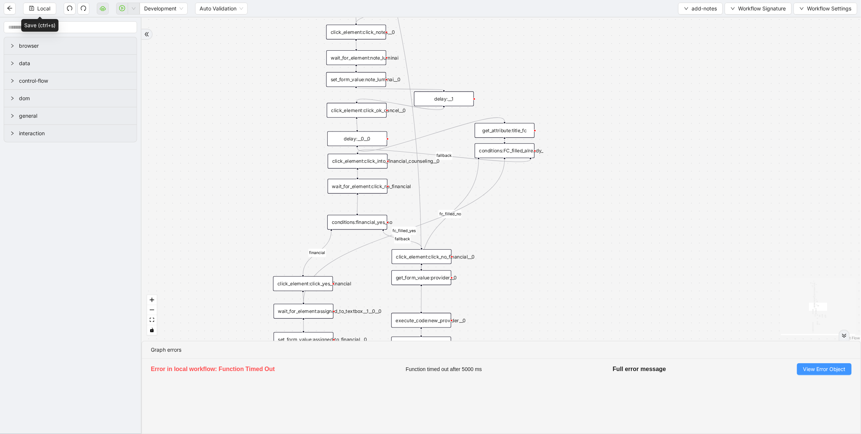
click at [808, 371] on span "View Error Object" at bounding box center [824, 369] width 43 height 8
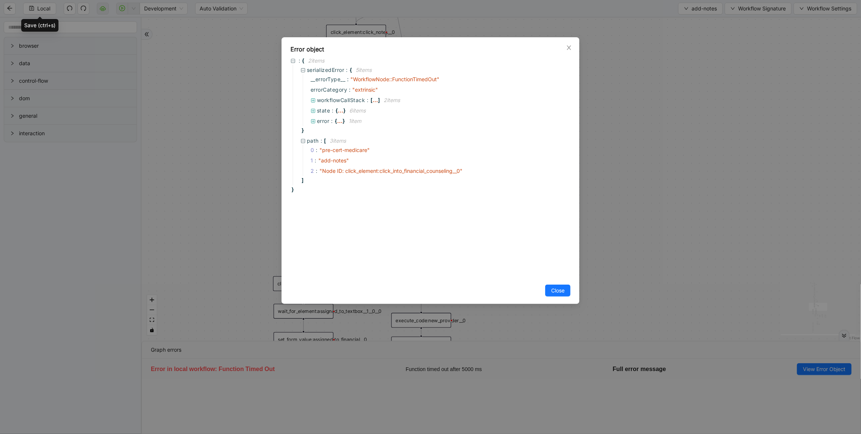
click at [666, 216] on div "Error object : { 2 item s serializedError : { 5 item s __errorType__ : " Workfl…" at bounding box center [430, 217] width 861 height 434
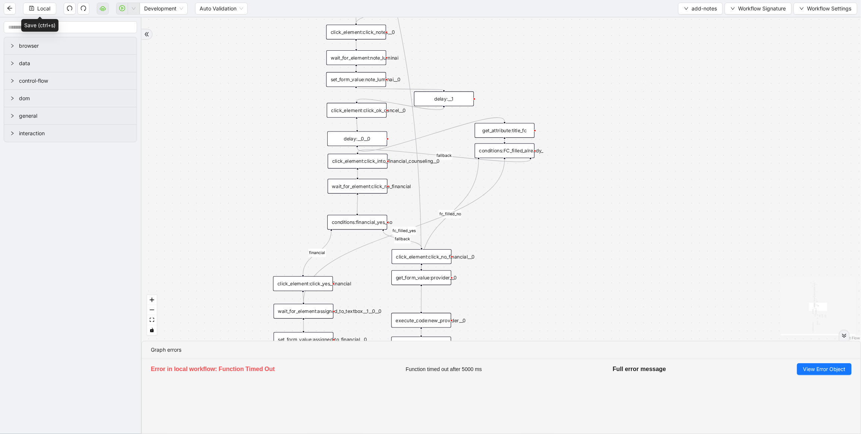
click at [367, 163] on div "click_element:click_into_financial_counseling__0" at bounding box center [358, 161] width 60 height 15
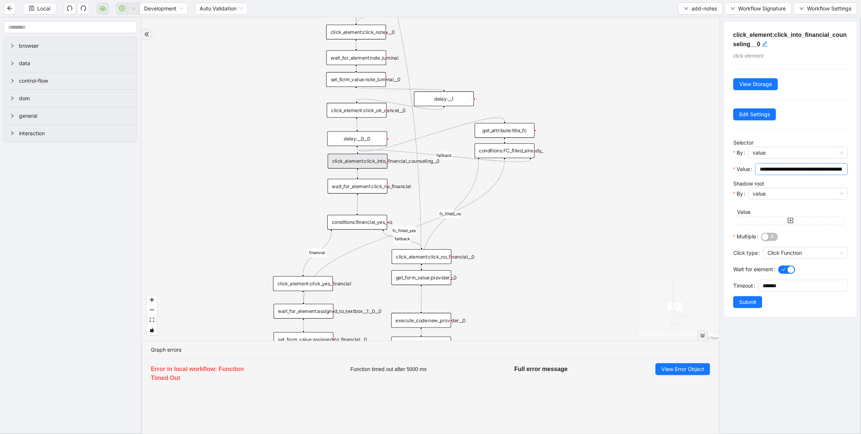
click at [809, 171] on input "**********" at bounding box center [801, 169] width 82 height 8
paste input "text"
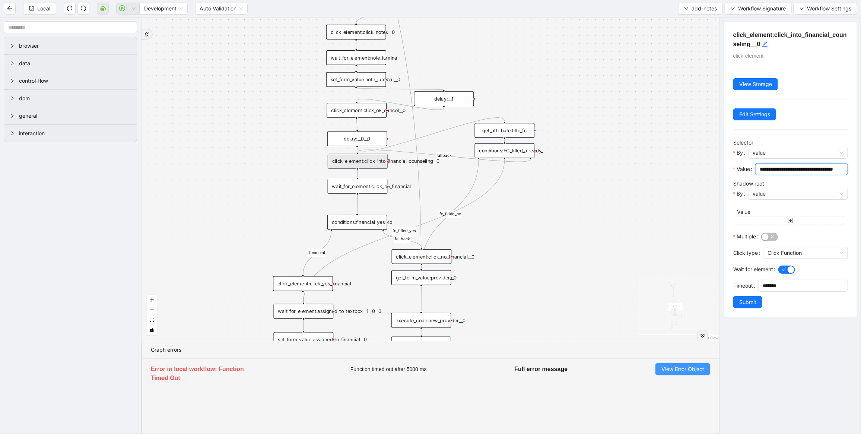
type input "**********"
click at [683, 369] on span "View Error Object" at bounding box center [682, 369] width 43 height 8
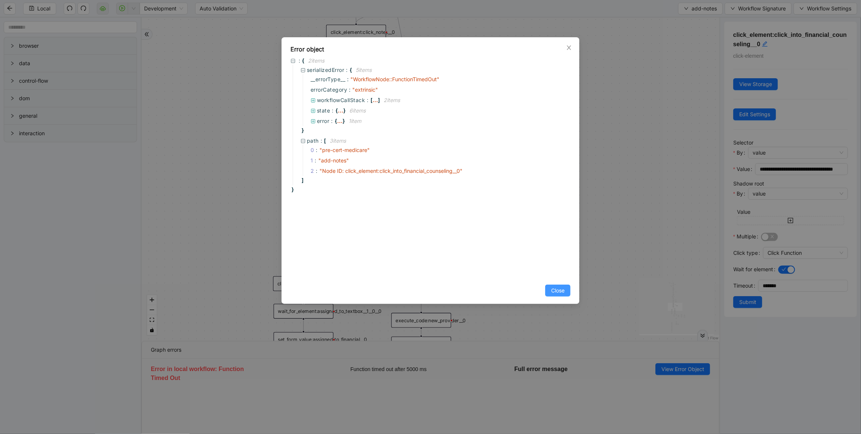
click at [562, 292] on span "Close" at bounding box center [557, 290] width 13 height 8
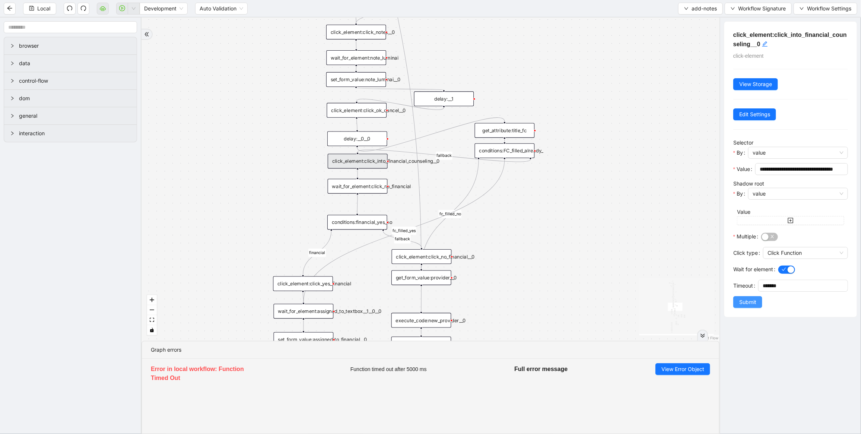
click at [750, 304] on span "Submit" at bounding box center [747, 302] width 17 height 8
click at [379, 159] on div "click_element:click_into_financial_counseling__0" at bounding box center [358, 161] width 60 height 15
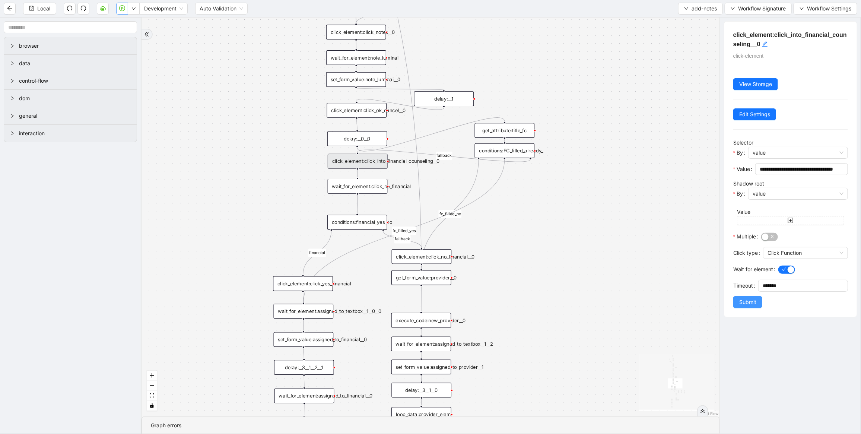
click at [749, 304] on span "Submit" at bounding box center [747, 302] width 17 height 8
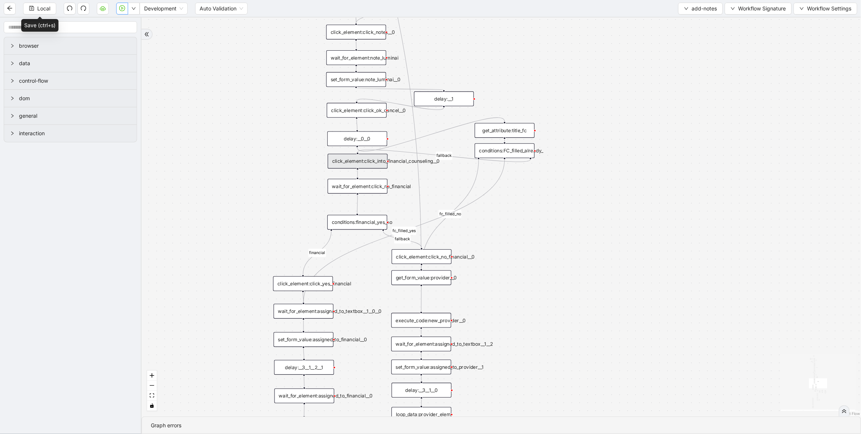
drag, startPoint x: 32, startPoint y: 6, endPoint x: 589, endPoint y: 0, distance: 557.1
click at [33, 6] on icon "save" at bounding box center [31, 8] width 5 height 5
click at [39, 10] on span "Local" at bounding box center [43, 8] width 13 height 8
click at [121, 10] on icon "play-circle" at bounding box center [122, 8] width 6 height 6
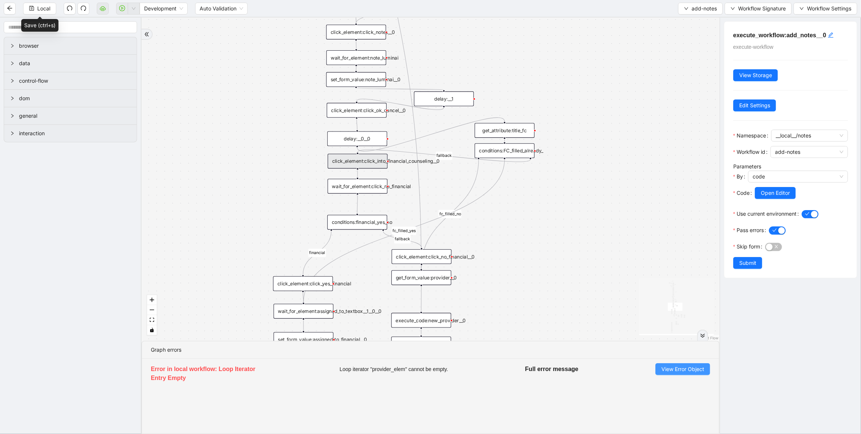
click at [678, 373] on span "View Error Object" at bounding box center [682, 369] width 43 height 8
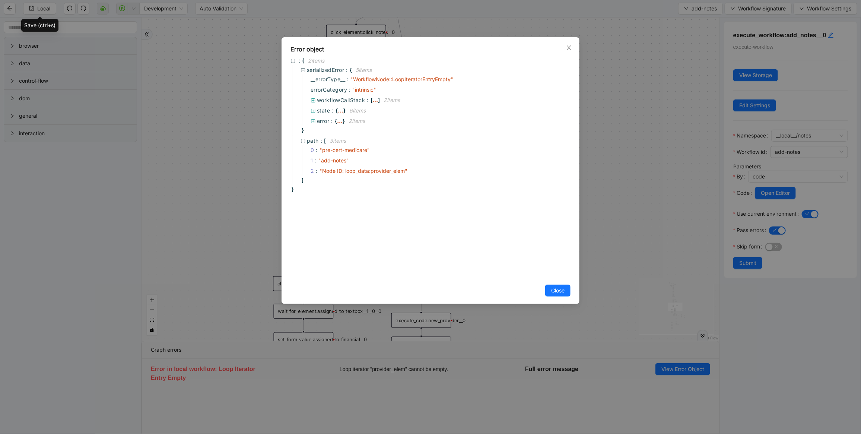
click at [628, 181] on div "Error object : { 2 item s serializedError : { 5 item s __errorType__ : " Workfl…" at bounding box center [430, 217] width 861 height 434
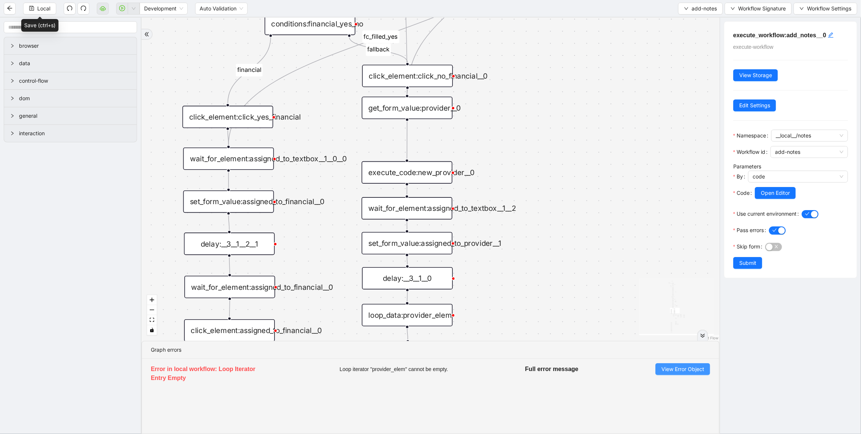
click at [674, 371] on span "View Error Object" at bounding box center [682, 369] width 43 height 8
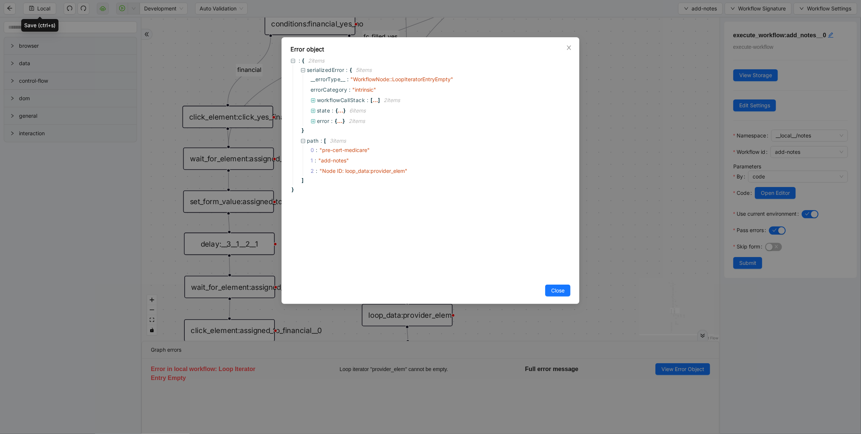
click at [663, 210] on div "Error object : { 2 item s serializedError : { 5 item s __errorType__ : " Workfl…" at bounding box center [430, 217] width 861 height 434
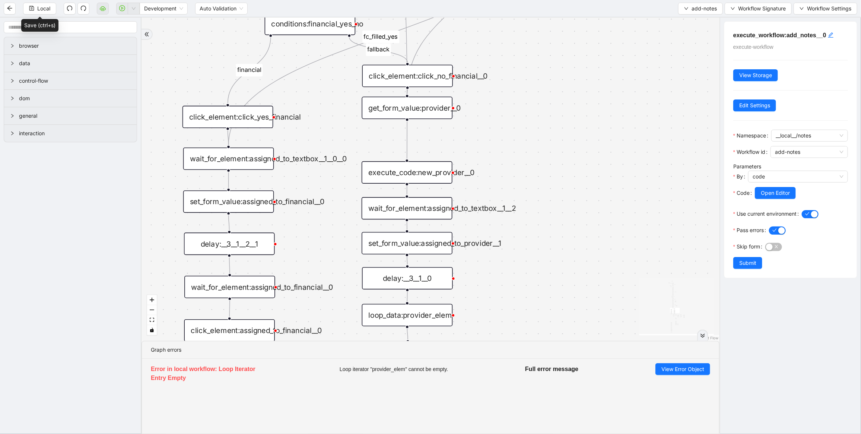
click at [384, 315] on div "loop_data:provider_elem" at bounding box center [407, 315] width 91 height 22
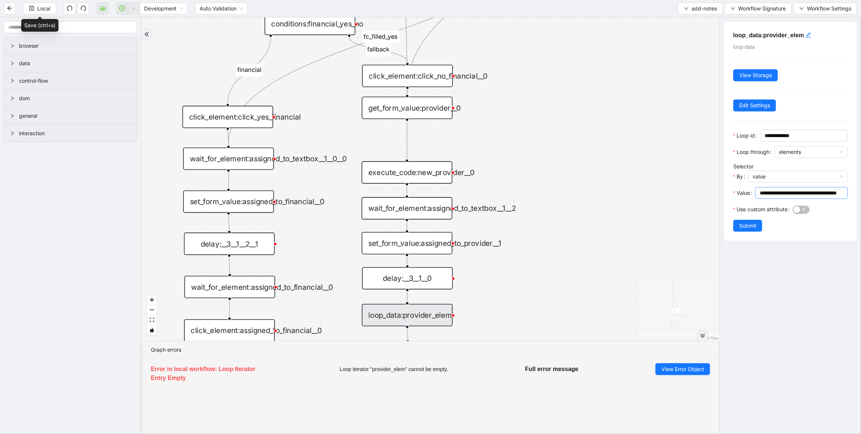
click at [773, 189] on input "**********" at bounding box center [801, 193] width 82 height 8
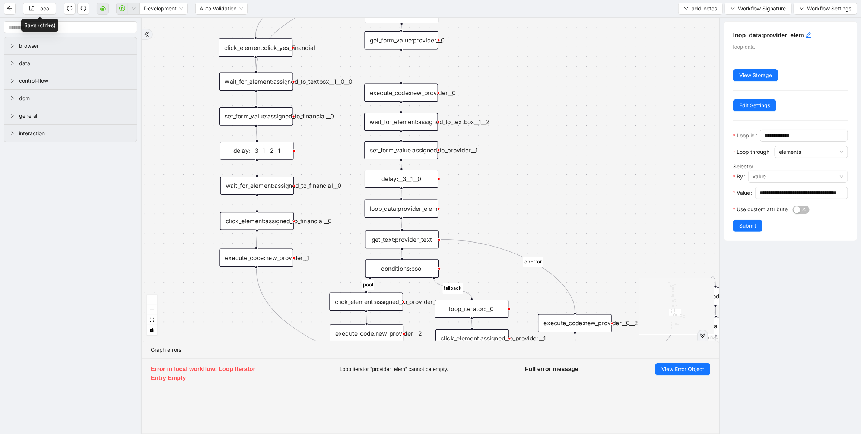
click at [416, 153] on div "set_form_value:assigned_to_provider__1" at bounding box center [401, 150] width 74 height 18
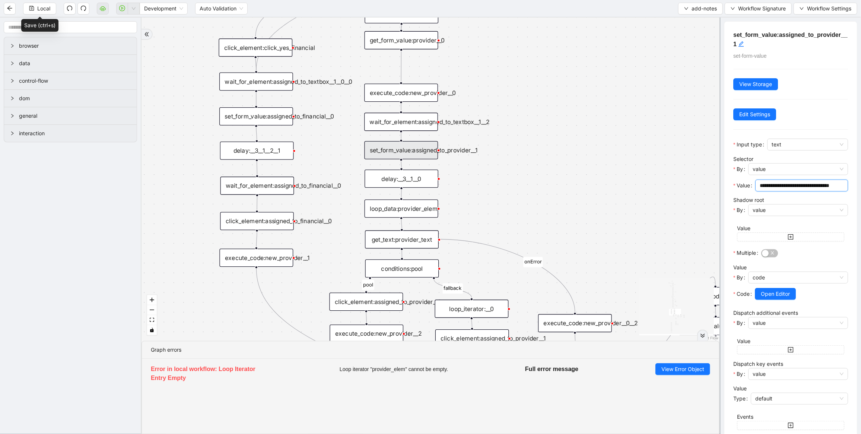
click at [801, 182] on input "**********" at bounding box center [801, 185] width 82 height 8
click at [776, 293] on span "Open Editor" at bounding box center [775, 294] width 29 height 8
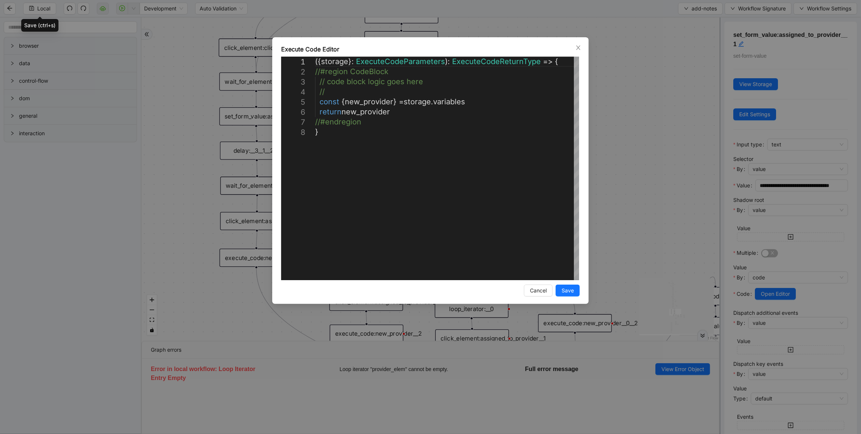
click at [660, 181] on div "**********" at bounding box center [430, 217] width 861 height 434
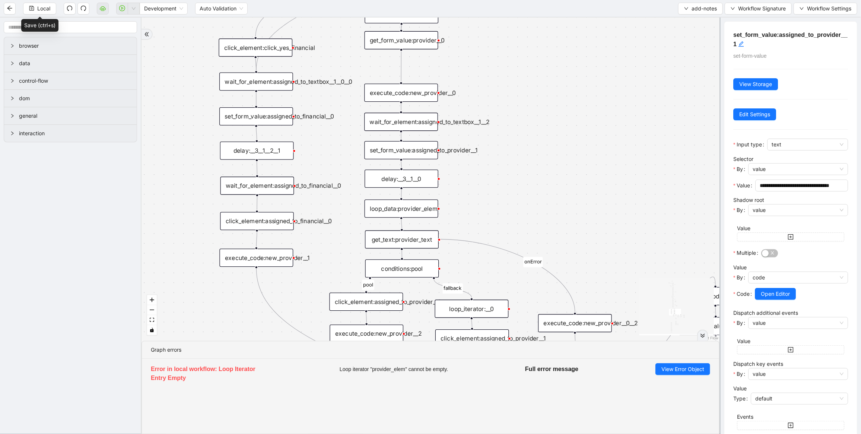
click at [416, 92] on div "execute_code:new_provider__0" at bounding box center [401, 92] width 74 height 18
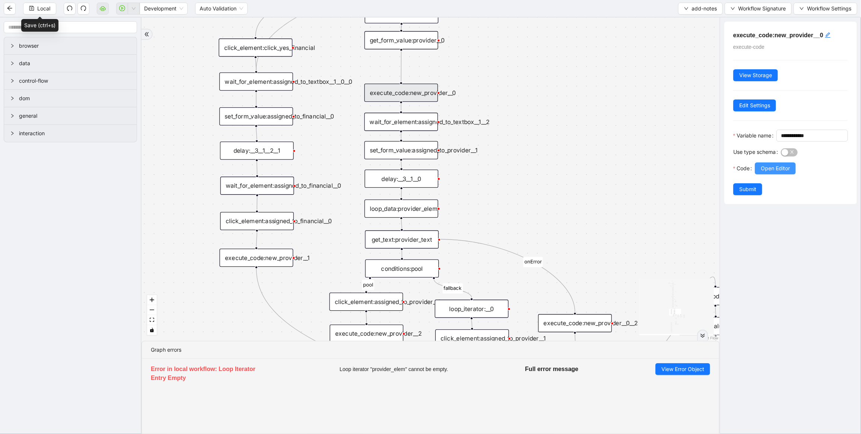
click at [793, 174] on button "Open Editor" at bounding box center [775, 168] width 41 height 12
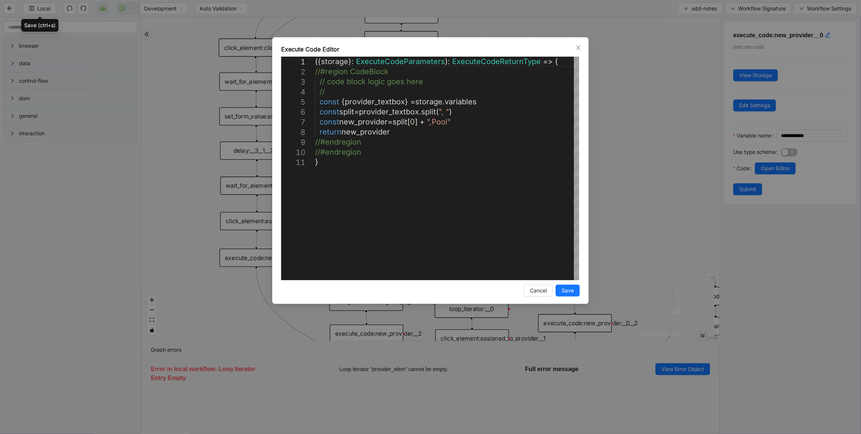
click at [596, 153] on div "**********" at bounding box center [430, 217] width 861 height 434
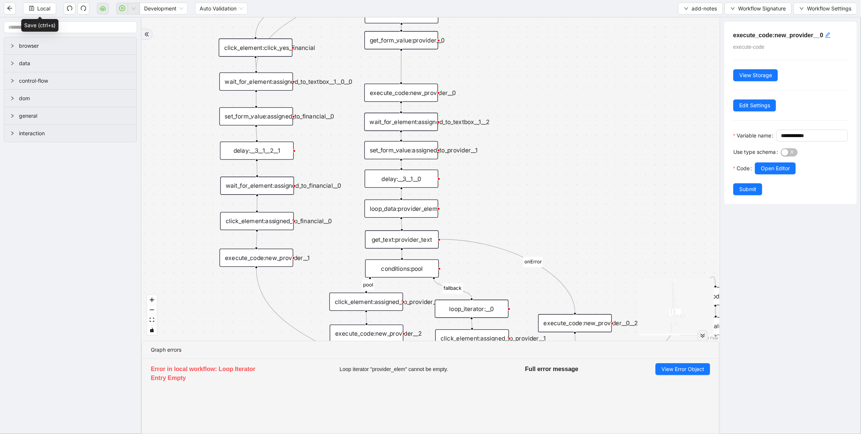
click at [420, 126] on div "wait_for_element:assigned_to_textbox__1__2" at bounding box center [401, 122] width 74 height 18
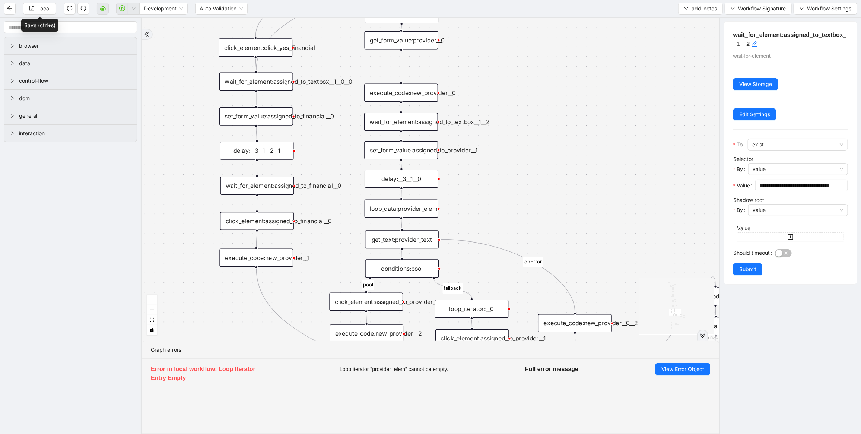
click at [408, 148] on div "set_form_value:assigned_to_provider__1" at bounding box center [401, 150] width 74 height 18
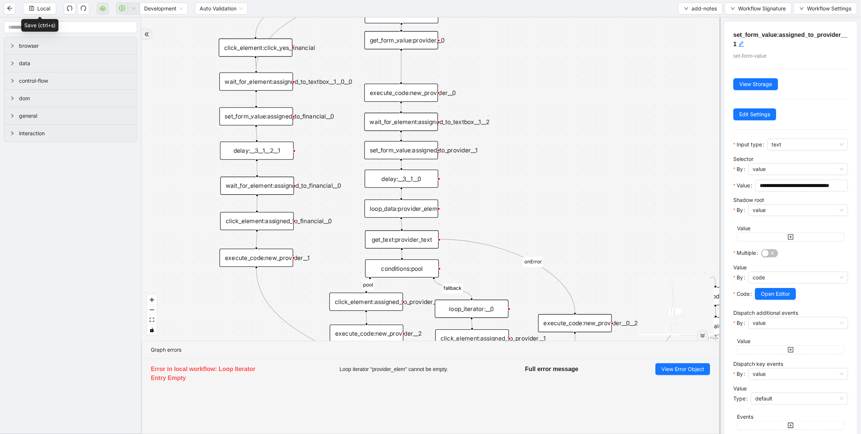
click at [402, 209] on div "loop_data:provider_elem" at bounding box center [402, 208] width 74 height 18
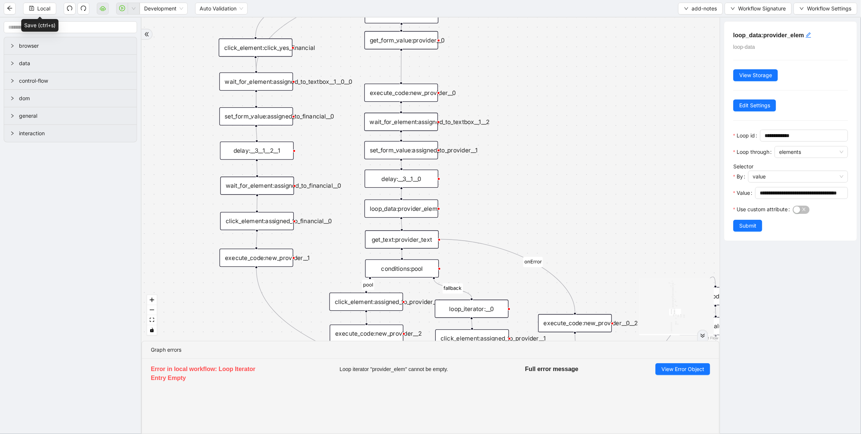
click at [405, 245] on div "get_text:provider_text" at bounding box center [402, 239] width 74 height 18
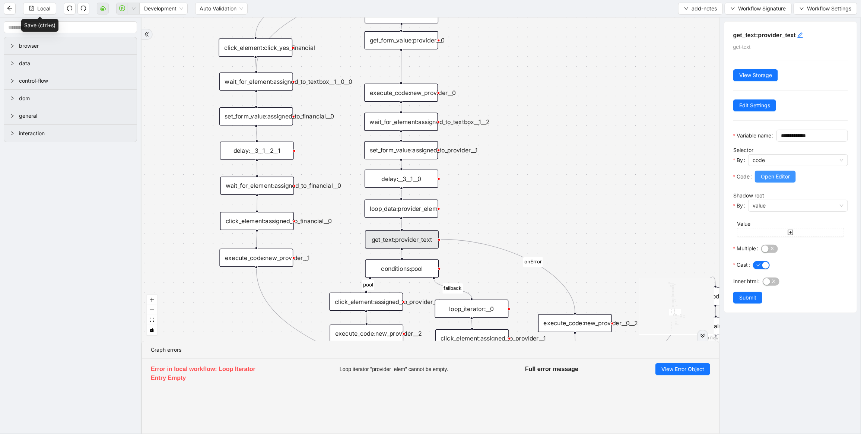
click at [787, 182] on button "Open Editor" at bounding box center [775, 177] width 41 height 12
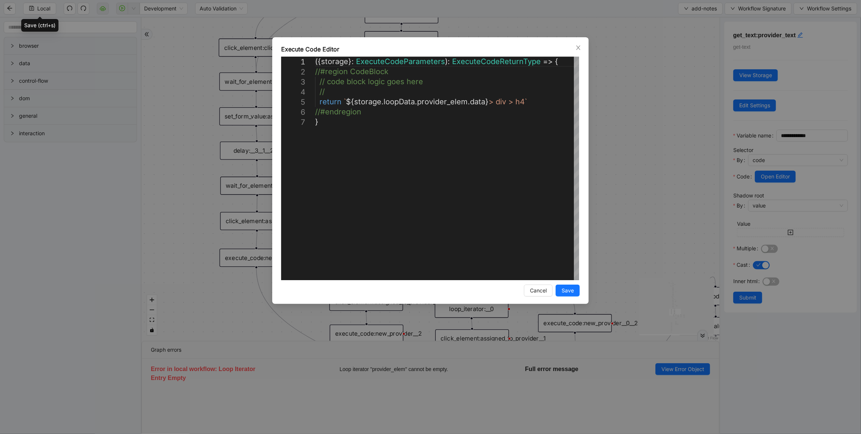
click at [599, 112] on div "**********" at bounding box center [430, 217] width 861 height 434
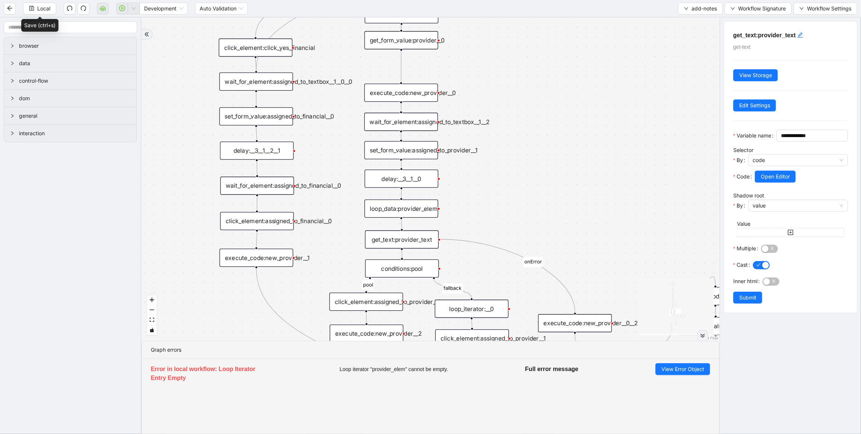
click at [409, 155] on div "set_form_value:assigned_to_provider__1" at bounding box center [401, 150] width 74 height 18
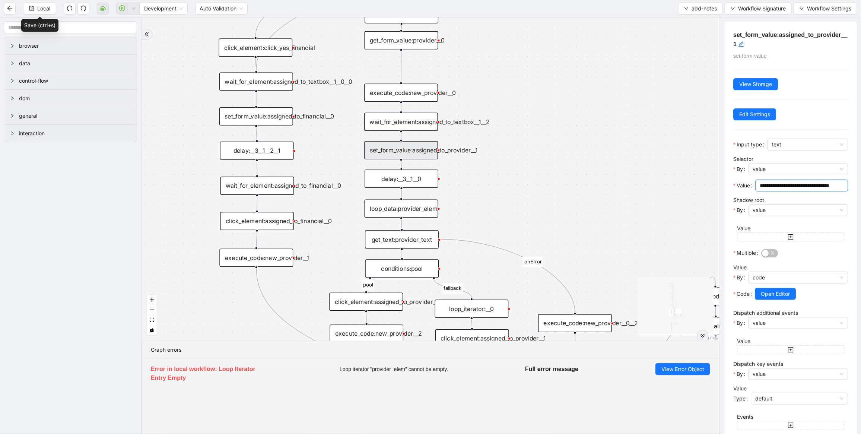
click at [795, 185] on input "**********" at bounding box center [801, 185] width 82 height 8
click at [415, 268] on div "conditions:pool" at bounding box center [402, 268] width 74 height 18
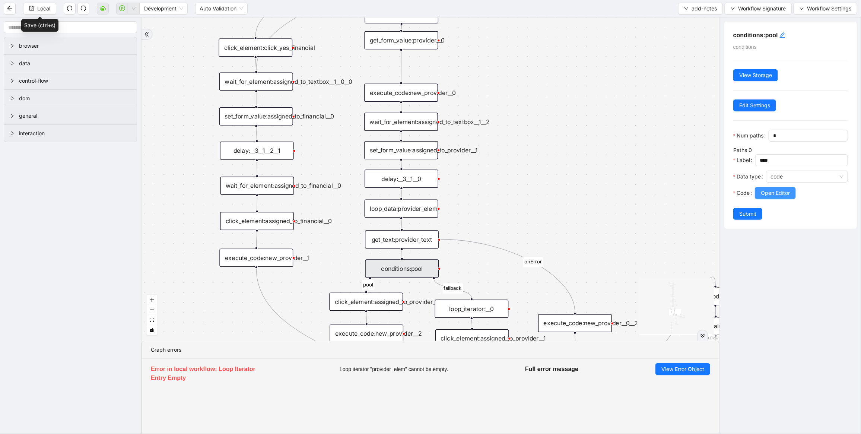
click at [777, 197] on span "Open Editor" at bounding box center [775, 193] width 29 height 8
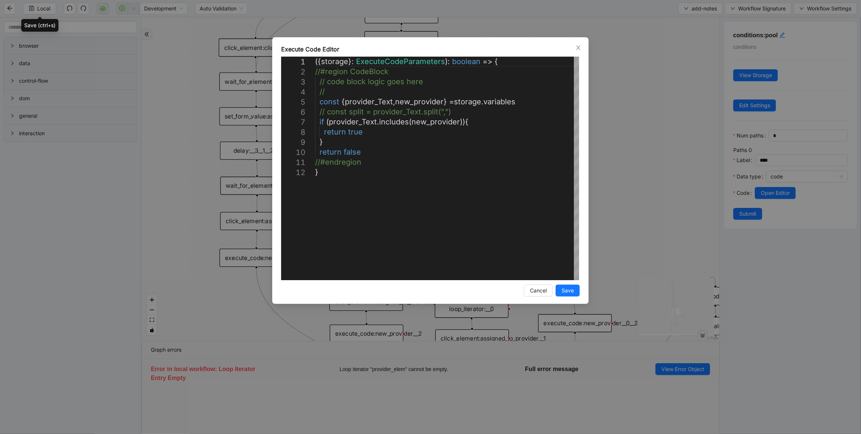
click at [626, 129] on div "**********" at bounding box center [430, 217] width 861 height 434
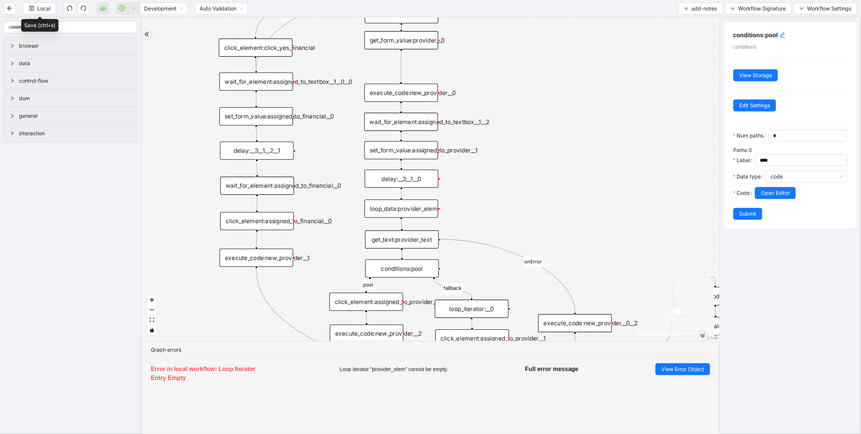
click at [399, 209] on div "loop_data:provider_elem" at bounding box center [402, 208] width 74 height 18
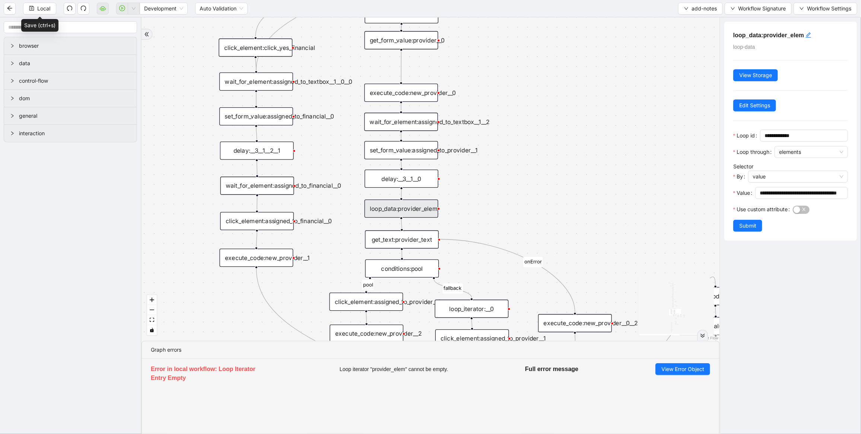
click at [392, 235] on div "get_text:provider_text" at bounding box center [402, 239] width 74 height 18
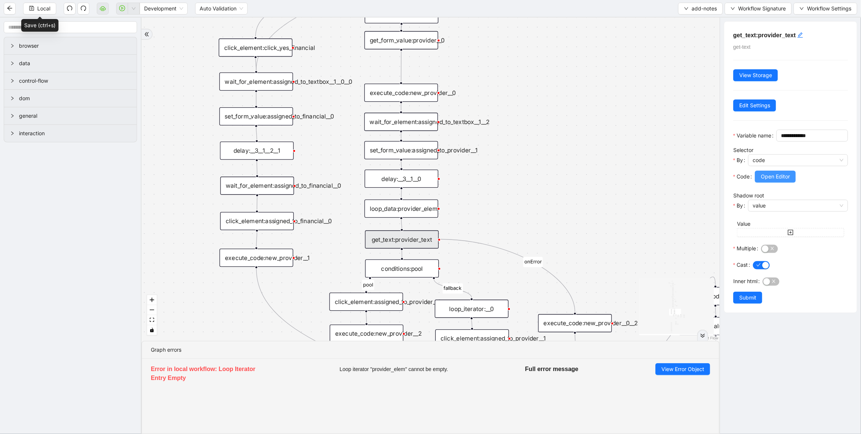
click at [769, 181] on span "Open Editor" at bounding box center [775, 176] width 29 height 8
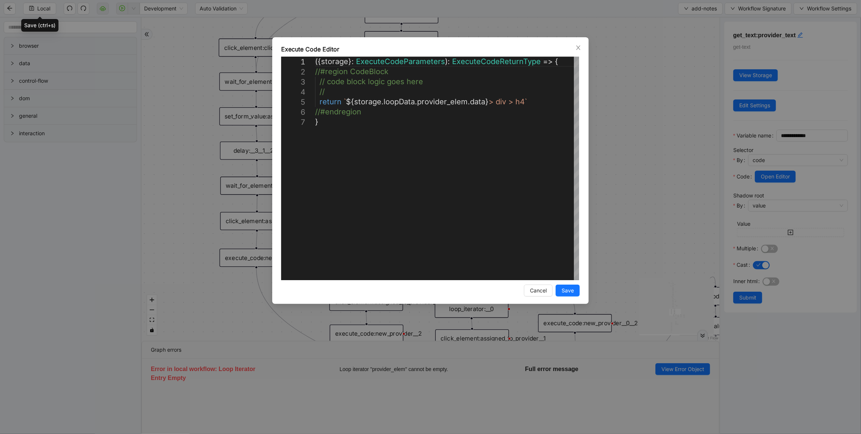
click at [660, 162] on div "**********" at bounding box center [430, 217] width 861 height 434
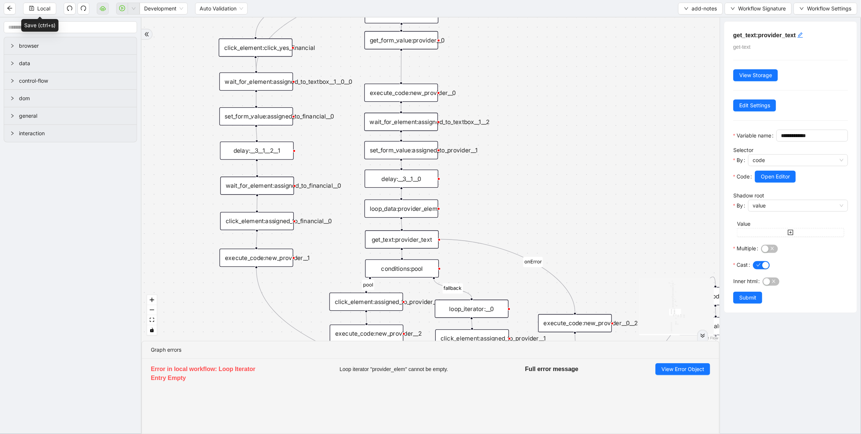
click at [403, 205] on div "loop_data:provider_elem" at bounding box center [402, 208] width 74 height 18
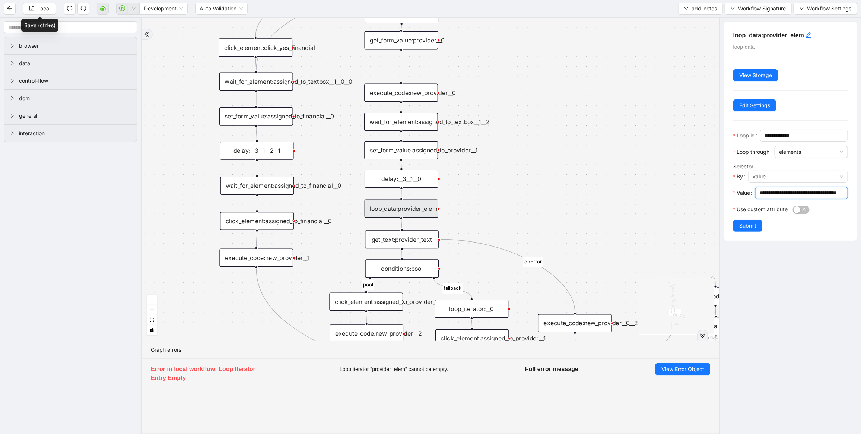
click at [821, 192] on input "**********" at bounding box center [801, 193] width 82 height 8
paste input "text"
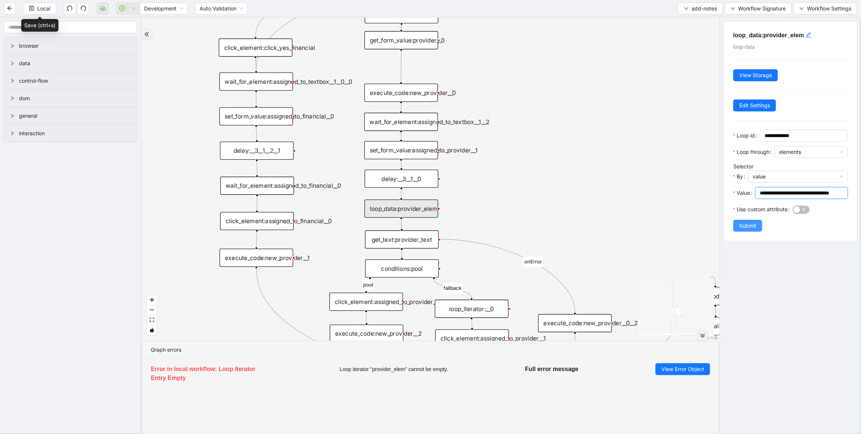
type input "**********"
click at [748, 222] on span "Submit" at bounding box center [747, 226] width 17 height 8
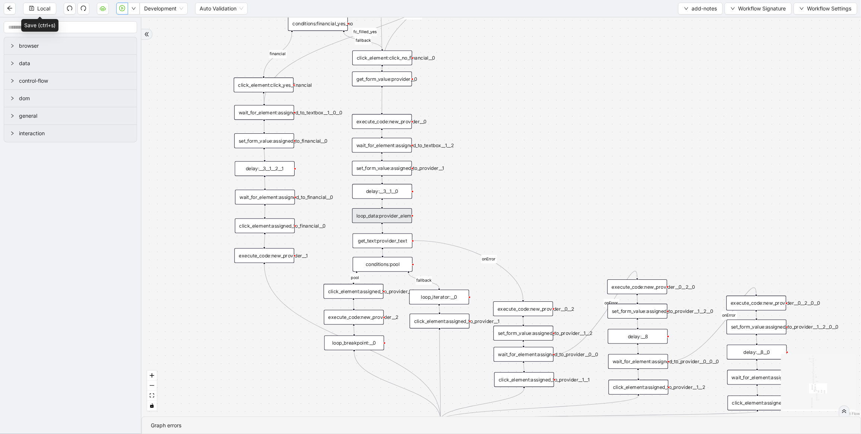
click at [385, 216] on div "loop_data:provider_elem" at bounding box center [382, 215] width 60 height 15
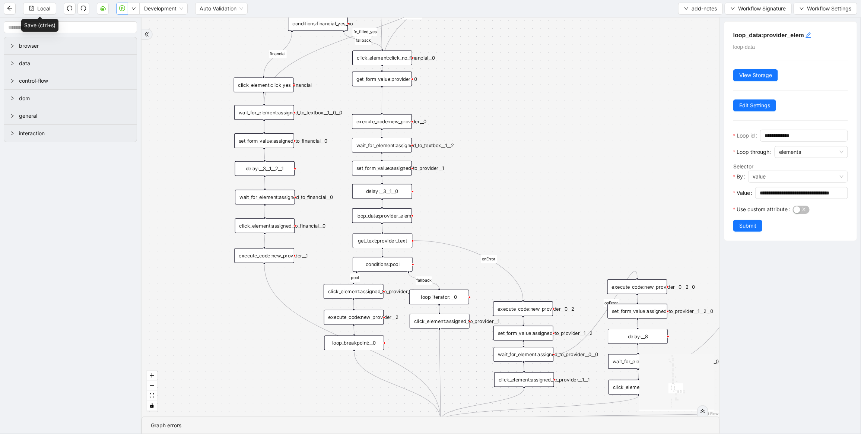
click at [380, 237] on div "get_text:provider_text" at bounding box center [383, 240] width 60 height 15
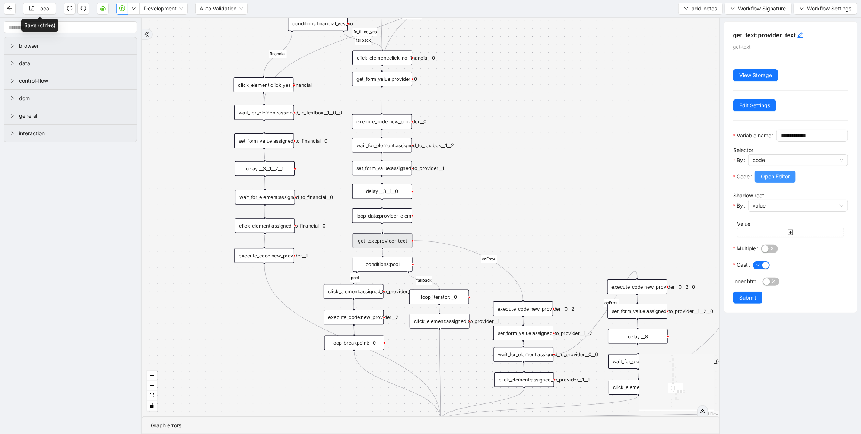
click at [778, 181] on span "Open Editor" at bounding box center [775, 176] width 29 height 8
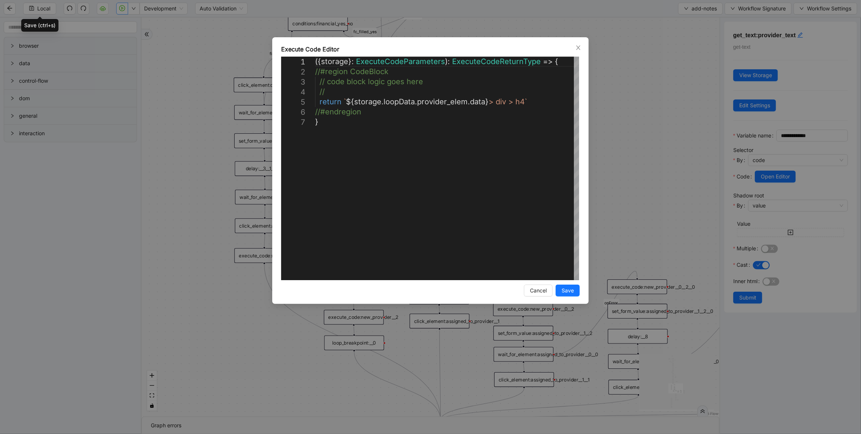
click at [677, 87] on div "**********" at bounding box center [430, 217] width 861 height 434
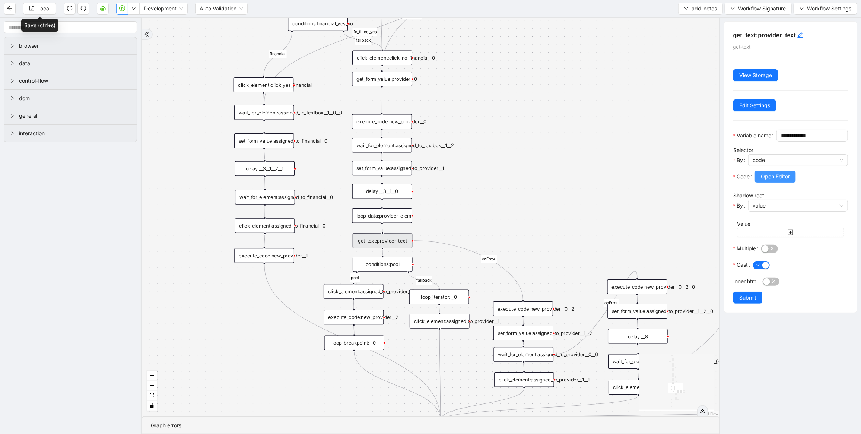
click at [785, 181] on span "Open Editor" at bounding box center [775, 176] width 29 height 8
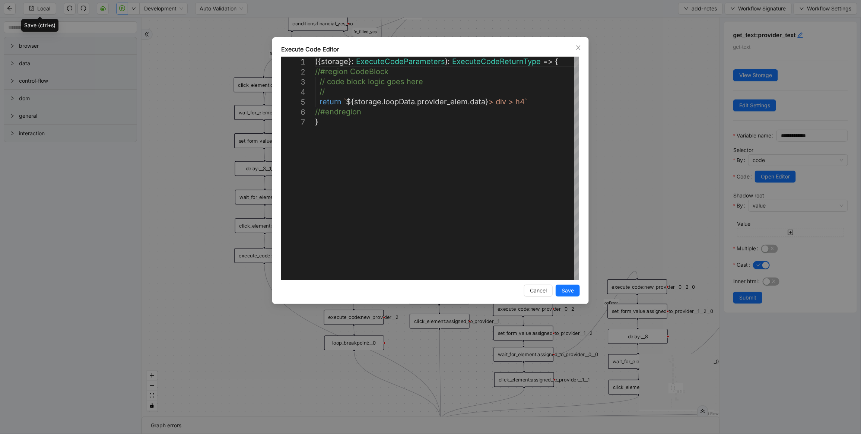
click at [632, 174] on div "**********" at bounding box center [430, 217] width 861 height 434
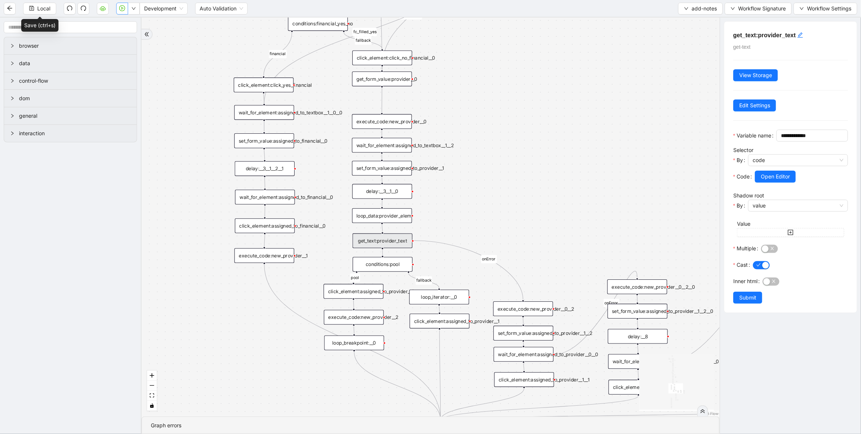
click at [524, 215] on div "financial fallback pool fallback fallback matches fallback ThreeForOrthovisc fa…" at bounding box center [430, 217] width 578 height 399
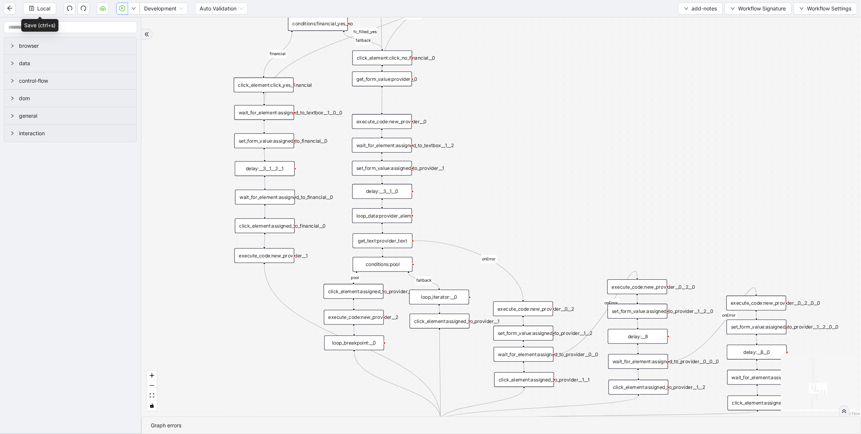
click at [383, 239] on div "get_text:provider_text" at bounding box center [383, 240] width 60 height 15
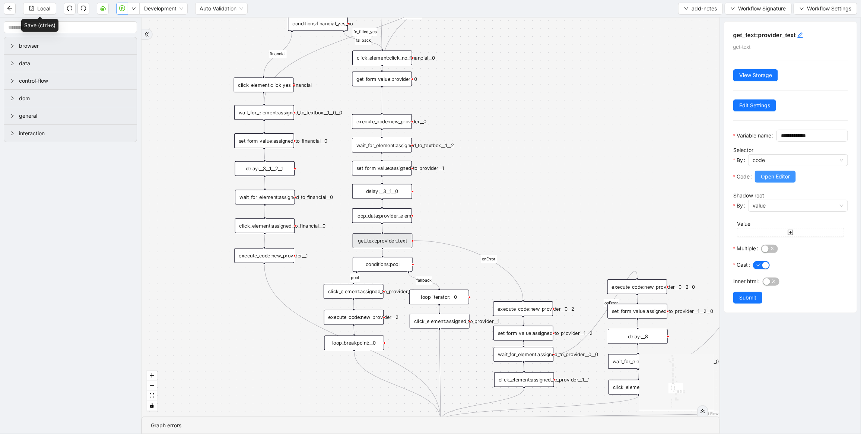
click at [793, 182] on button "Open Editor" at bounding box center [775, 177] width 41 height 12
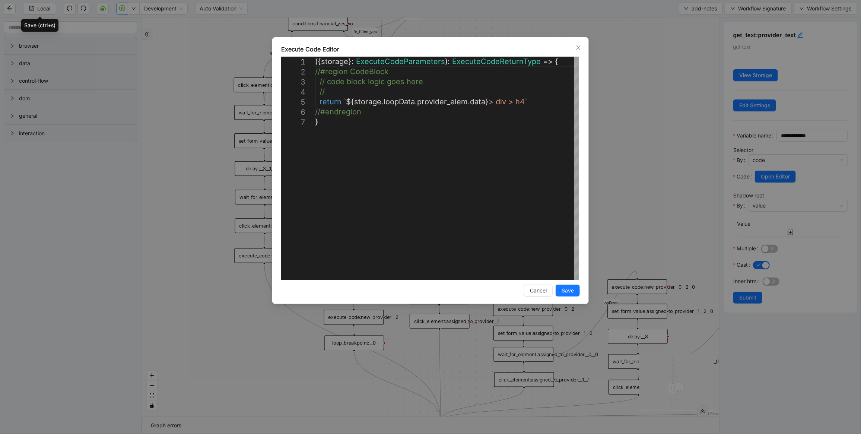
click at [680, 159] on div "**********" at bounding box center [430, 217] width 861 height 434
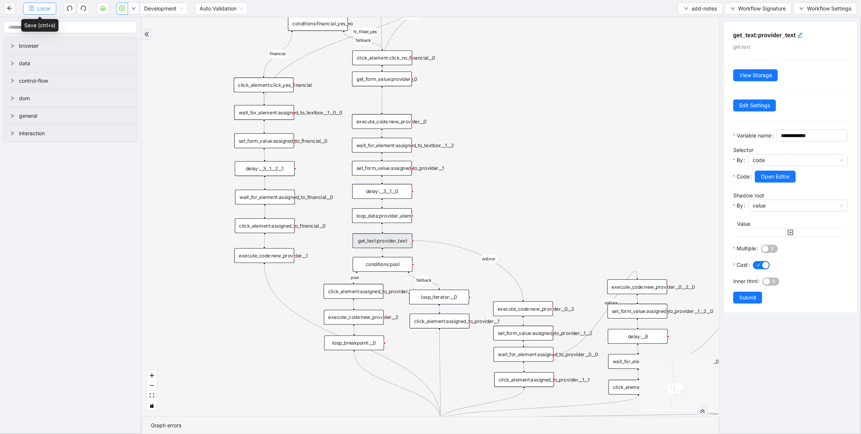
click at [43, 10] on span "Local" at bounding box center [43, 8] width 13 height 8
click at [124, 7] on icon "play-circle" at bounding box center [122, 8] width 6 height 6
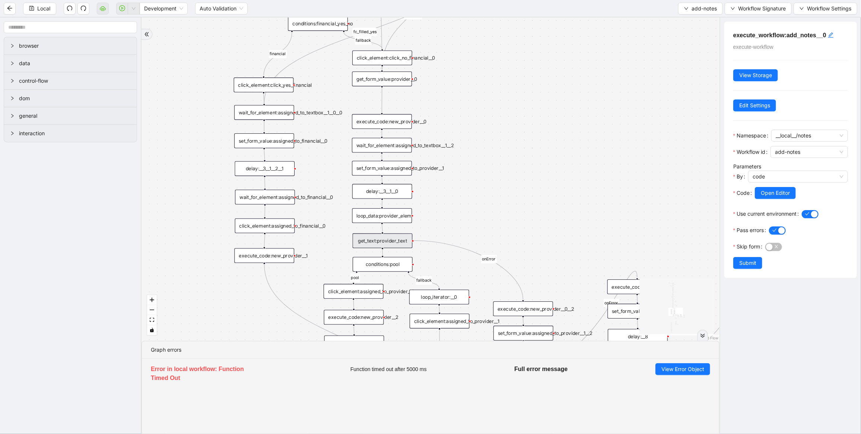
click at [686, 375] on li "Error in local workflow: Function Timed Out Function timed out after 5000 ms Fu…" at bounding box center [430, 374] width 577 height 31
click at [670, 369] on span "View Error Object" at bounding box center [682, 369] width 43 height 8
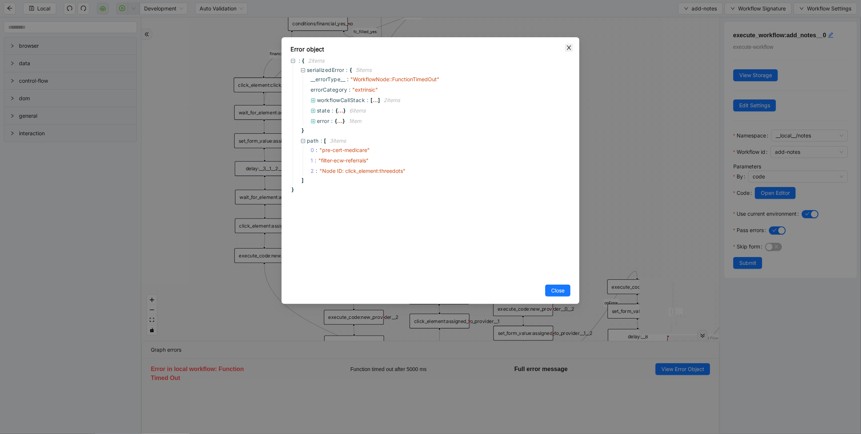
click at [569, 48] on icon "close" at bounding box center [569, 48] width 6 height 6
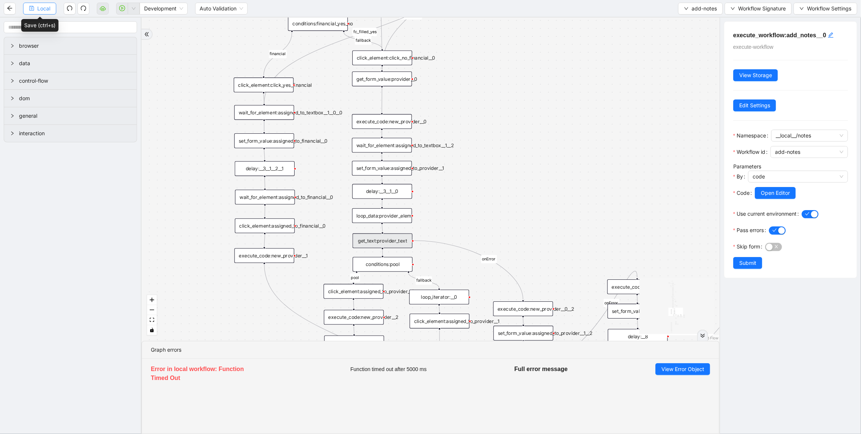
click at [49, 7] on span "Local" at bounding box center [43, 8] width 13 height 8
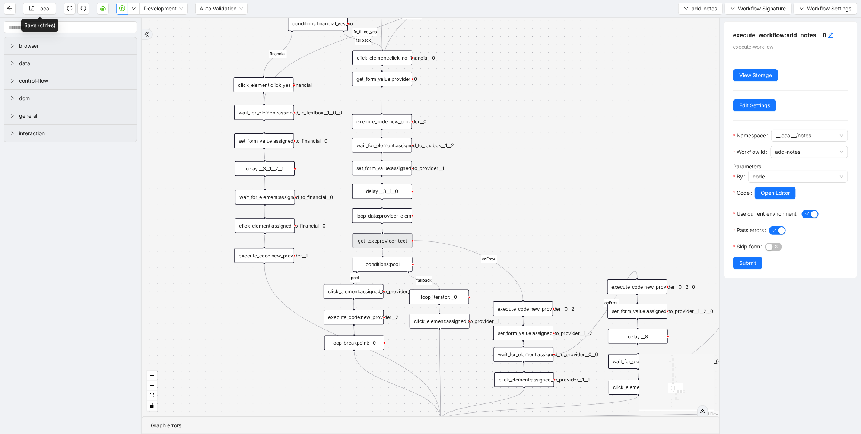
click at [123, 9] on icon "play-circle" at bounding box center [122, 8] width 2 height 3
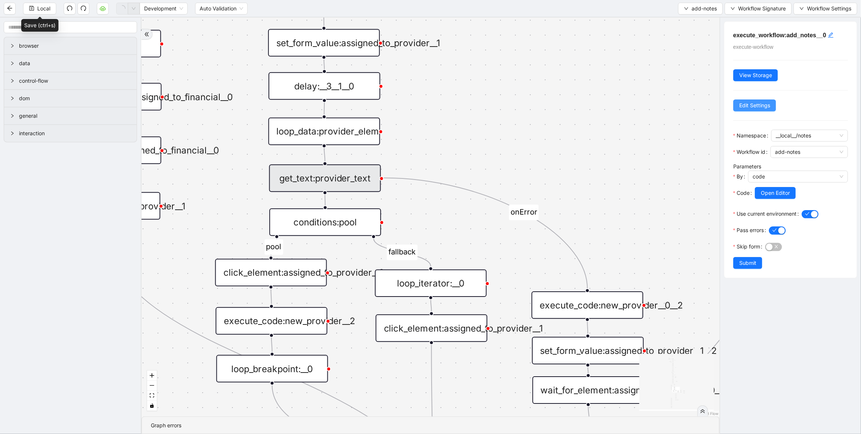
click at [745, 105] on span "Edit Settings" at bounding box center [754, 105] width 31 height 8
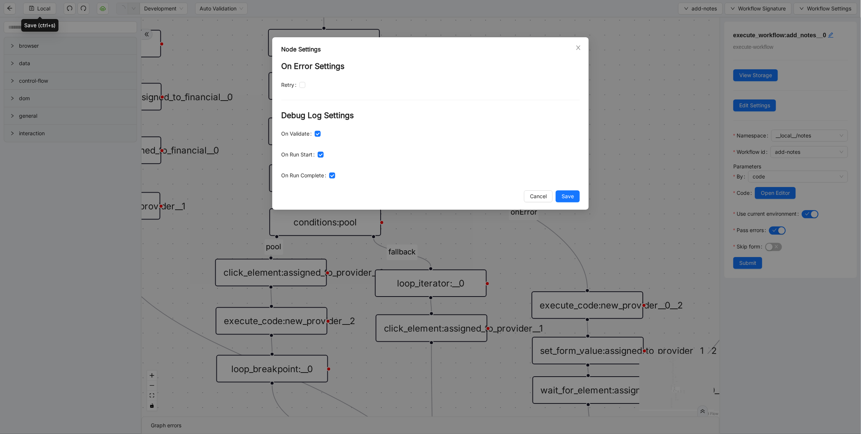
click at [790, 96] on div "Node Settings On Error Settings Retry Debug Log Settings On Validate On Run Sta…" at bounding box center [430, 217] width 861 height 434
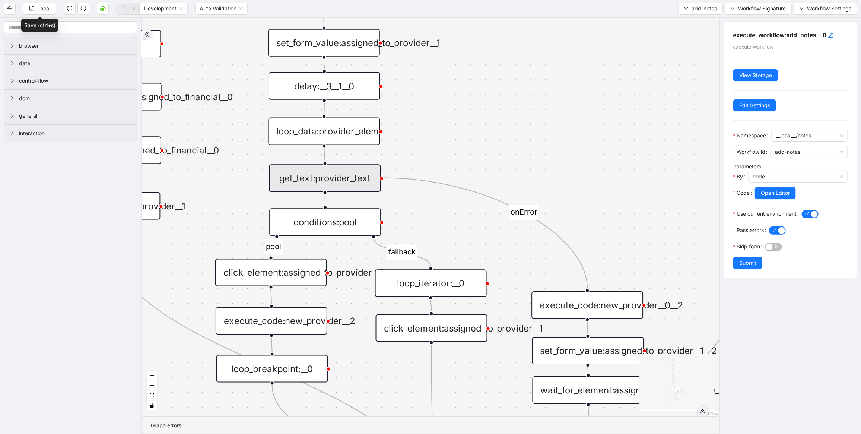
click at [586, 158] on div "financial fallback pool fallback fallback matches fallback ThreeForOrthovisc fa…" at bounding box center [430, 217] width 578 height 399
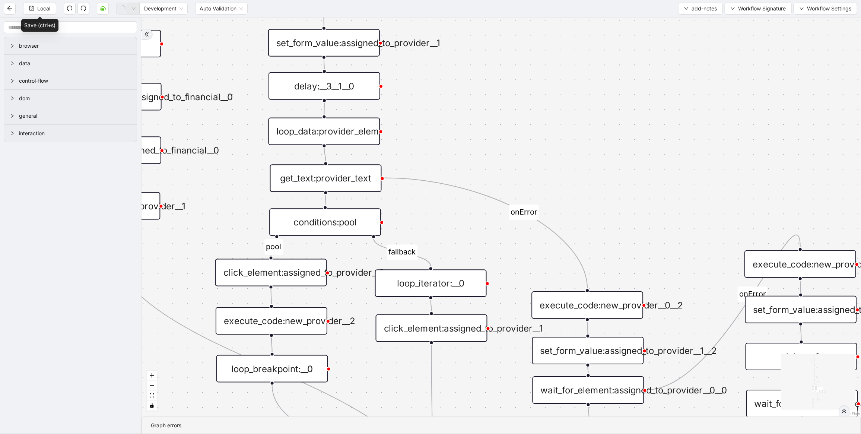
click at [326, 182] on div "get_text:provider_text" at bounding box center [326, 178] width 112 height 28
click at [353, 172] on div "get_text:provider_text" at bounding box center [326, 178] width 112 height 28
click at [351, 179] on div "get_text:provider_text" at bounding box center [326, 179] width 112 height 28
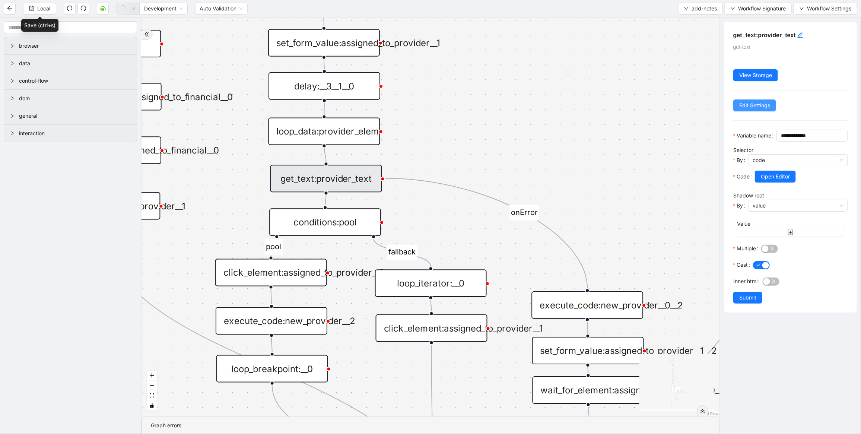
click at [743, 100] on button "Edit Settings" at bounding box center [754, 105] width 43 height 12
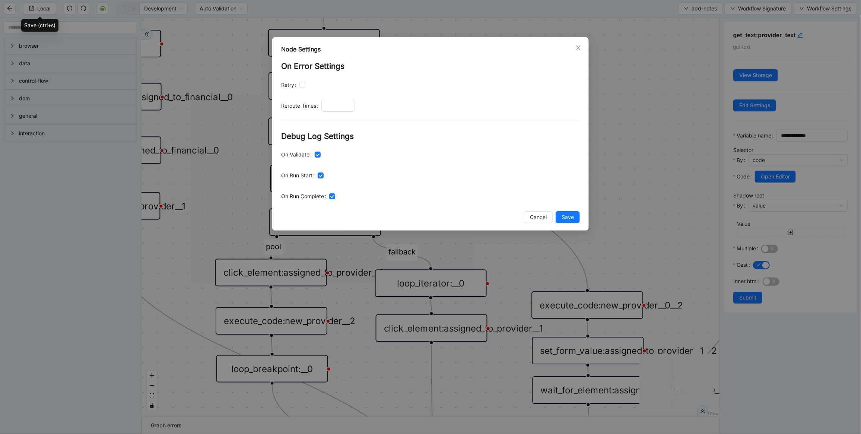
click at [751, 102] on div "Node Settings On Error Settings Retry Reroute Times Debug Log Settings On Valid…" at bounding box center [430, 217] width 861 height 434
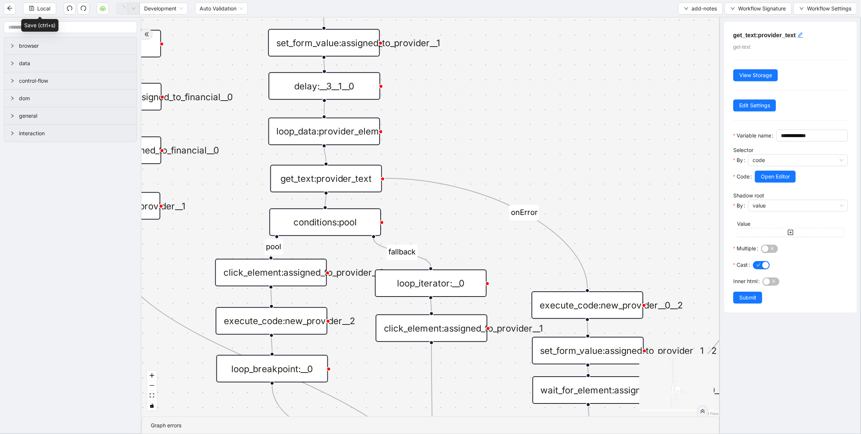
click at [354, 89] on div "delay:__3__1__0" at bounding box center [324, 86] width 112 height 28
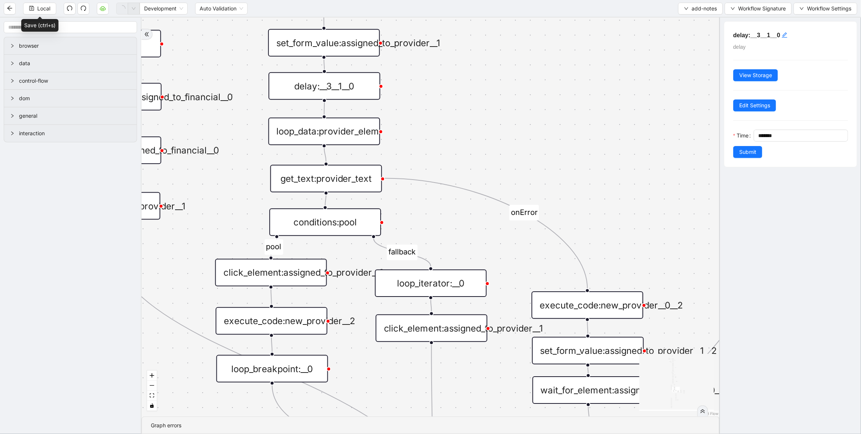
click at [349, 130] on div "loop_data:provider_elem" at bounding box center [324, 132] width 112 height 28
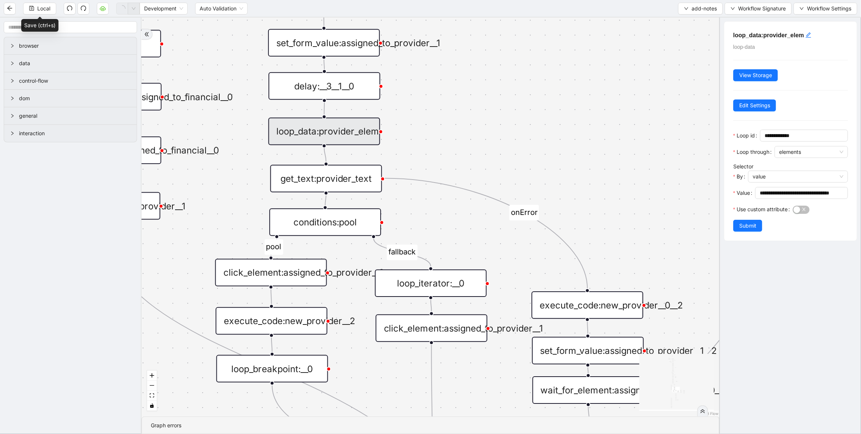
click at [356, 86] on div "delay:__3__1__0" at bounding box center [324, 86] width 112 height 28
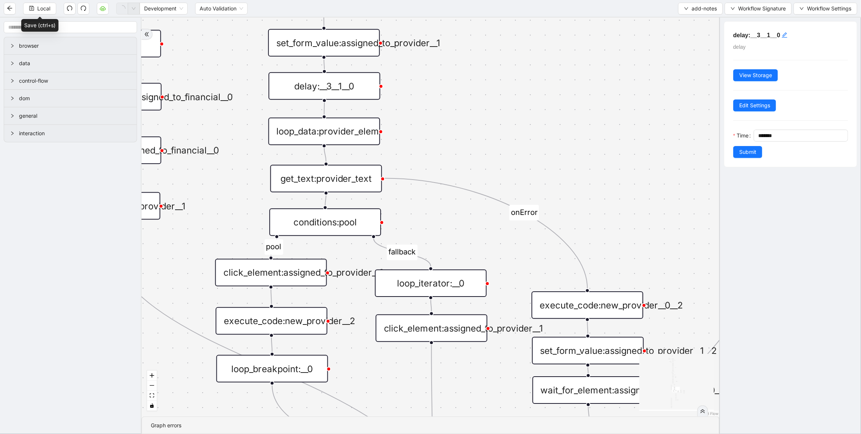
click at [352, 123] on div "loop_data:provider_elem" at bounding box center [324, 132] width 112 height 28
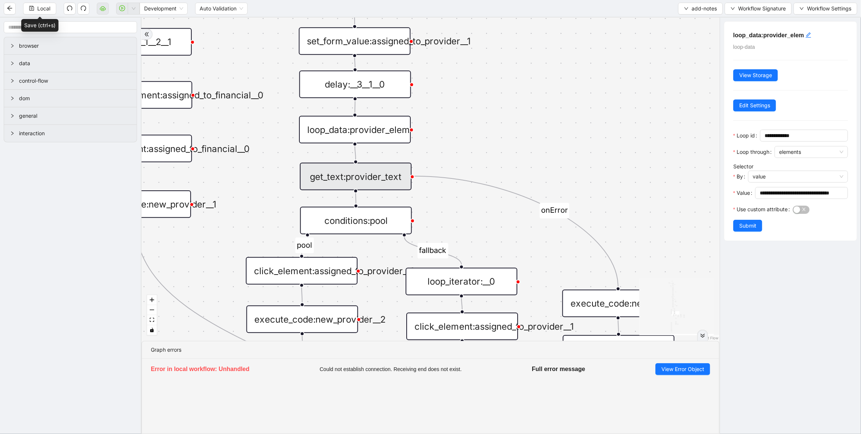
click at [362, 177] on div "get_text:provider_text" at bounding box center [356, 177] width 112 height 28
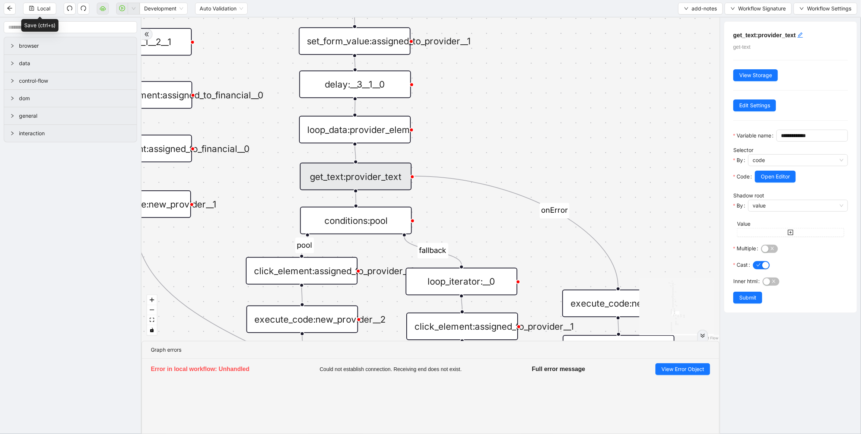
click at [561, 152] on div "financial fallback pool fallback fallback matches fallback ThreeForOrthovisc fa…" at bounding box center [430, 179] width 578 height 323
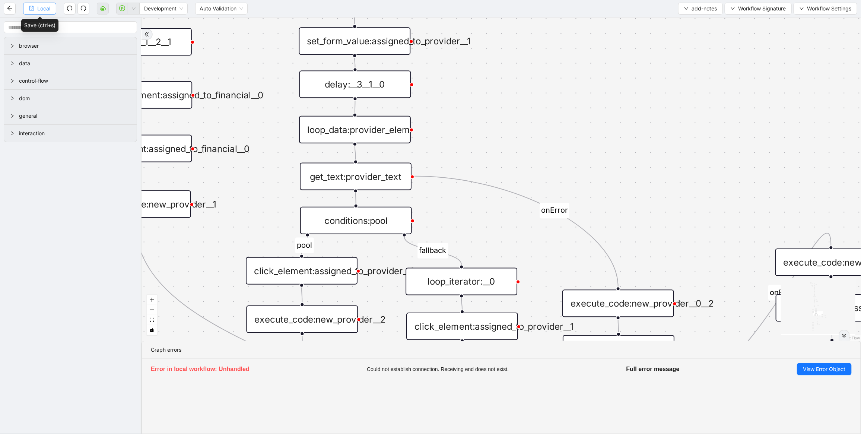
click at [45, 6] on span "Local" at bounding box center [43, 8] width 13 height 8
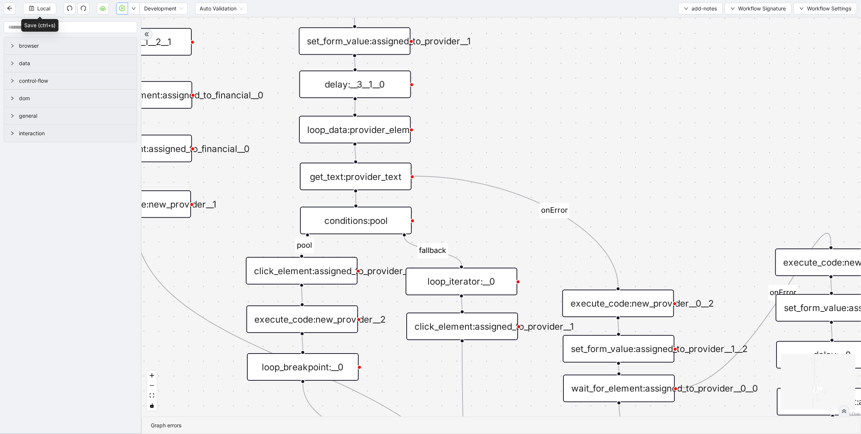
click at [124, 7] on icon "play-circle" at bounding box center [122, 8] width 6 height 6
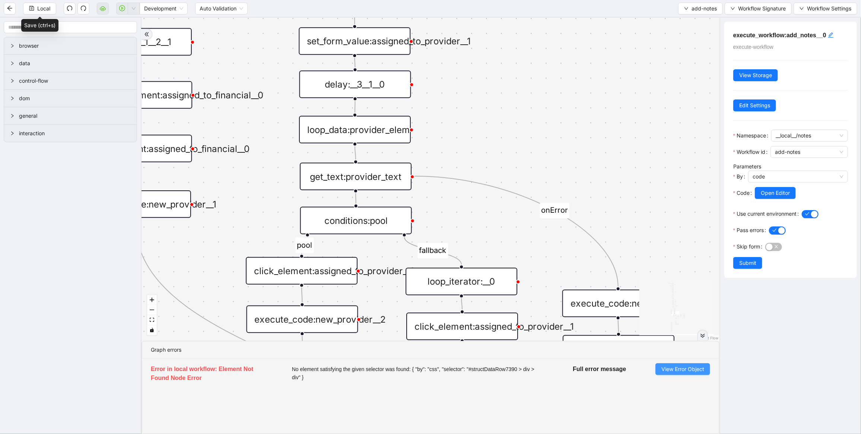
click at [668, 371] on span "View Error Object" at bounding box center [682, 369] width 43 height 8
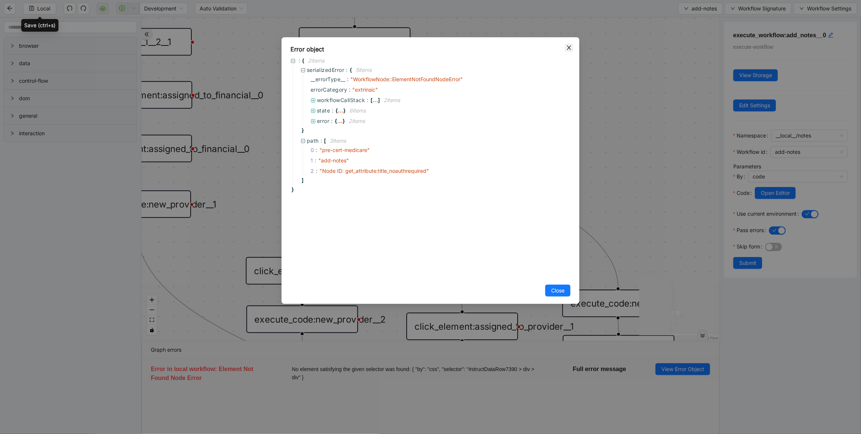
click at [569, 45] on icon "close" at bounding box center [569, 48] width 6 height 6
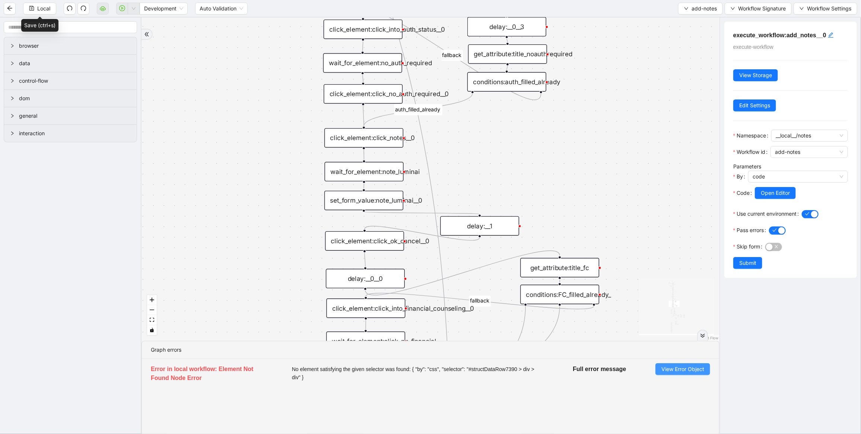
click at [661, 366] on span "View Error Object" at bounding box center [682, 369] width 43 height 8
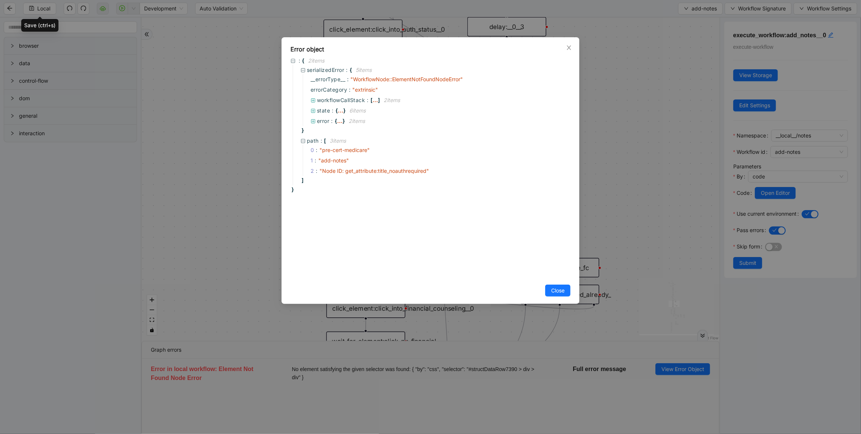
click at [664, 183] on div "Error object : { 2 item s serializedError : { 5 item s __errorType__ : " Workfl…" at bounding box center [430, 217] width 861 height 434
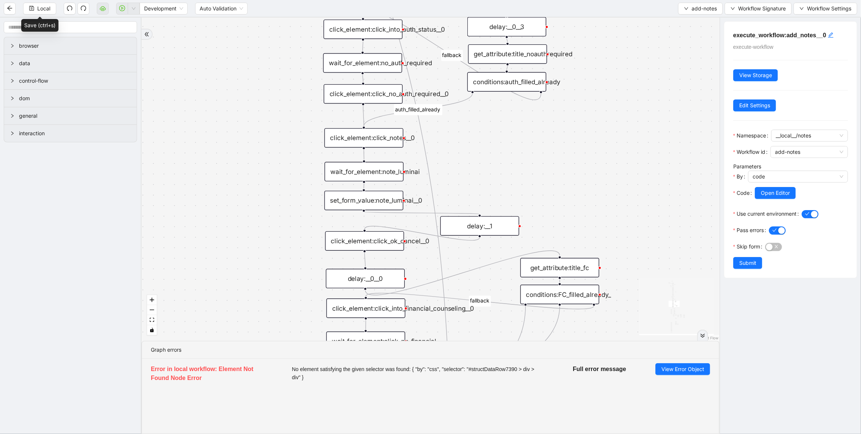
click at [527, 51] on div "get_attribute:title_noauthrequired" at bounding box center [507, 53] width 79 height 19
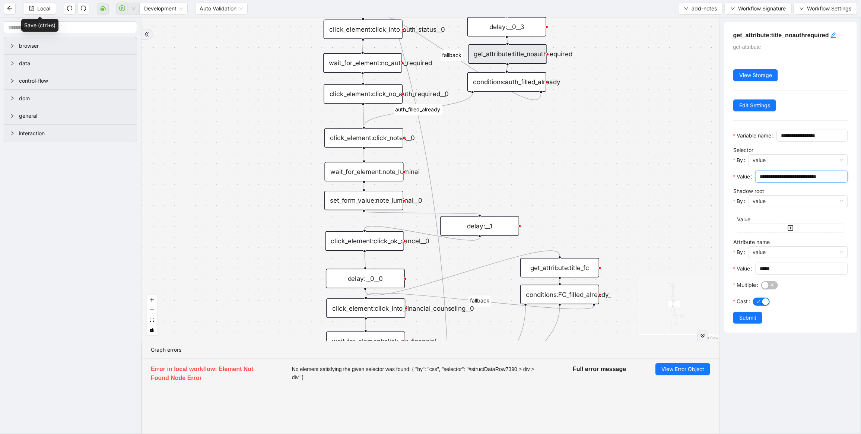
click at [790, 181] on input "**********" at bounding box center [801, 176] width 82 height 8
click at [40, 9] on span "Local" at bounding box center [43, 8] width 13 height 8
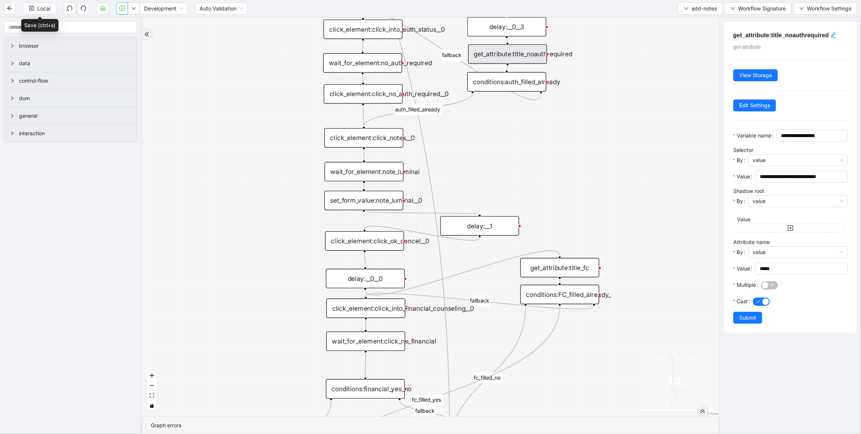
click at [124, 9] on icon "play-circle" at bounding box center [122, 8] width 6 height 6
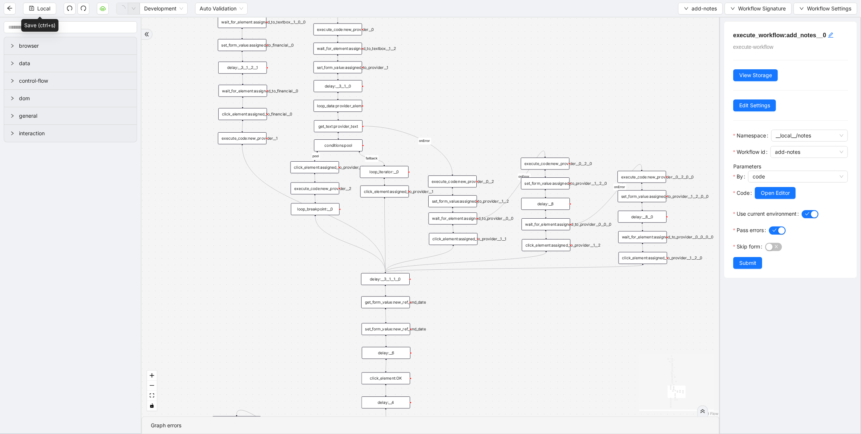
click at [349, 103] on div "loop_data:provider_elem" at bounding box center [338, 106] width 49 height 12
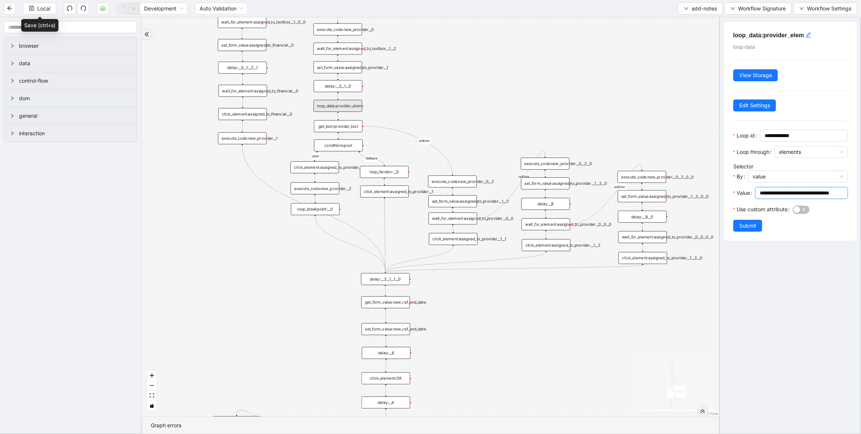
click at [788, 189] on input "**********" at bounding box center [801, 193] width 82 height 8
click at [335, 124] on div "get_text:provider_text" at bounding box center [338, 126] width 49 height 12
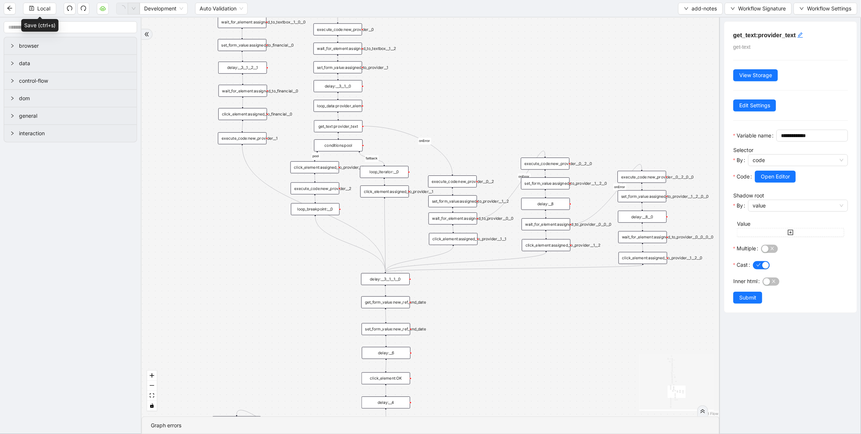
click at [354, 105] on div "loop_data:provider_elem" at bounding box center [338, 106] width 49 height 12
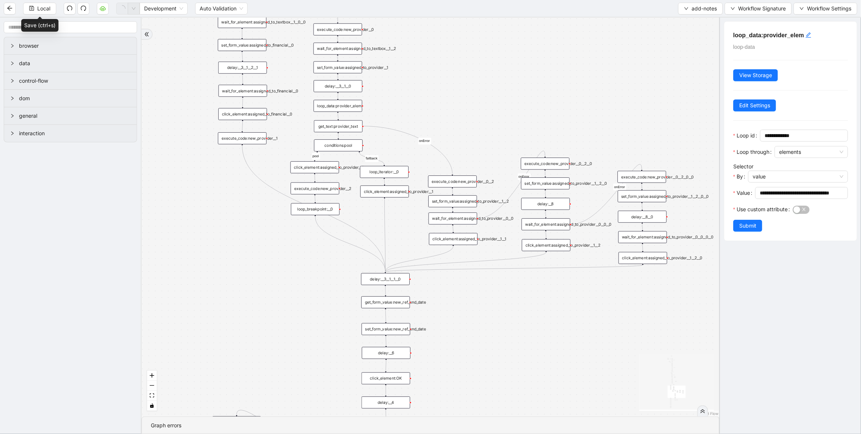
click at [341, 125] on div "get_text:provider_text" at bounding box center [338, 126] width 49 height 12
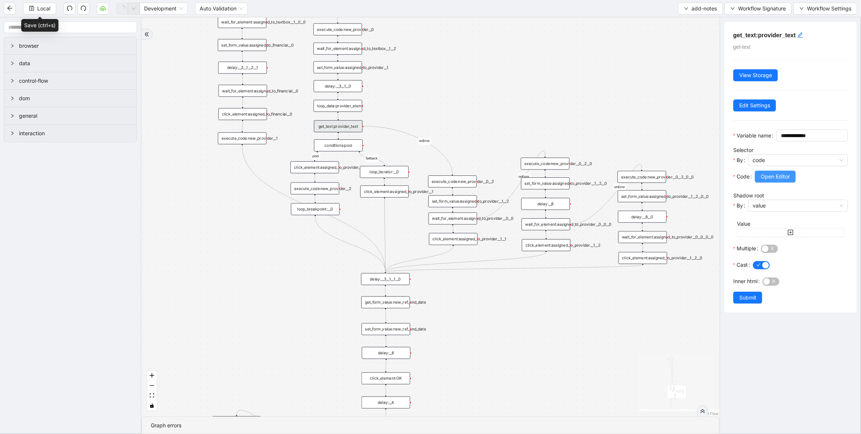
click at [775, 181] on span "Open Editor" at bounding box center [775, 176] width 29 height 8
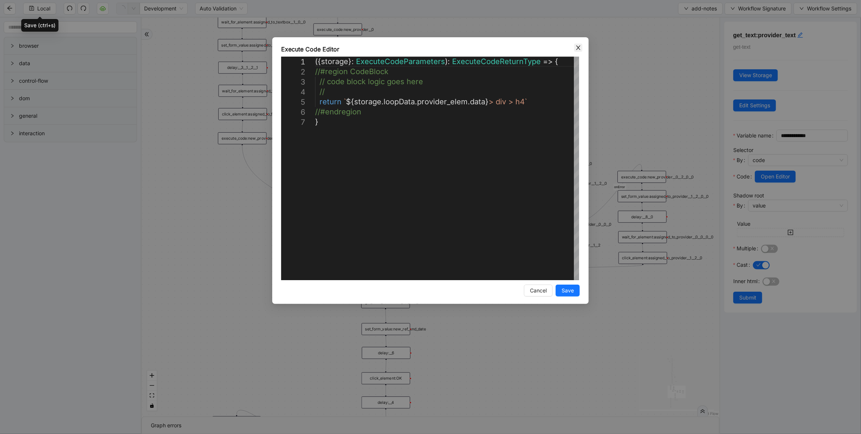
click at [579, 47] on icon "close" at bounding box center [578, 48] width 6 height 6
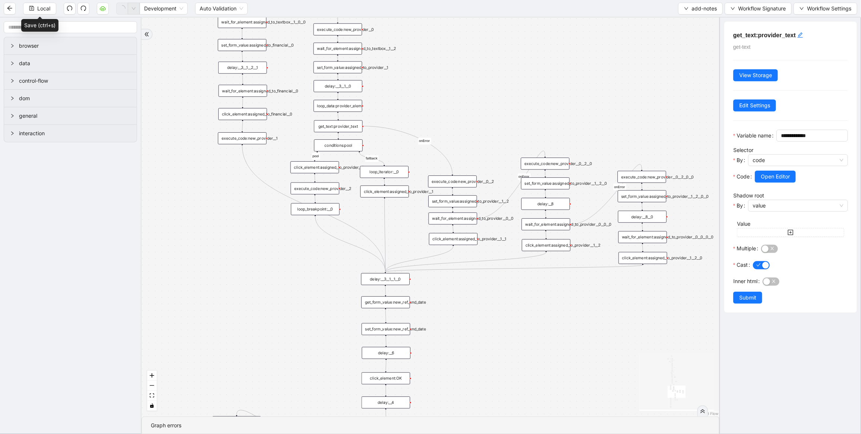
click at [347, 146] on div "conditions:pool" at bounding box center [338, 145] width 49 height 12
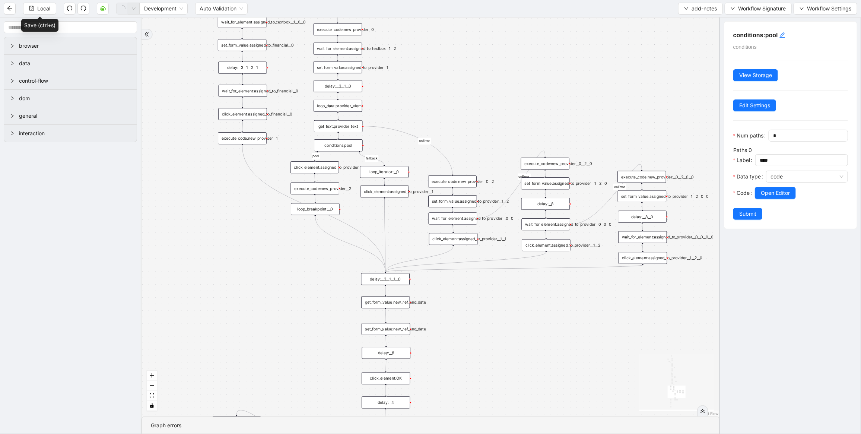
click at [345, 122] on div "get_text:provider_text" at bounding box center [338, 126] width 49 height 12
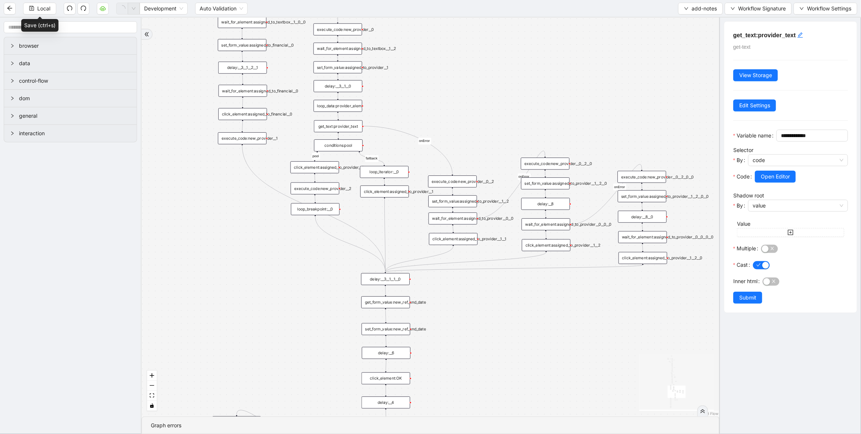
drag, startPoint x: 349, startPoint y: 102, endPoint x: 359, endPoint y: 108, distance: 12.1
click at [349, 102] on div "loop_data:provider_elem" at bounding box center [338, 106] width 49 height 12
click at [344, 107] on div "loop_data:provider_elem" at bounding box center [338, 106] width 49 height 12
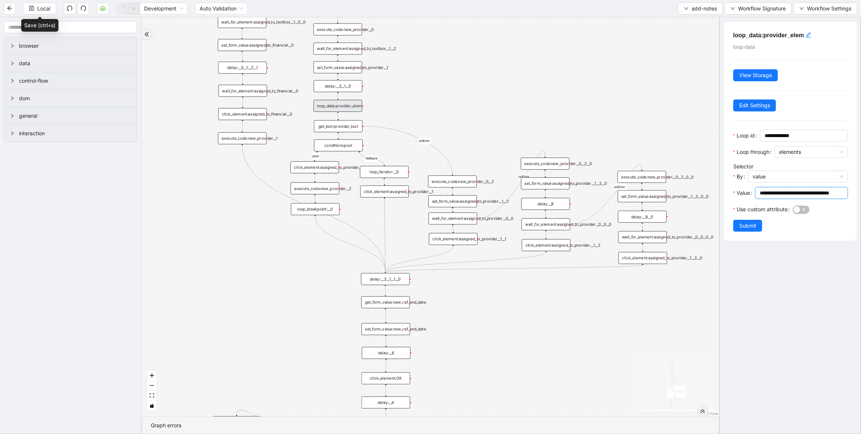
click at [783, 195] on input "**********" at bounding box center [801, 193] width 82 height 8
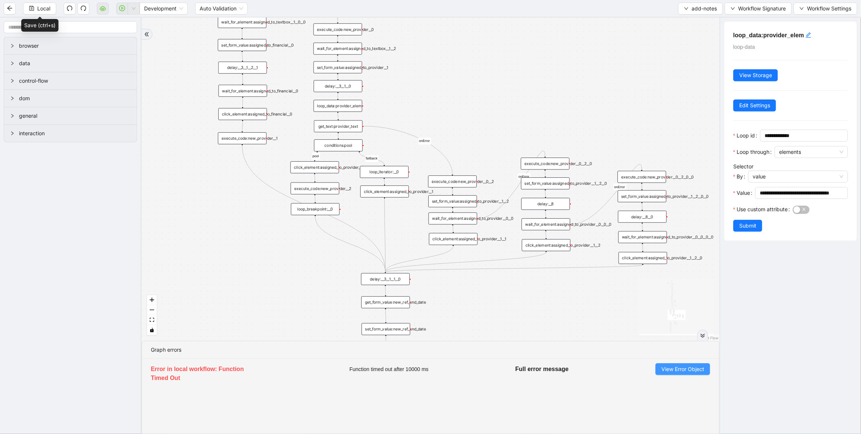
click at [702, 370] on span "View Error Object" at bounding box center [682, 369] width 43 height 8
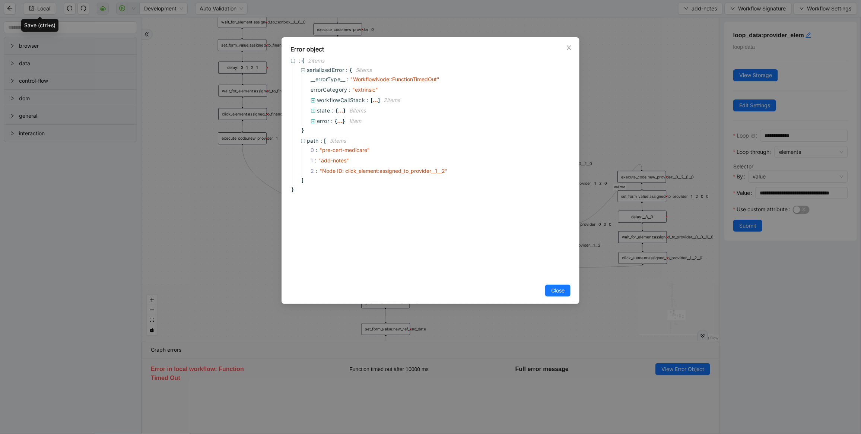
drag, startPoint x: 192, startPoint y: 155, endPoint x: 79, endPoint y: 31, distance: 168.2
click at [192, 155] on div "Error object : { 2 item s serializedError : { 5 item s __errorType__ : " Workfl…" at bounding box center [430, 217] width 861 height 434
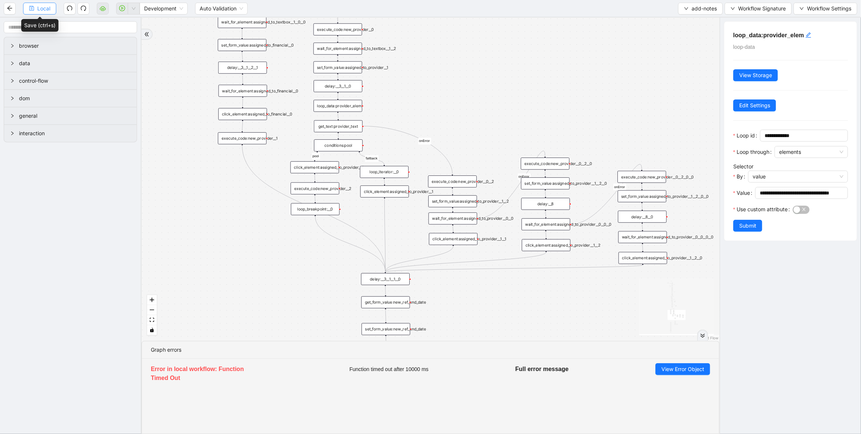
click at [50, 7] on span "Local" at bounding box center [43, 8] width 13 height 8
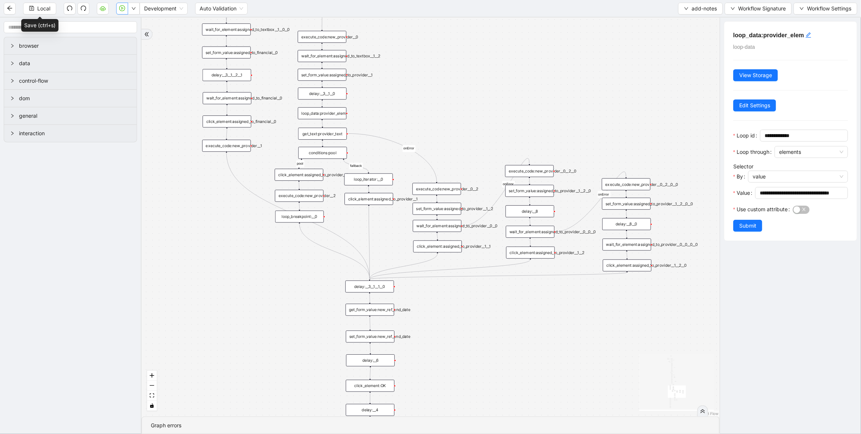
click at [326, 133] on div "get_text:provider_text" at bounding box center [322, 134] width 49 height 12
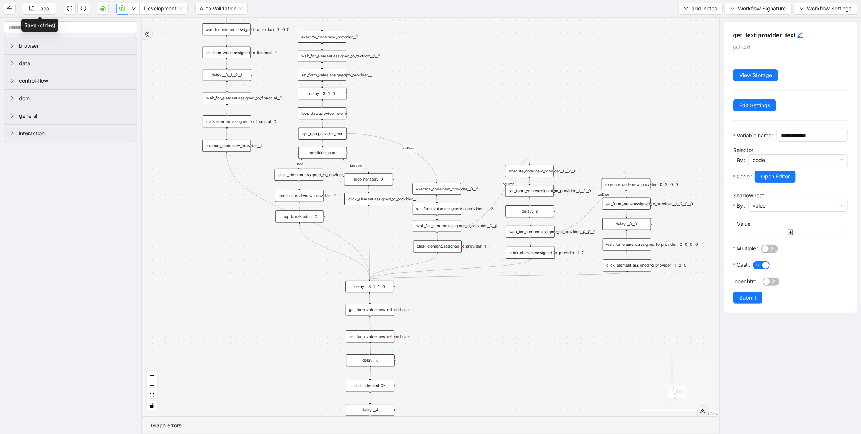
click at [330, 112] on div "loop_data:provider_elem" at bounding box center [322, 113] width 49 height 12
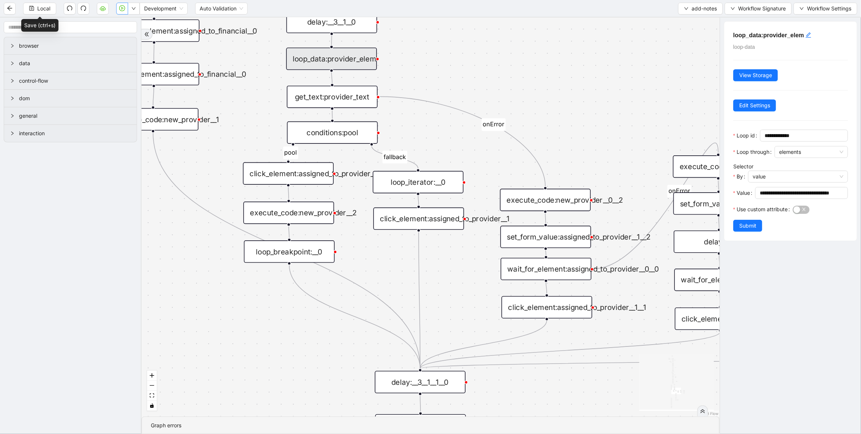
click at [349, 137] on div "conditions:pool" at bounding box center [332, 132] width 91 height 22
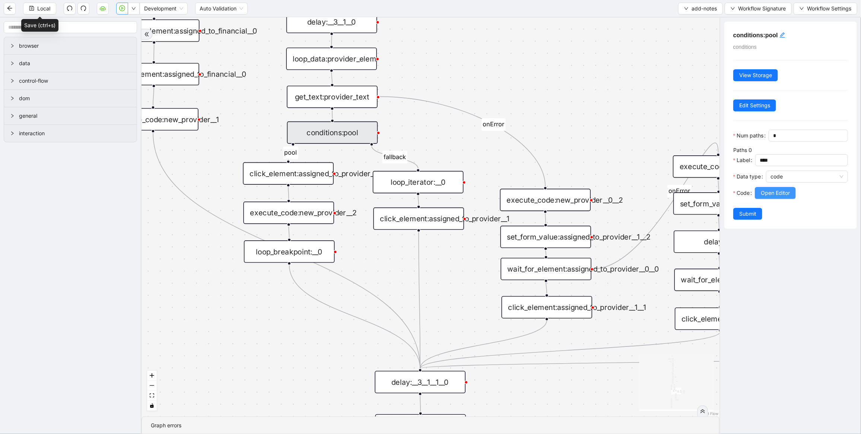
click at [774, 197] on span "Open Editor" at bounding box center [775, 193] width 29 height 8
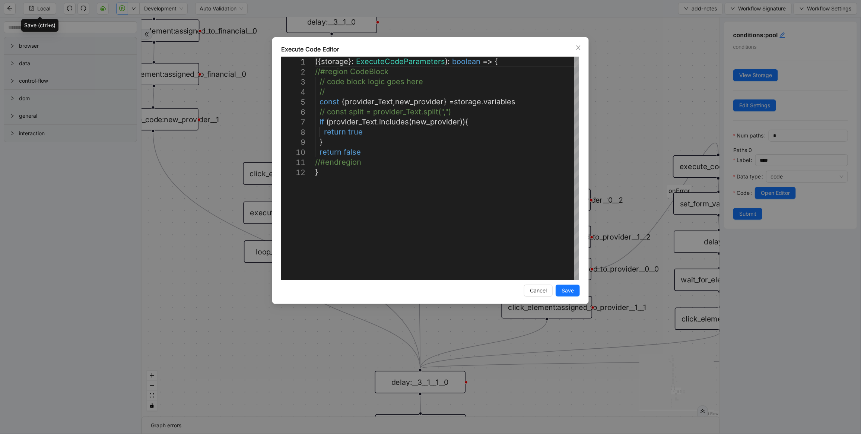
click at [629, 80] on div "**********" at bounding box center [430, 217] width 861 height 434
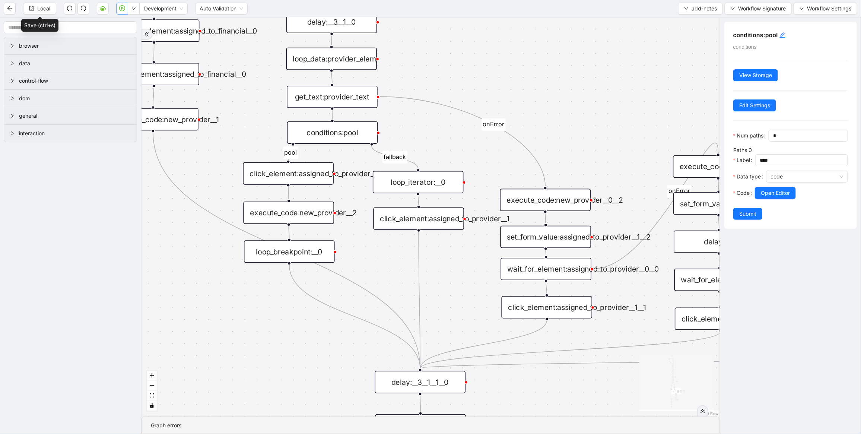
click at [428, 218] on div "click_element:assigned_to_provider__1" at bounding box center [418, 218] width 91 height 22
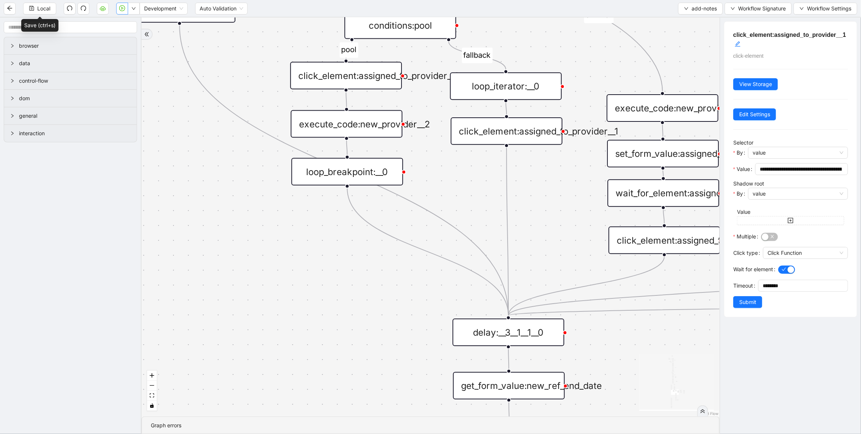
click at [351, 79] on div "click_element:assigned_to_provider__0" at bounding box center [346, 76] width 112 height 28
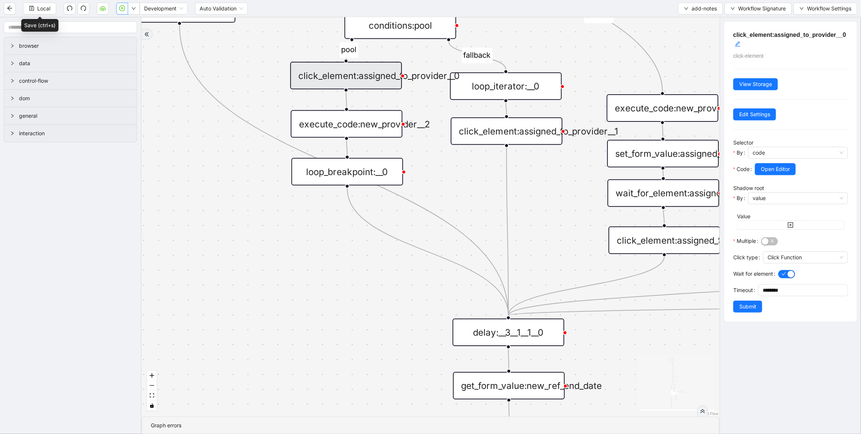
click at [338, 124] on div "execute_code:new_provider__2" at bounding box center [347, 124] width 112 height 28
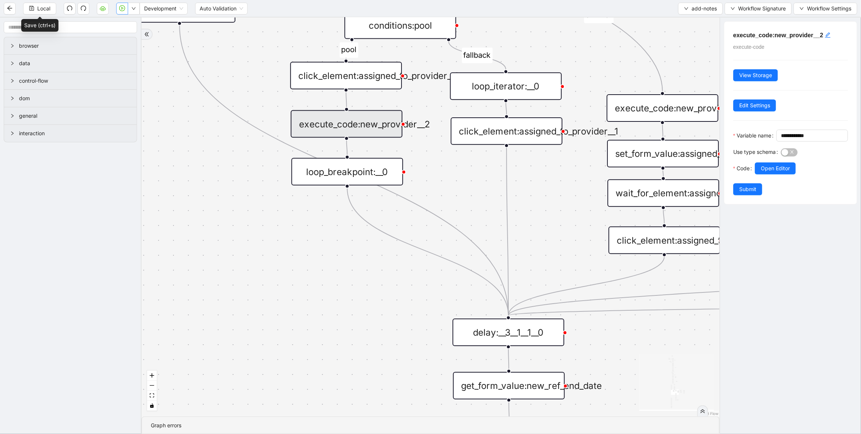
click at [318, 295] on div "financial fallback pool fallback fallback matches fallback ThreeForOrthovisc fa…" at bounding box center [430, 217] width 578 height 399
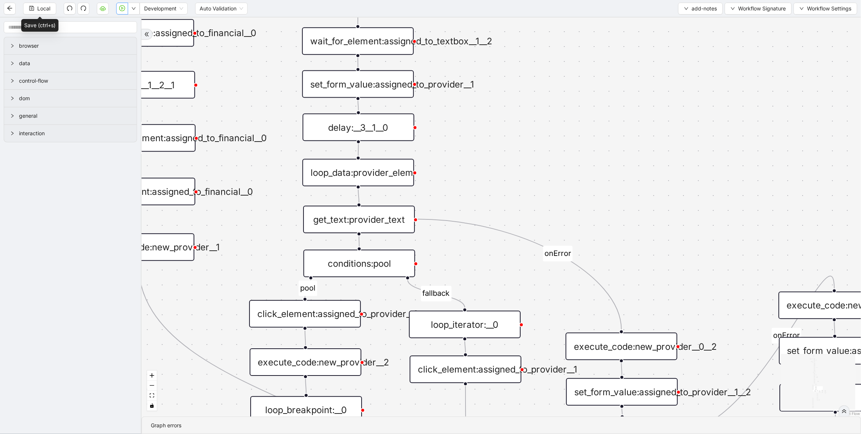
click at [372, 176] on div "loop_data:provider_elem" at bounding box center [358, 173] width 112 height 28
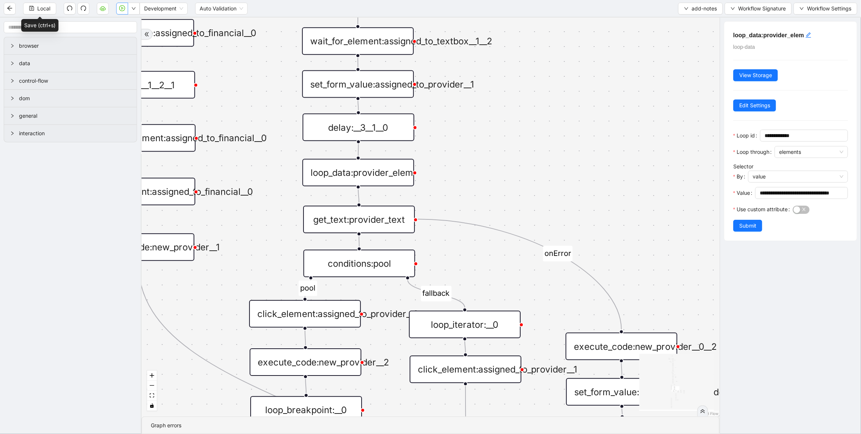
click at [388, 224] on div "get_text:provider_text" at bounding box center [359, 220] width 112 height 28
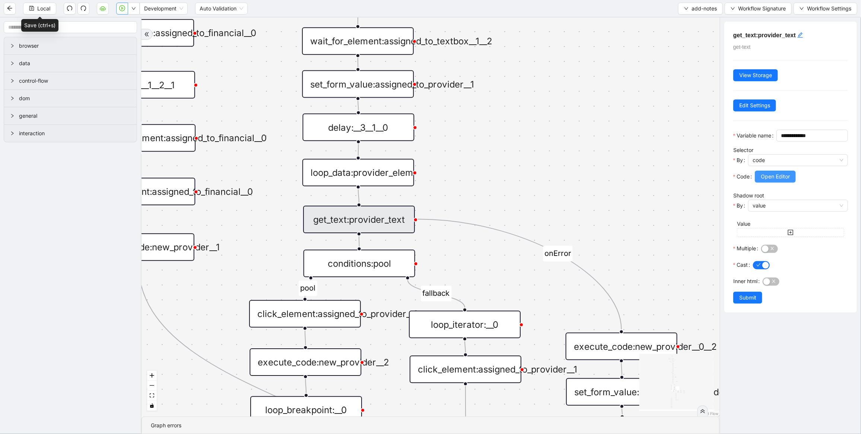
click at [784, 181] on span "Open Editor" at bounding box center [775, 176] width 29 height 8
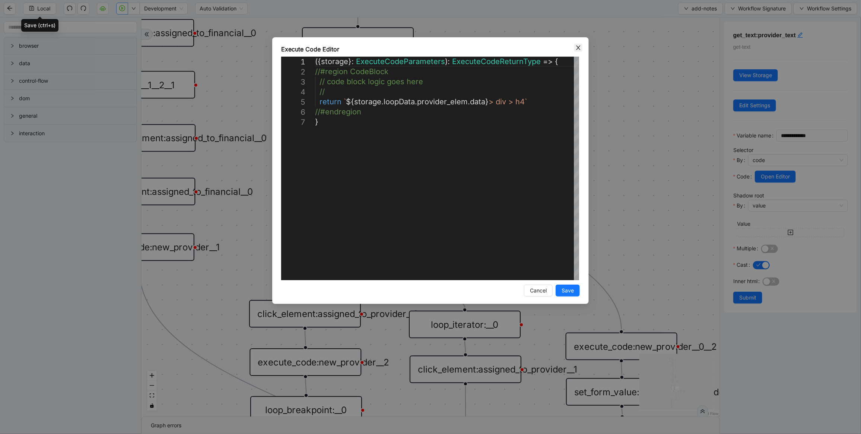
click at [579, 44] on span "Close" at bounding box center [578, 48] width 8 height 8
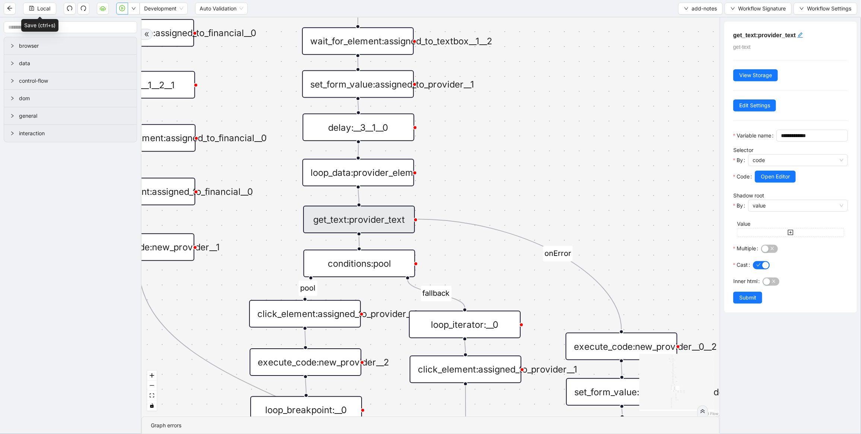
click at [121, 8] on icon "play-circle" at bounding box center [122, 8] width 6 height 6
